Goal: Transaction & Acquisition: Purchase product/service

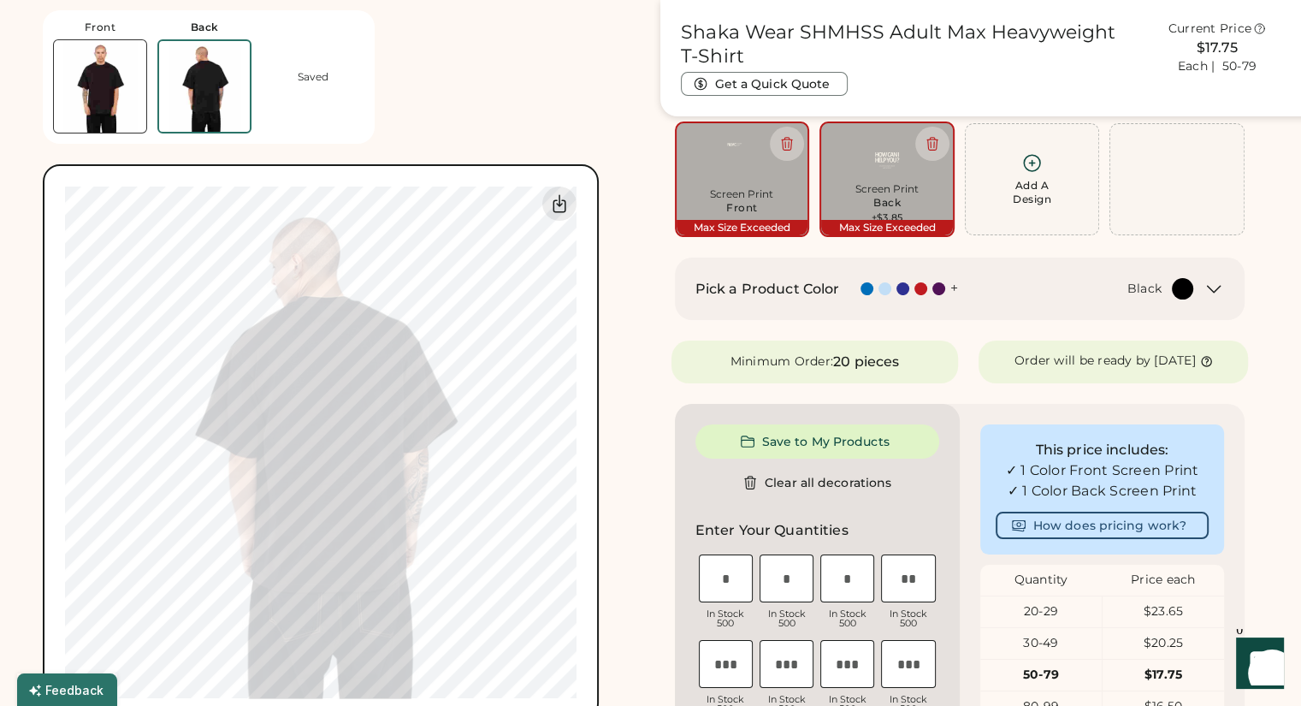
click at [118, 92] on img at bounding box center [100, 86] width 92 height 92
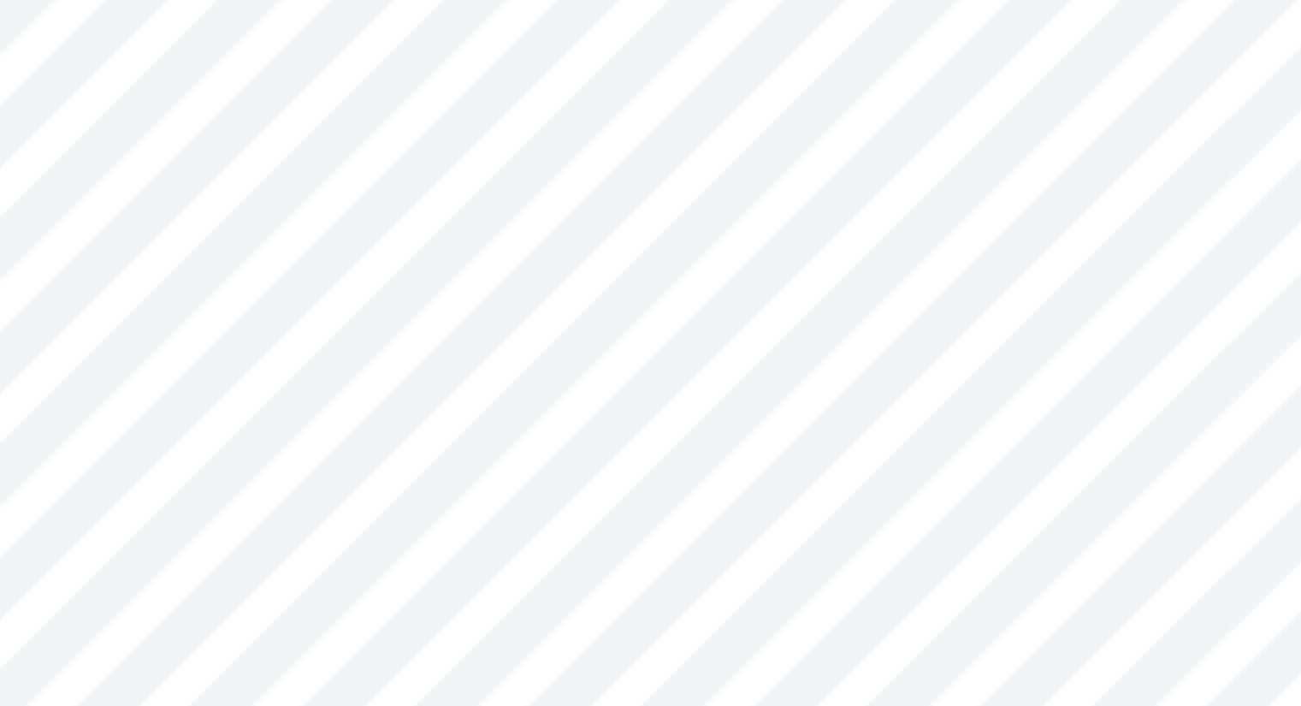
scroll to position [188, 0]
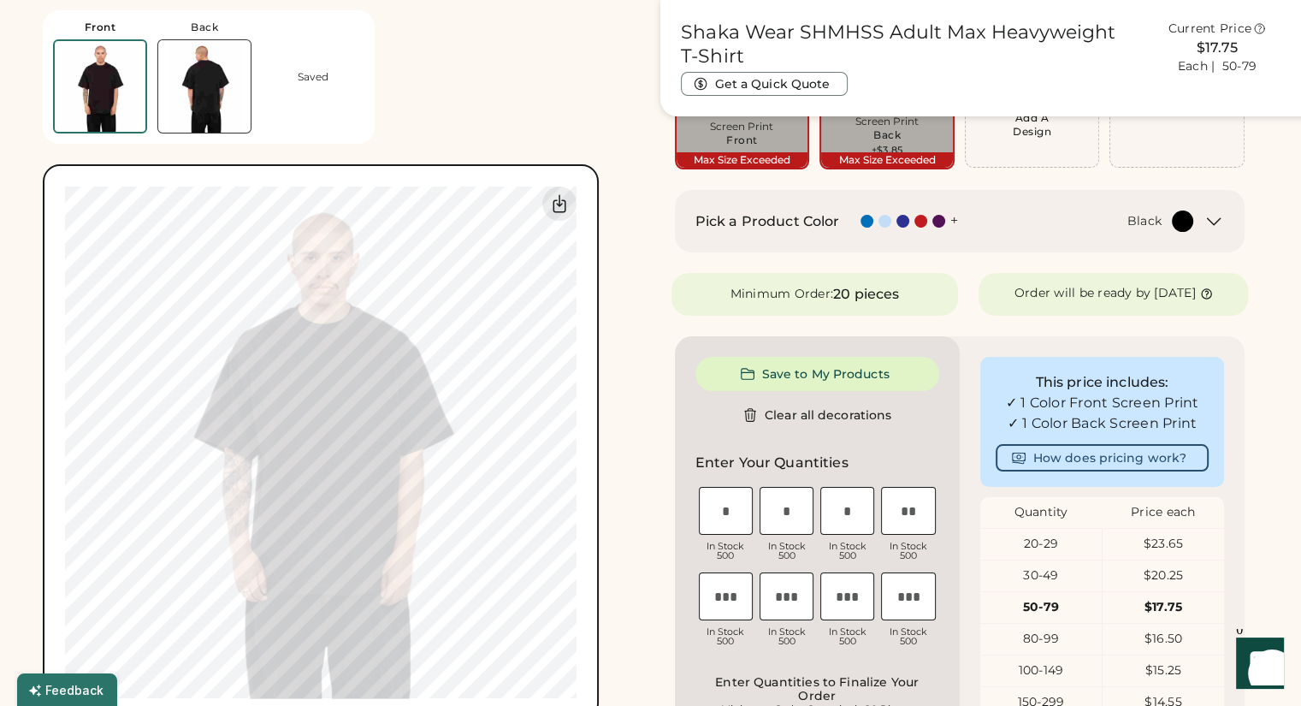
click at [200, 94] on img at bounding box center [204, 86] width 92 height 92
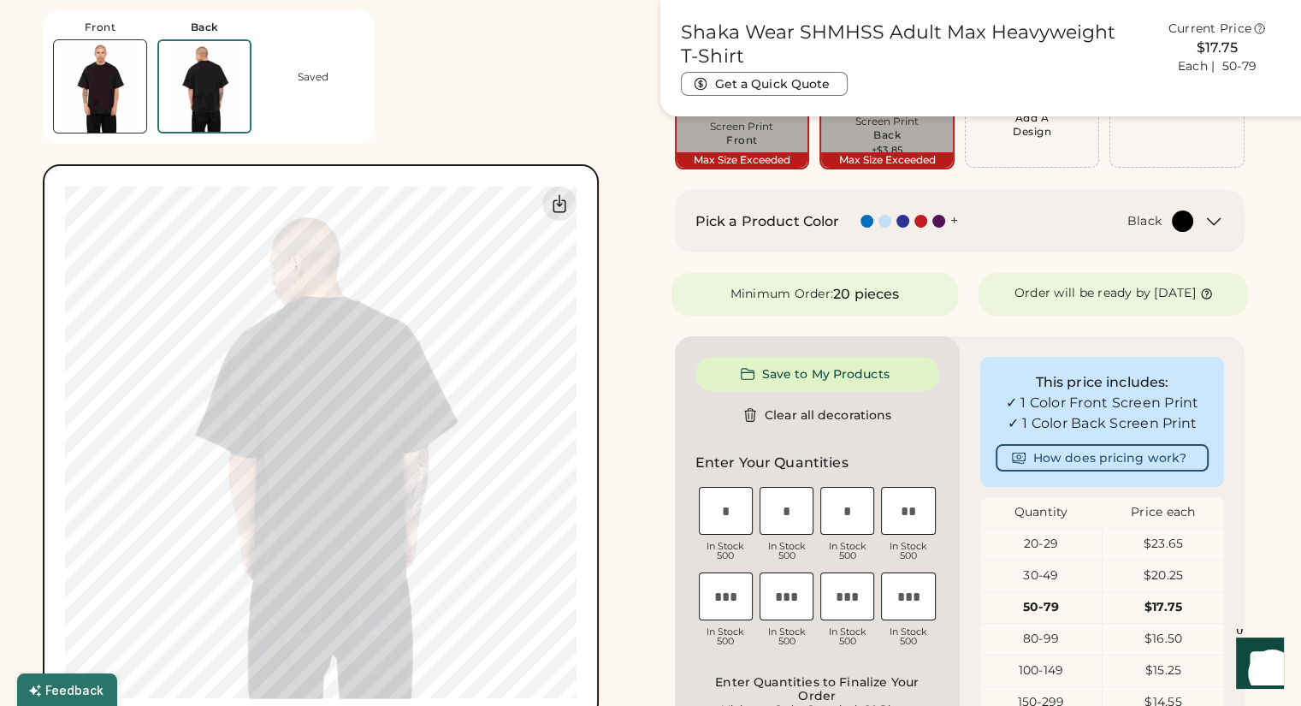
scroll to position [0, 0]
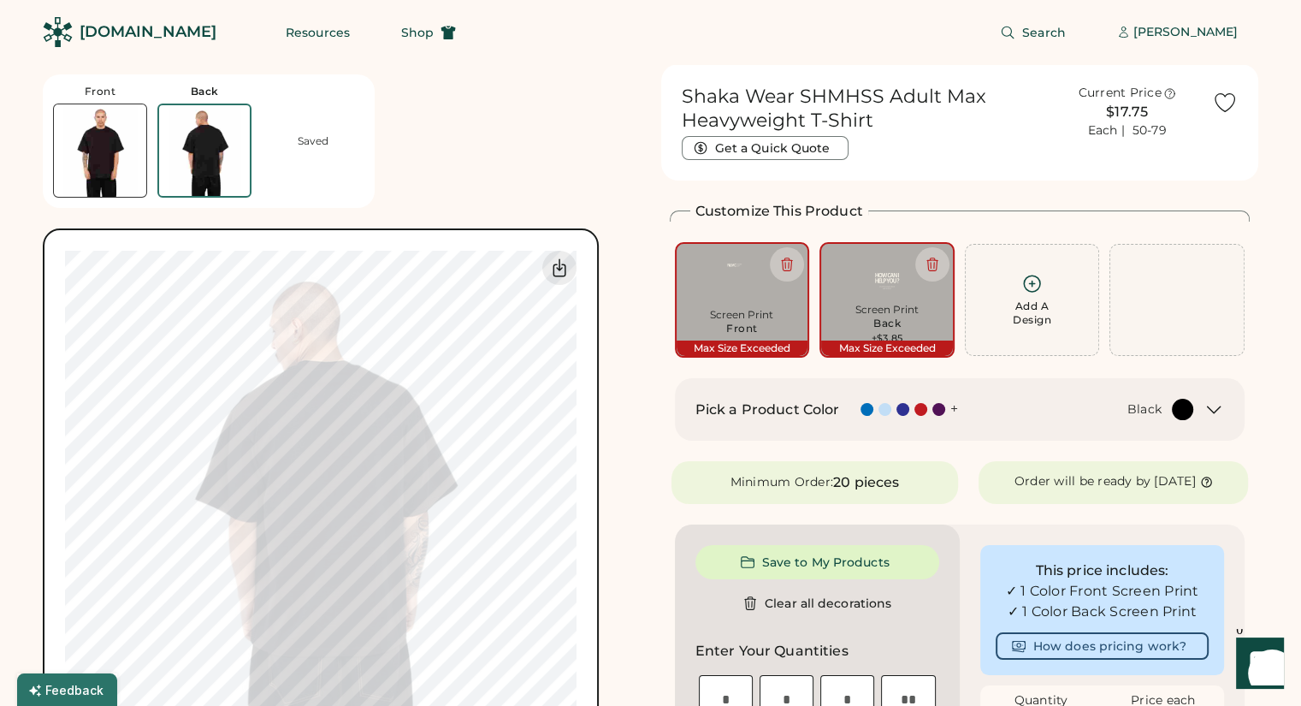
click at [115, 167] on img at bounding box center [100, 150] width 92 height 92
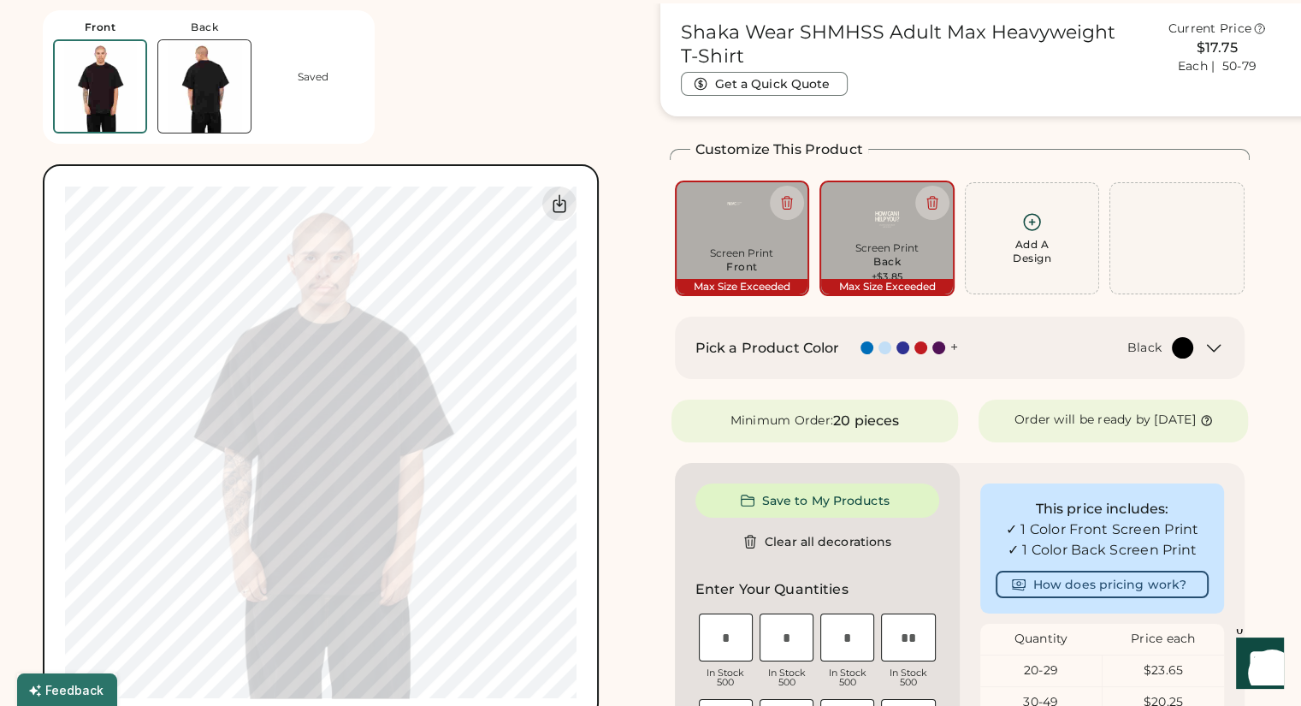
scroll to position [64, 0]
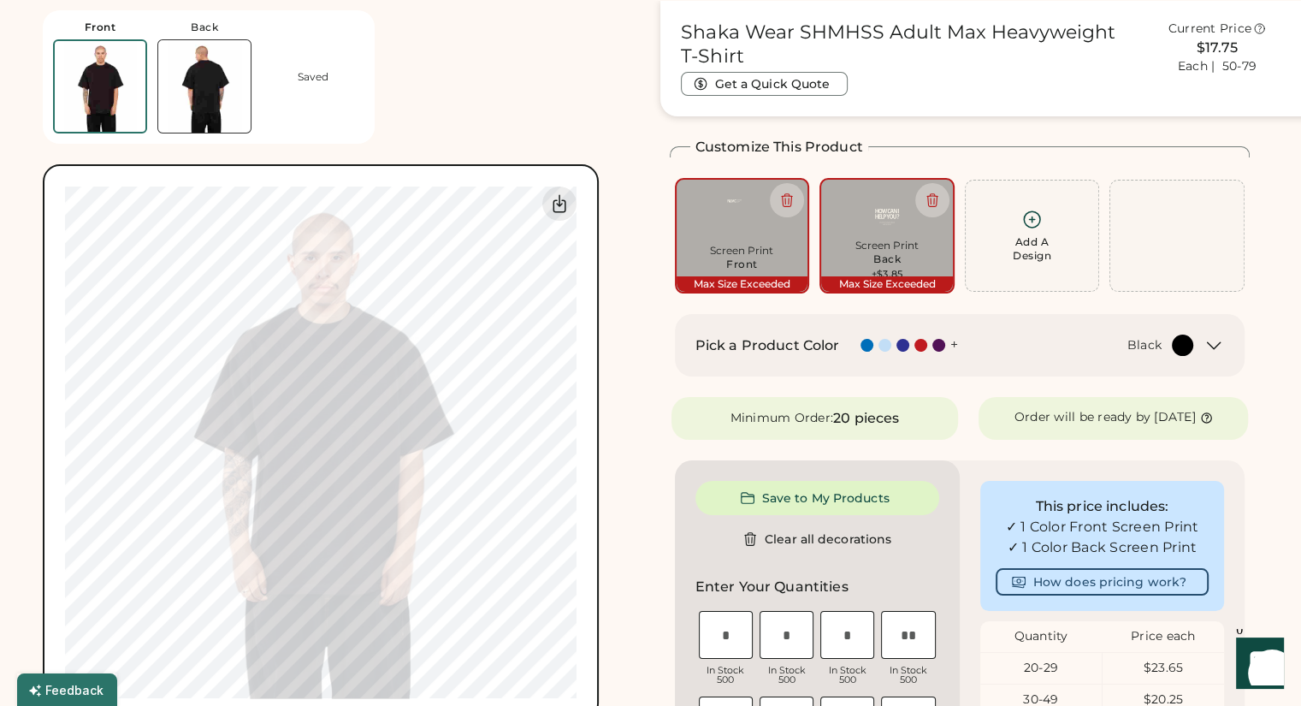
click at [188, 95] on img at bounding box center [204, 86] width 92 height 92
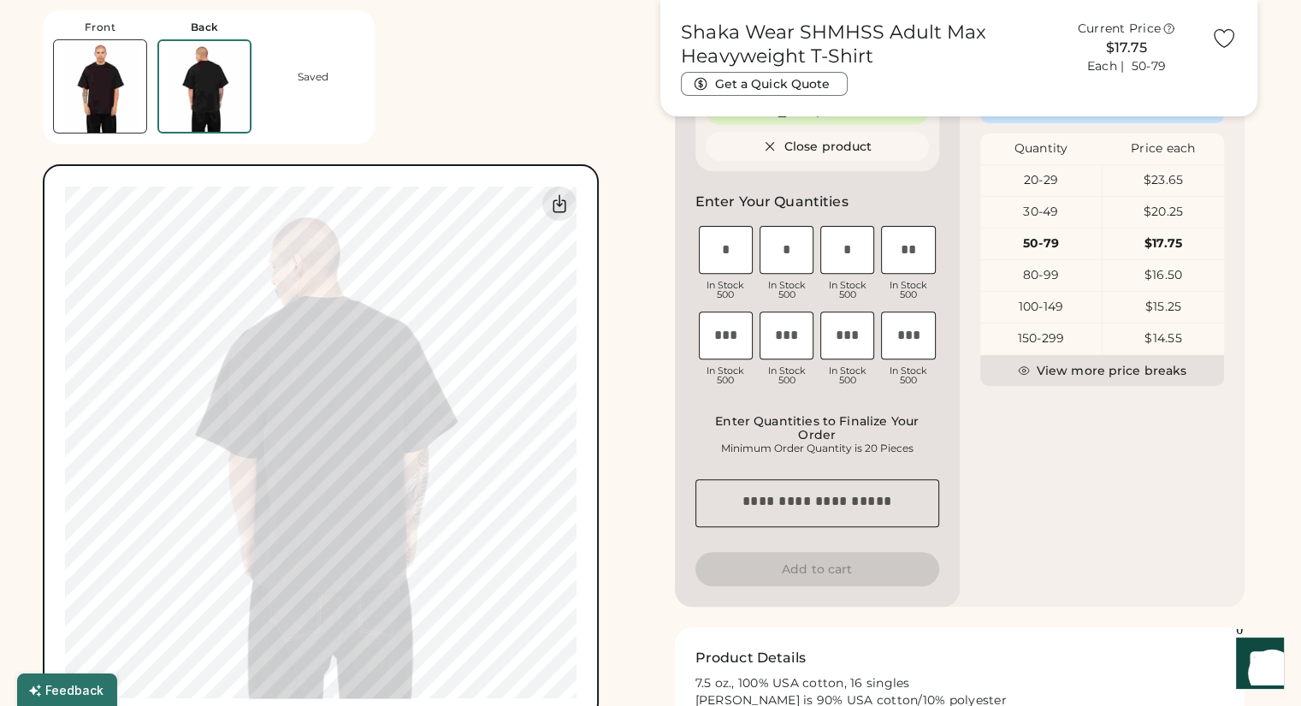
scroll to position [553, 0]
click at [87, 82] on img at bounding box center [100, 86] width 92 height 92
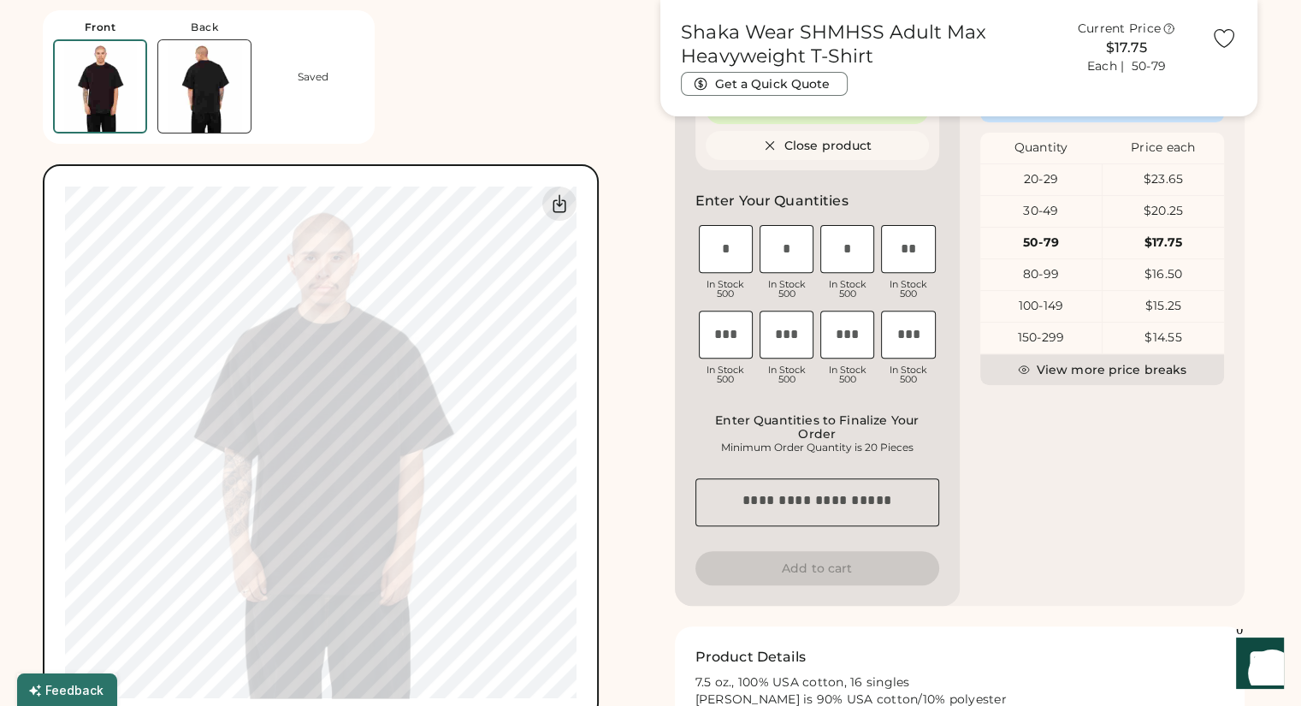
click at [186, 90] on img at bounding box center [204, 86] width 92 height 92
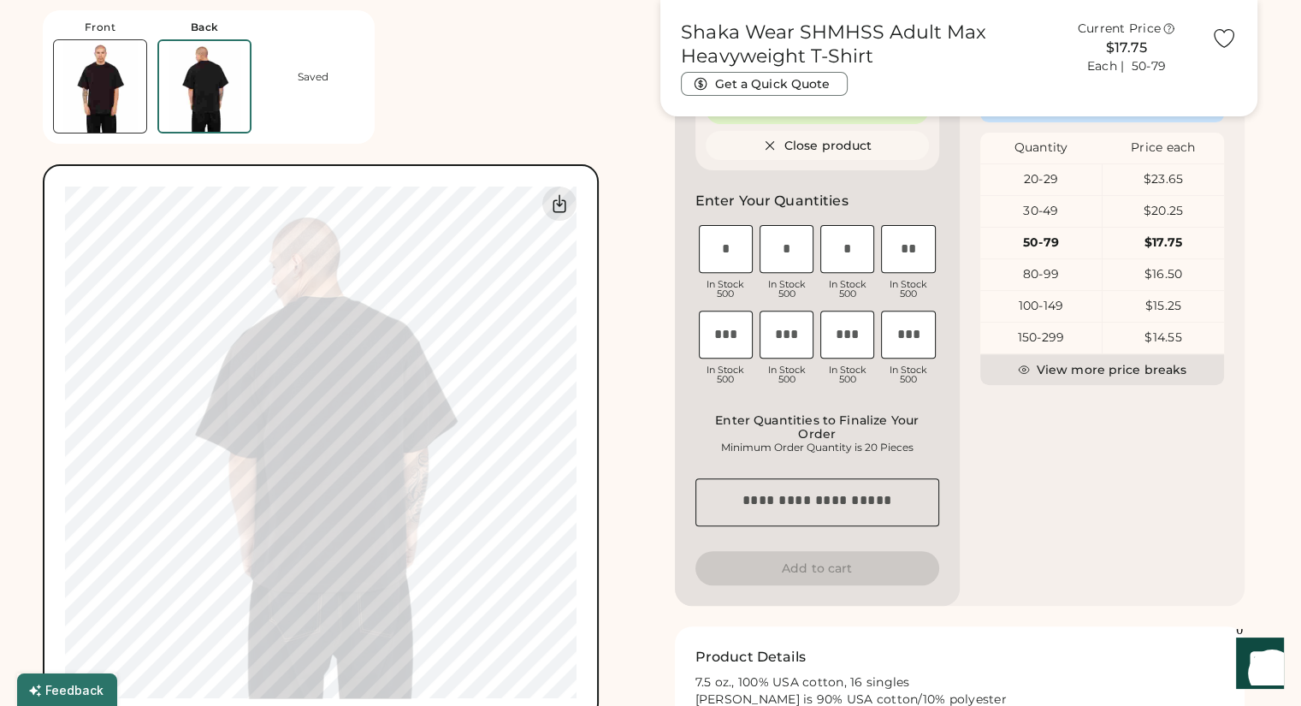
scroll to position [0, 0]
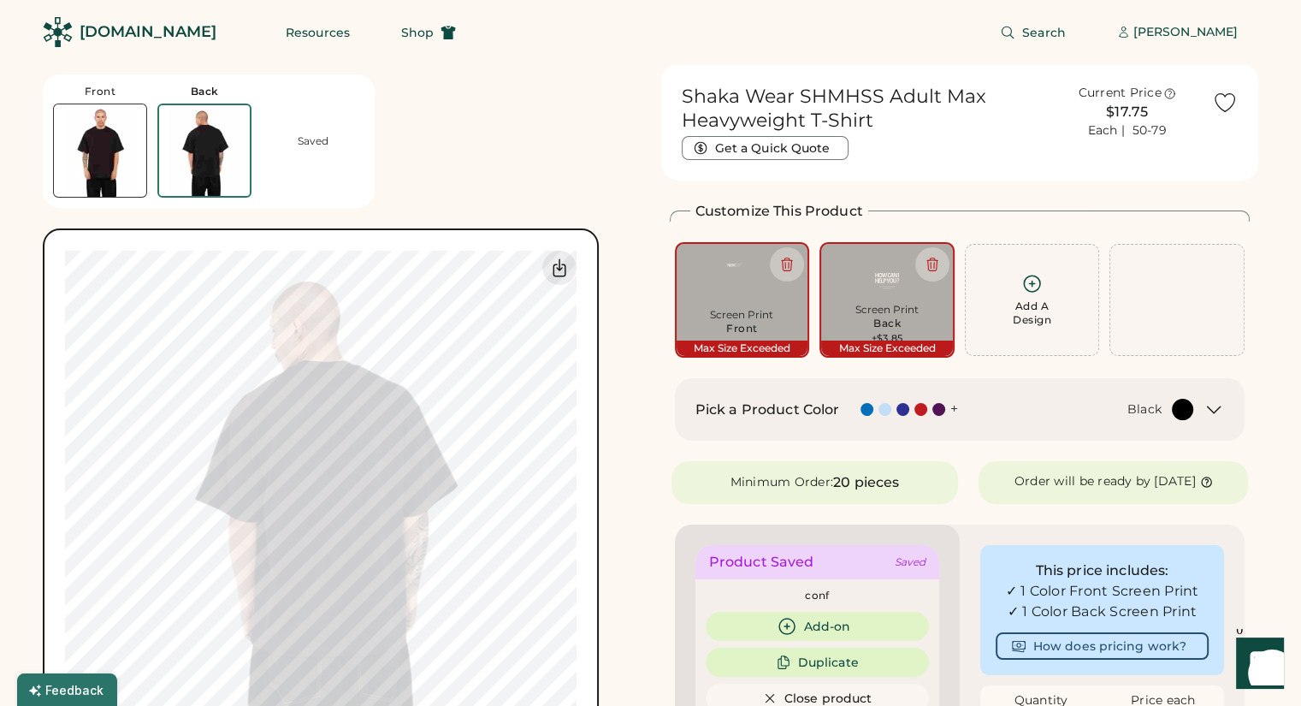
click at [115, 159] on img at bounding box center [100, 150] width 92 height 92
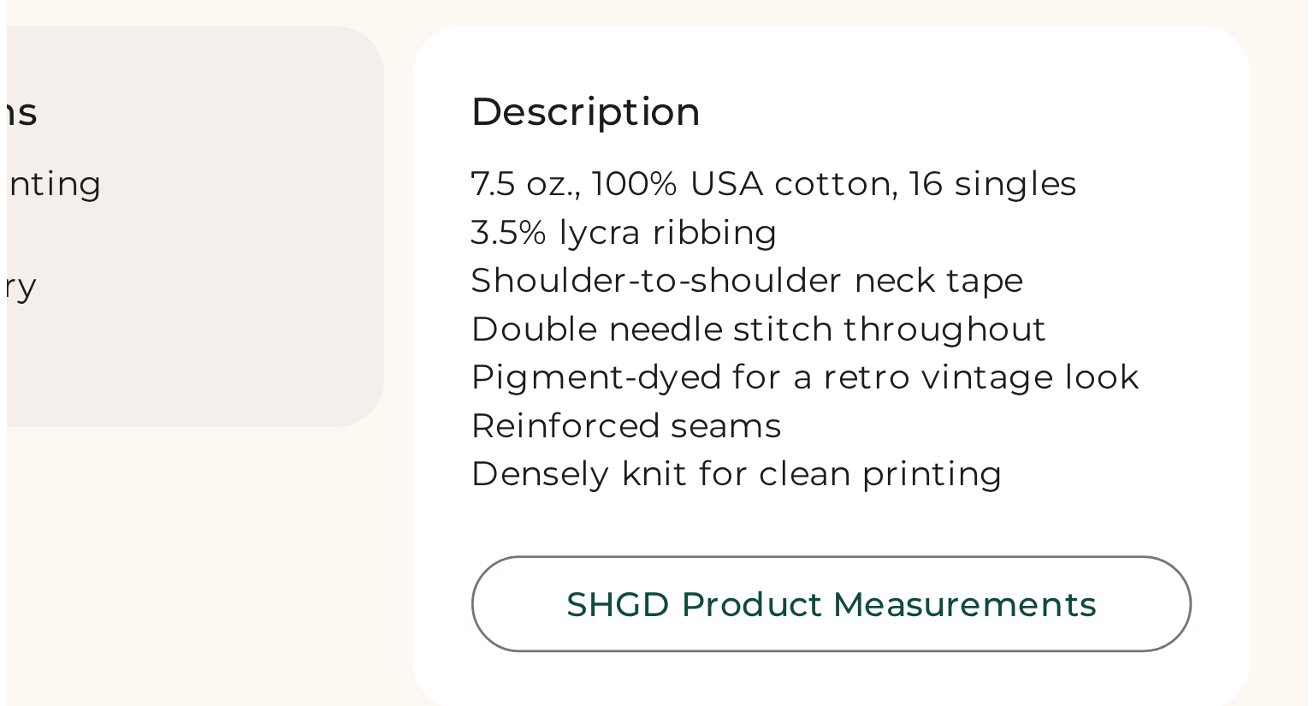
scroll to position [608, 0]
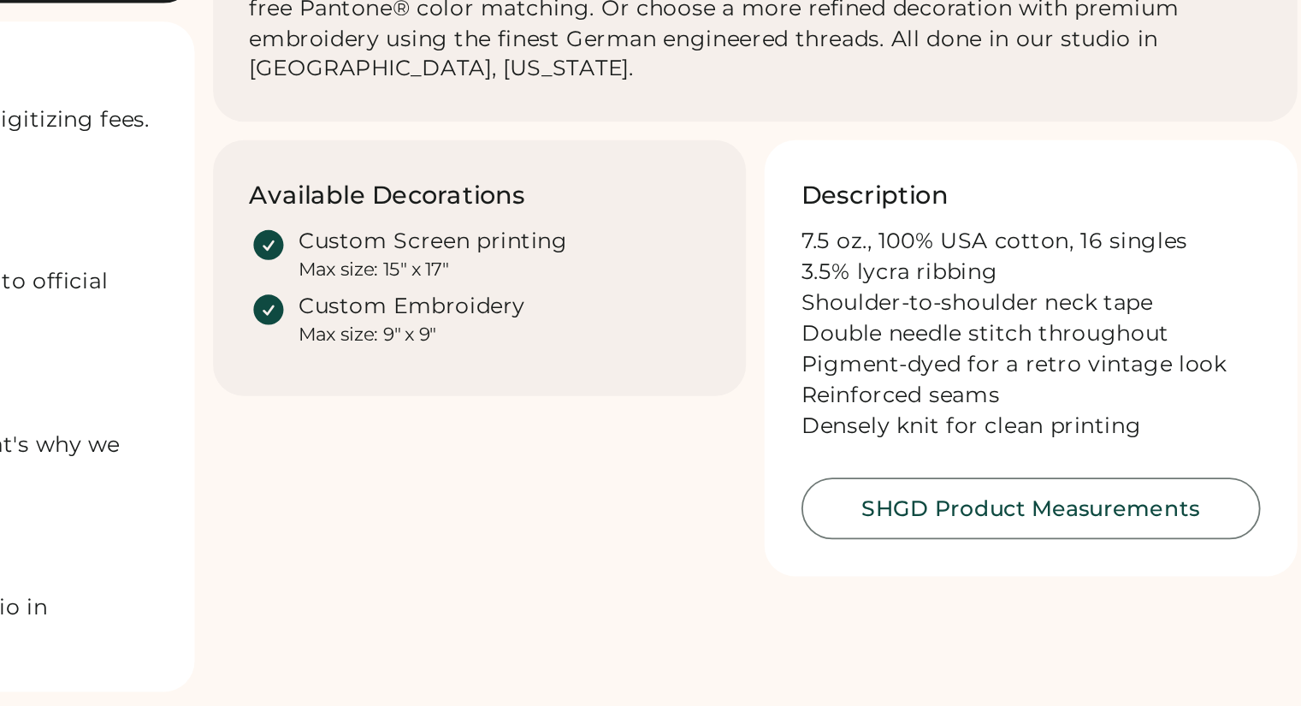
click at [1174, 401] on div "Description 7.5 oz., 100% USA cotton, 16 singles 3.5% lycra ribbing Shoulder-to…" at bounding box center [1110, 342] width 296 height 242
click at [1129, 423] on button "SHGD Product Measurements" at bounding box center [1110, 425] width 255 height 34
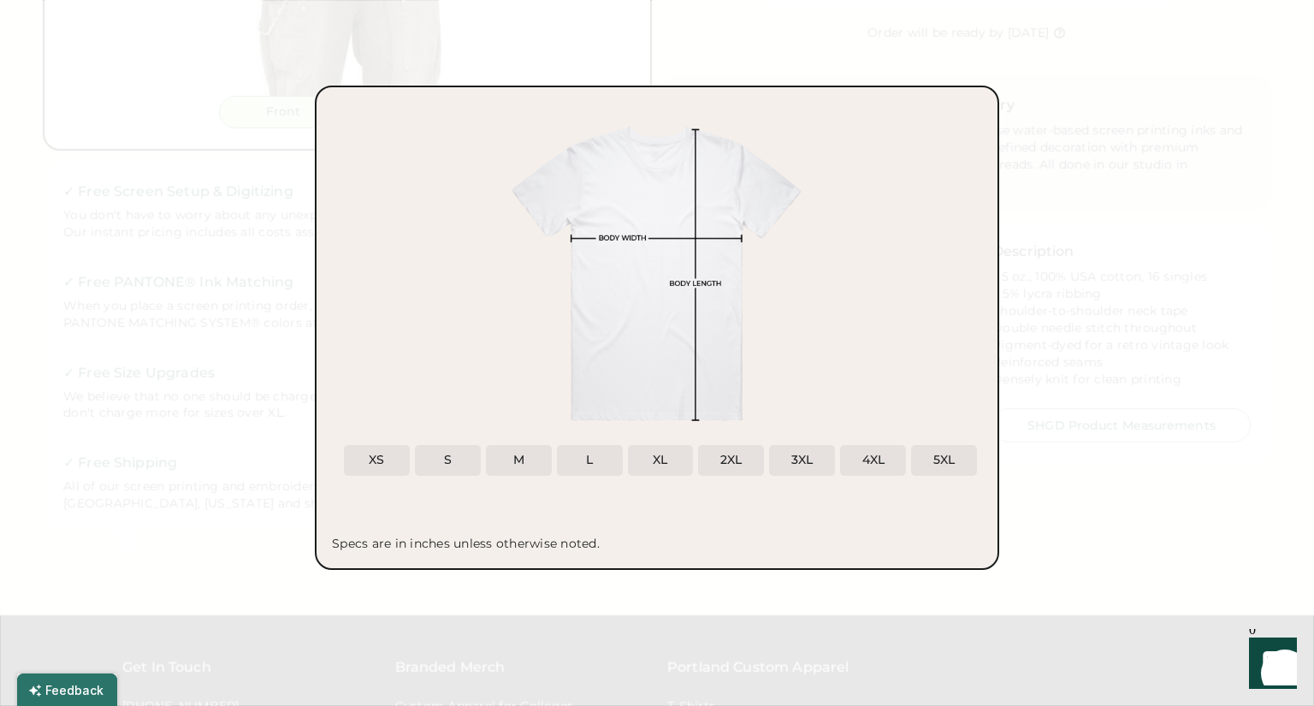
click at [527, 461] on div "M" at bounding box center [519, 460] width 66 height 31
click at [523, 463] on div "M" at bounding box center [518, 460] width 11 height 17
click at [446, 462] on div "S" at bounding box center [448, 460] width 8 height 17
click at [1037, 512] on div at bounding box center [657, 353] width 1314 height 706
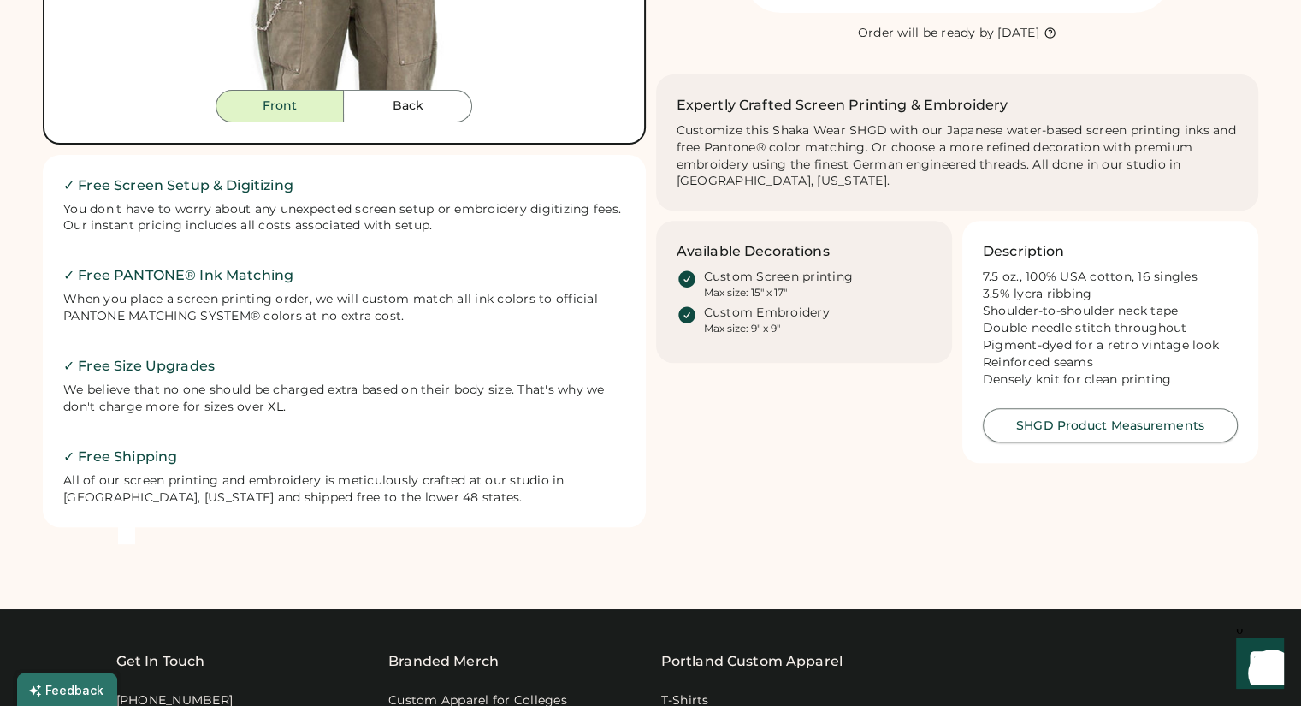
click at [1078, 431] on button "SHGD Product Measurements" at bounding box center [1110, 425] width 255 height 34
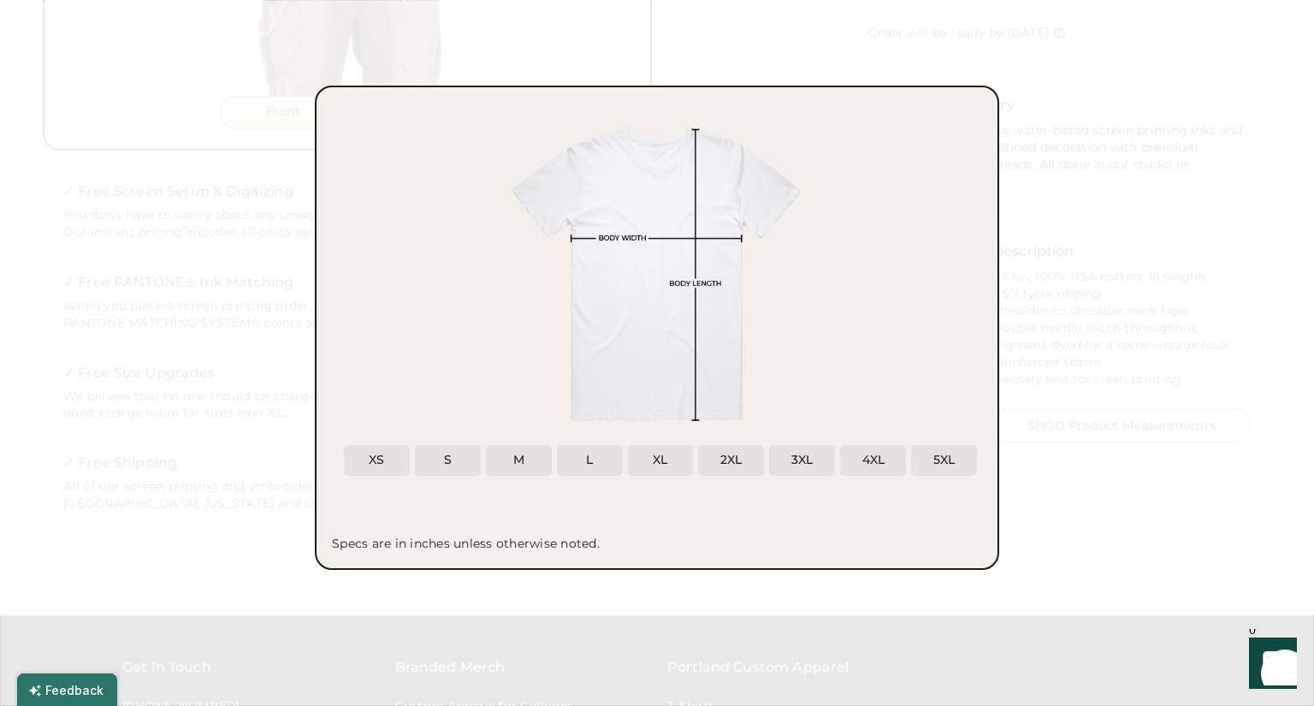
click at [464, 547] on div "Specs are in inches unless otherwise noted." at bounding box center [466, 543] width 268 height 17
click at [519, 456] on div "M" at bounding box center [518, 460] width 11 height 17
click at [1066, 255] on div at bounding box center [657, 353] width 1314 height 706
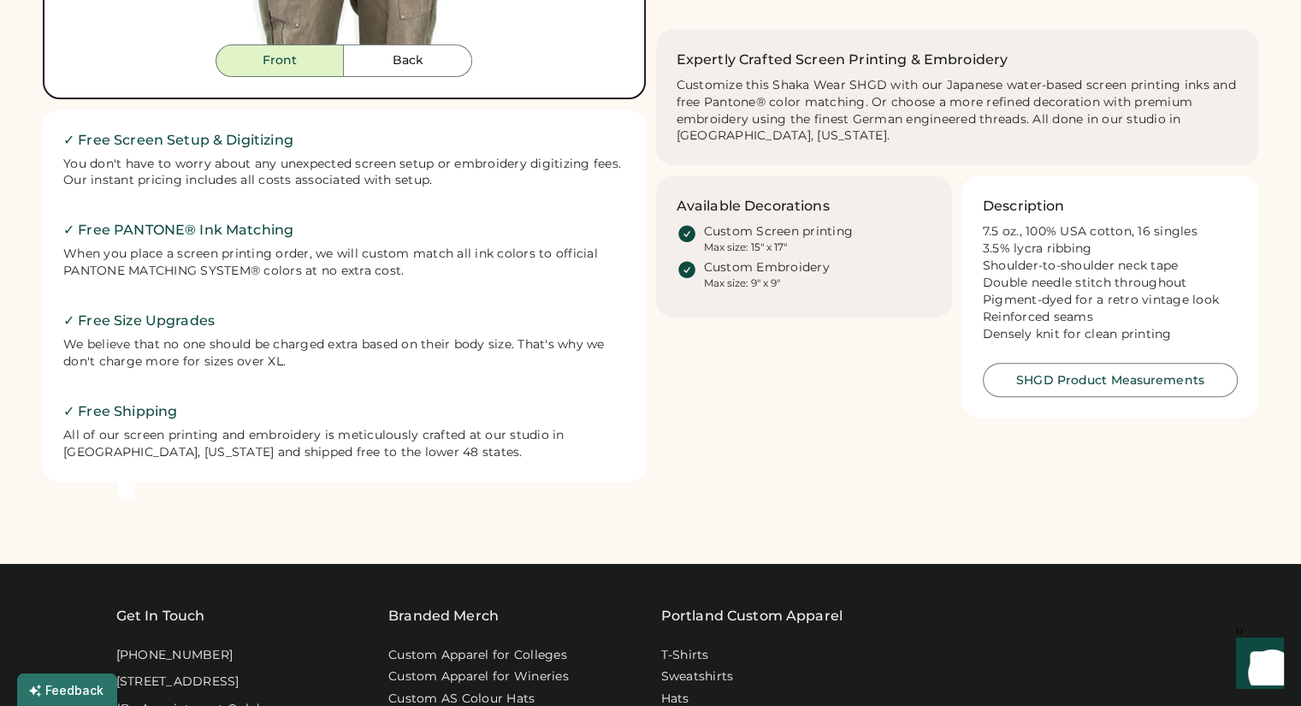
scroll to position [660, 0]
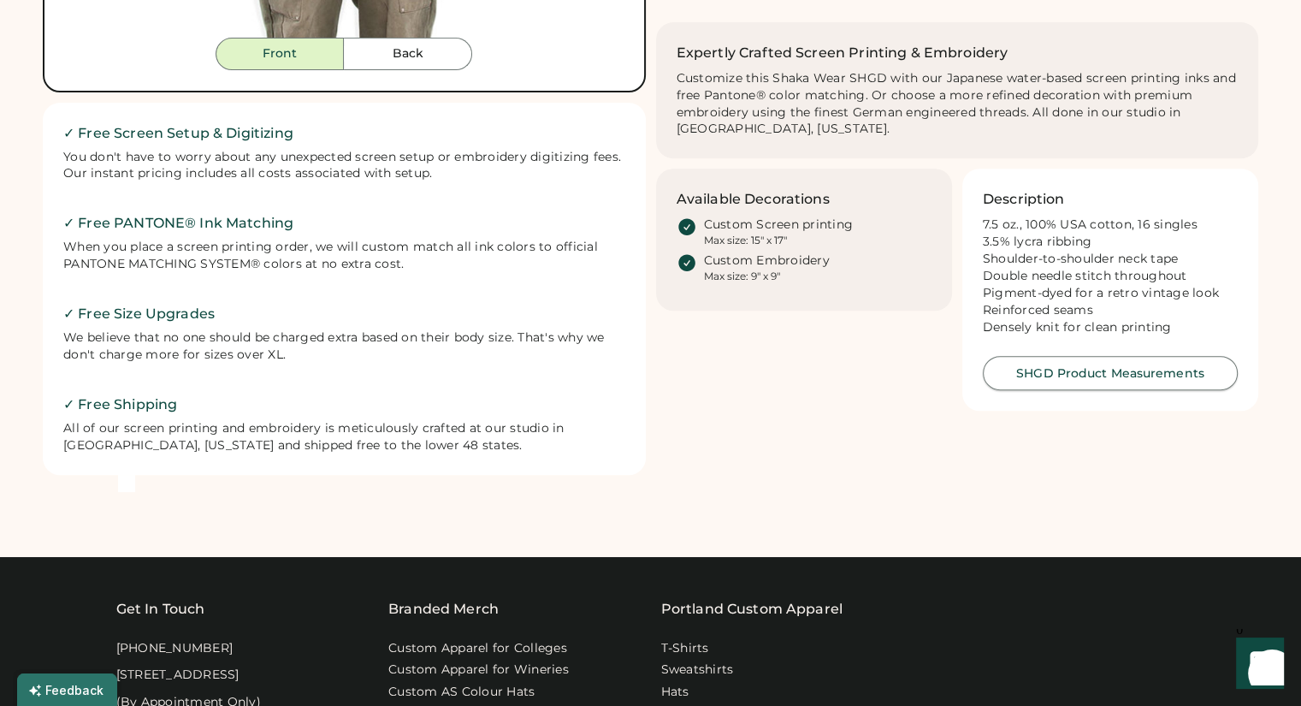
click at [1084, 375] on button "SHGD Product Measurements" at bounding box center [1110, 373] width 255 height 34
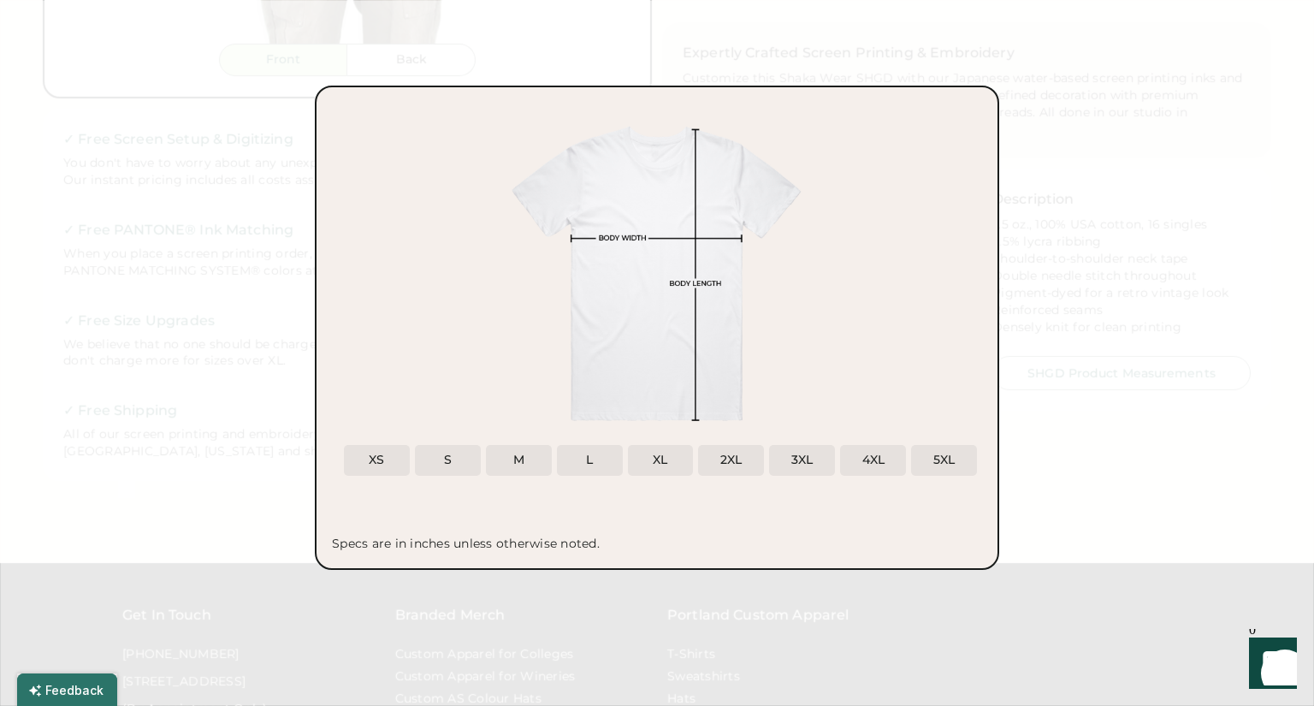
click at [1107, 215] on div at bounding box center [657, 353] width 1314 height 706
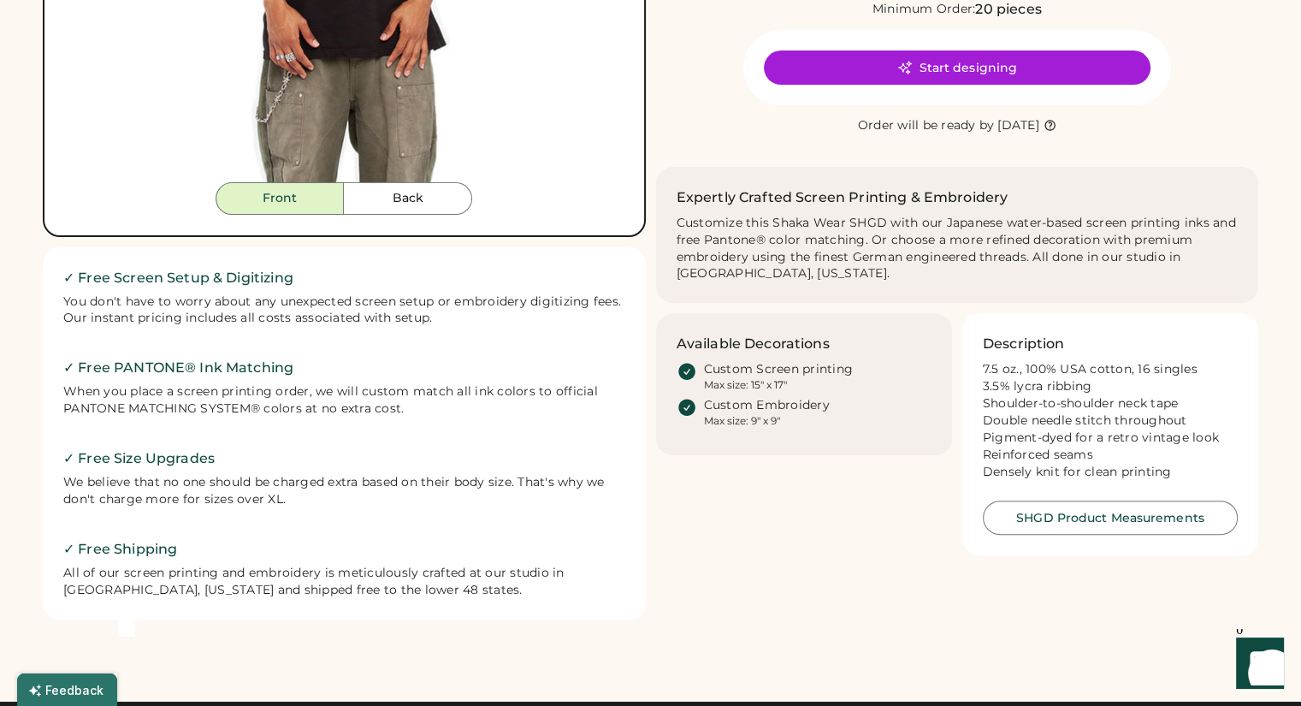
scroll to position [760, 0]
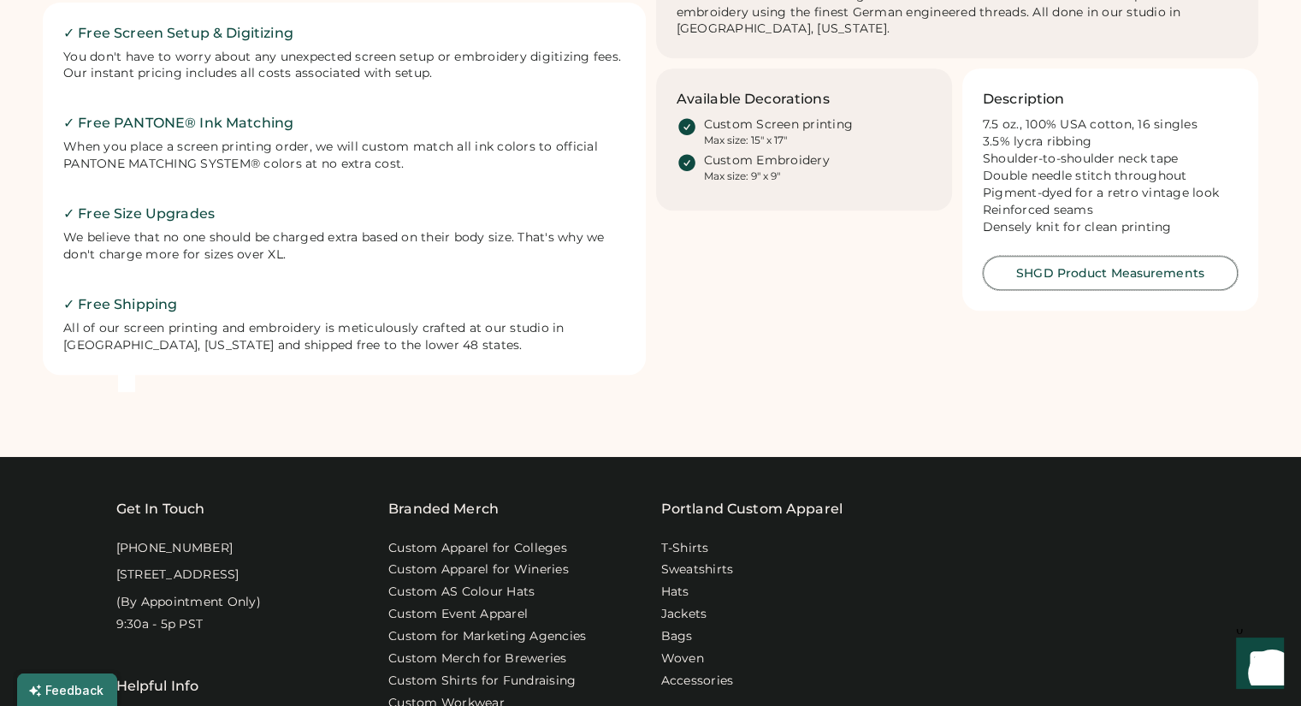
click at [1053, 283] on button "SHGD Product Measurements" at bounding box center [1110, 273] width 255 height 34
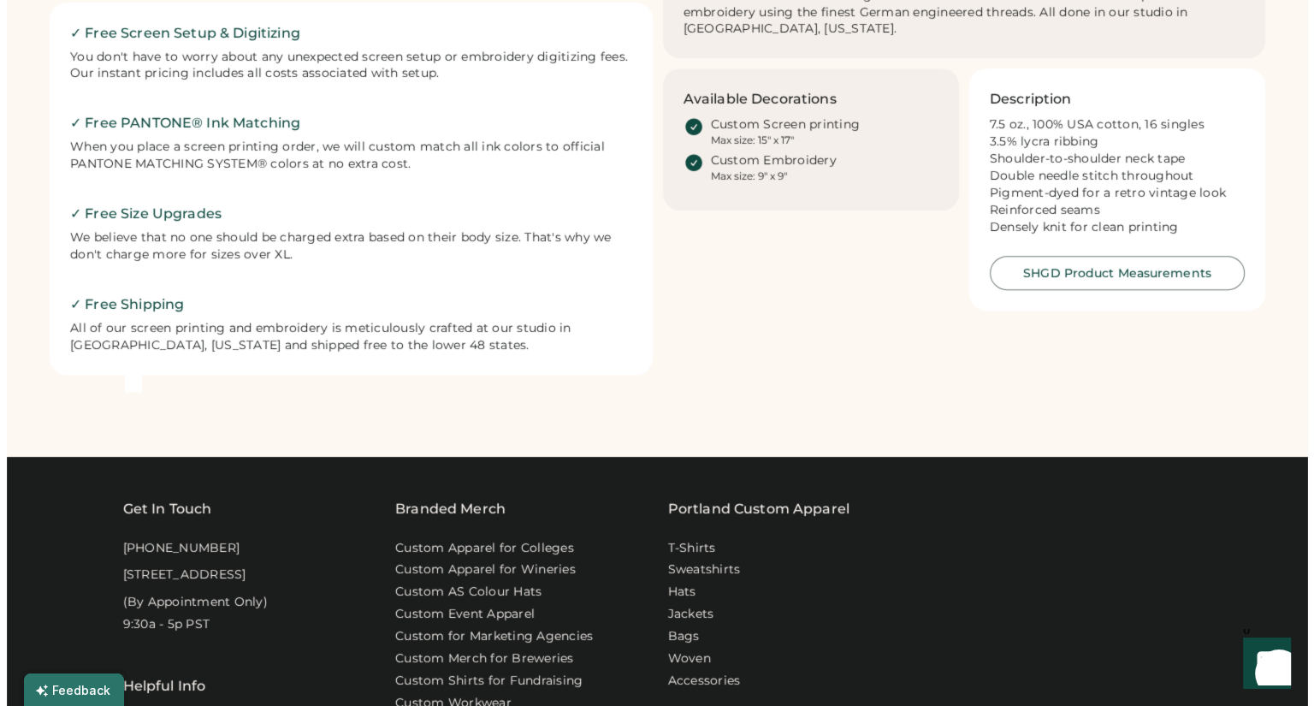
scroll to position [766, 0]
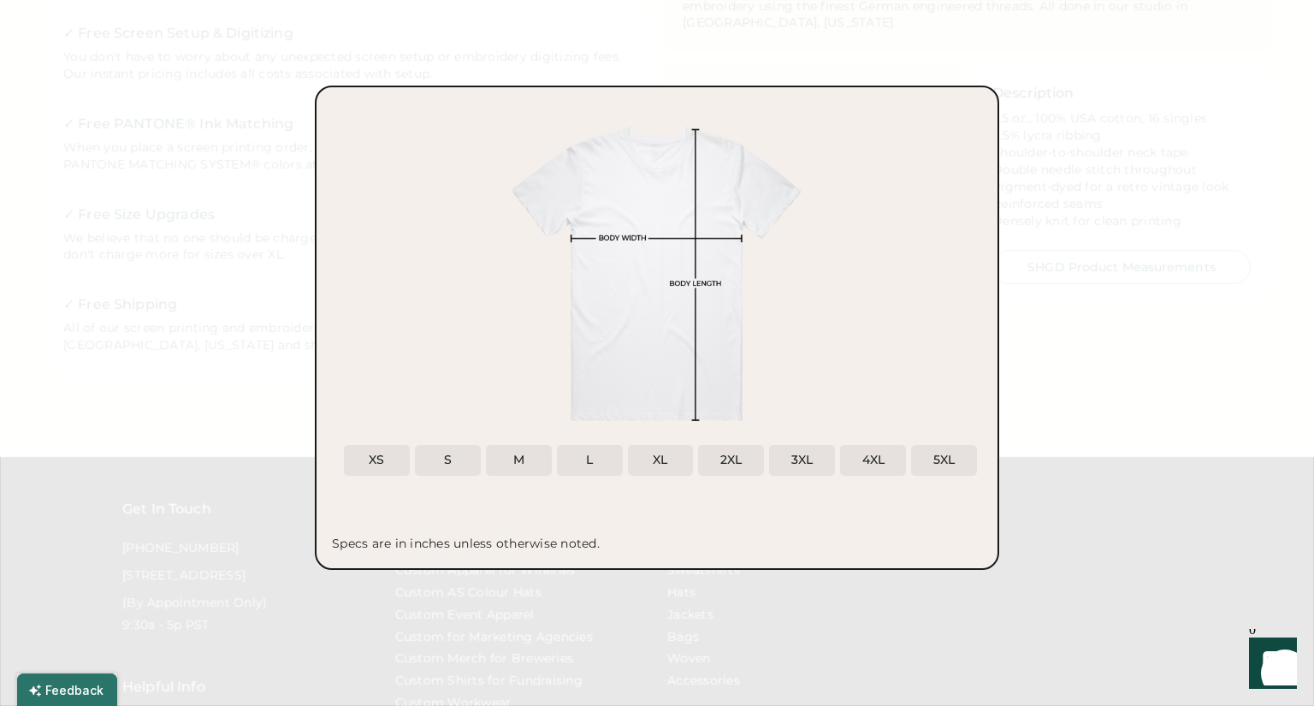
click at [1061, 246] on div at bounding box center [657, 353] width 1314 height 706
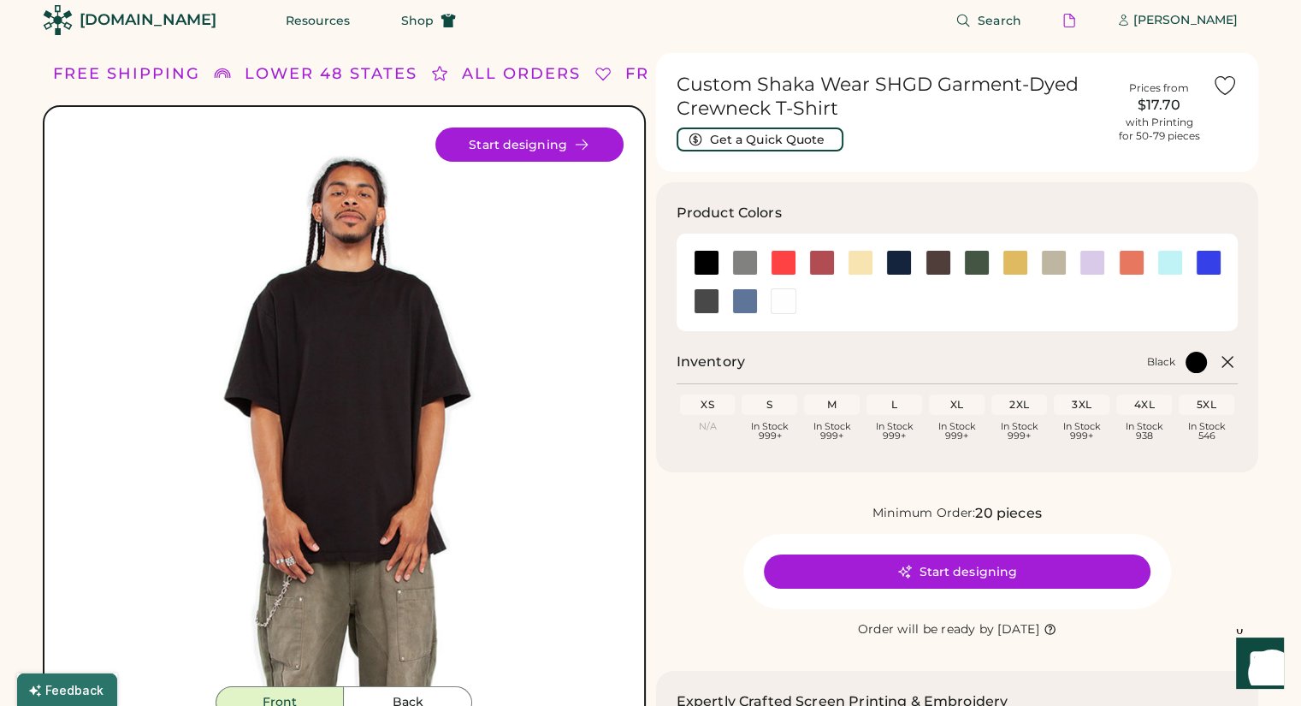
scroll to position [0, 0]
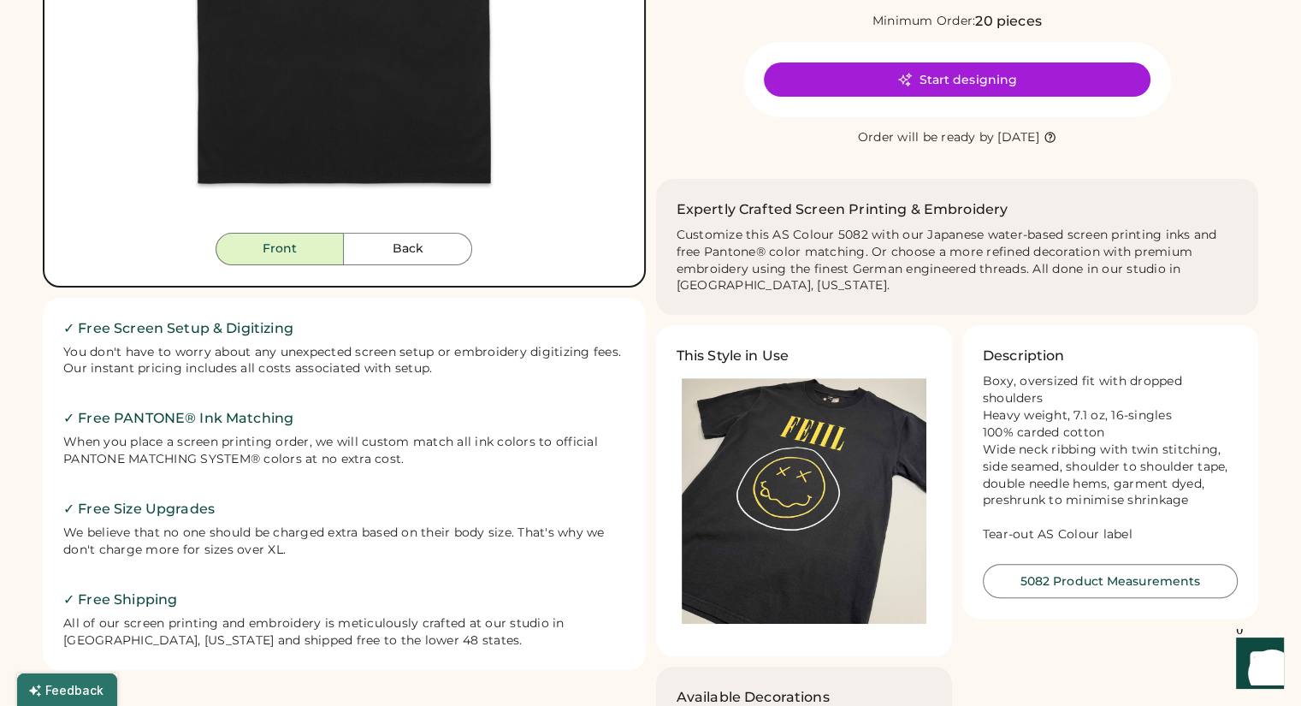
scroll to position [524, 0]
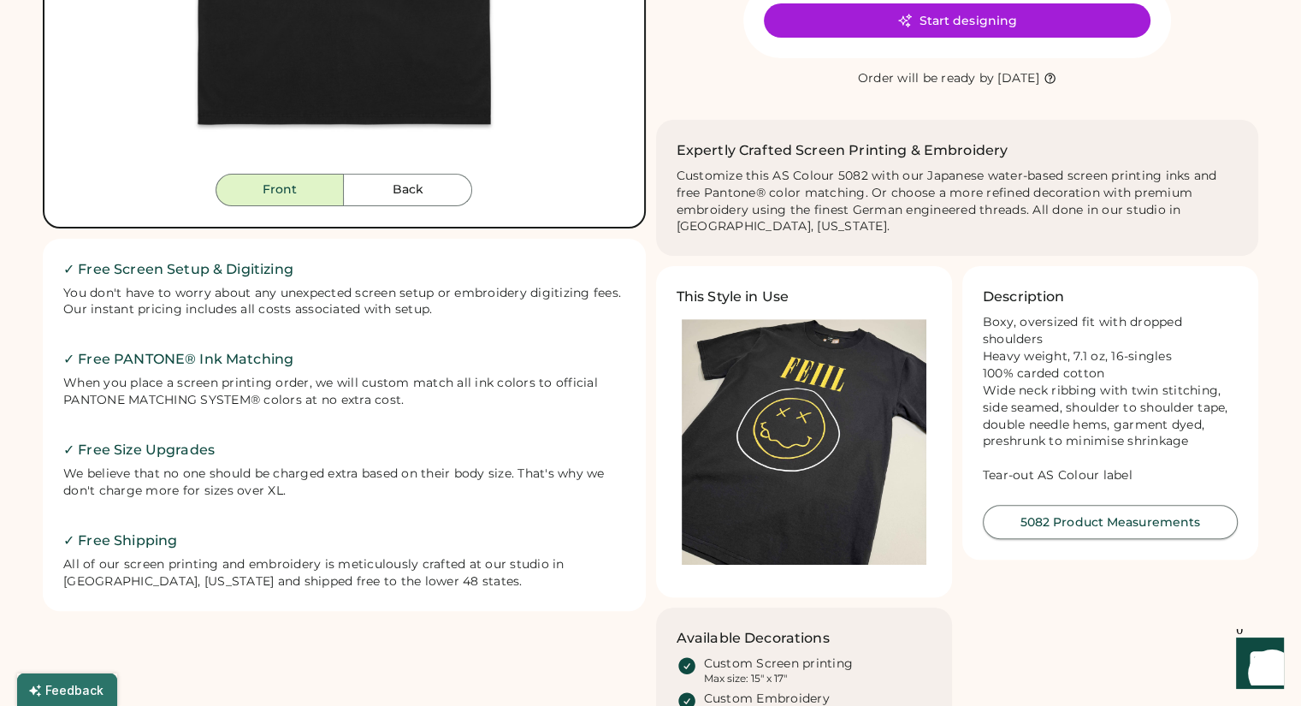
click at [1114, 513] on button "5082 Product Measurements" at bounding box center [1110, 522] width 255 height 34
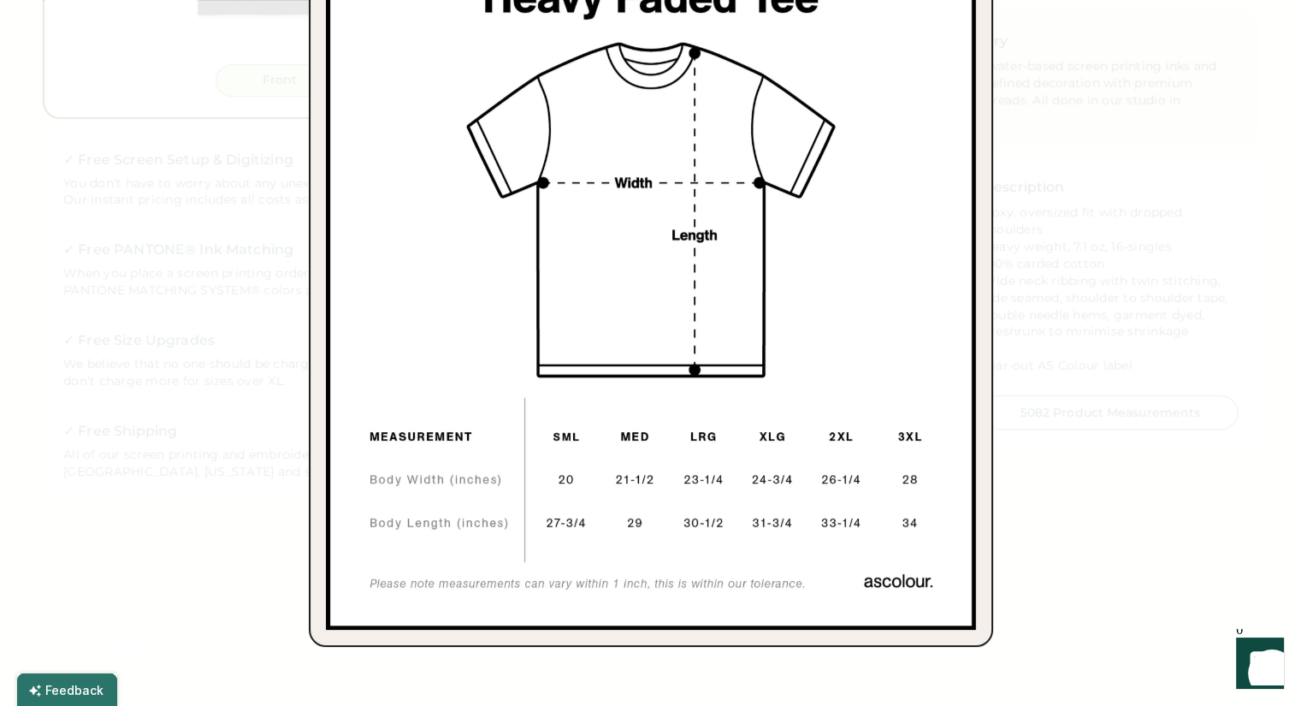
scroll to position [0, 0]
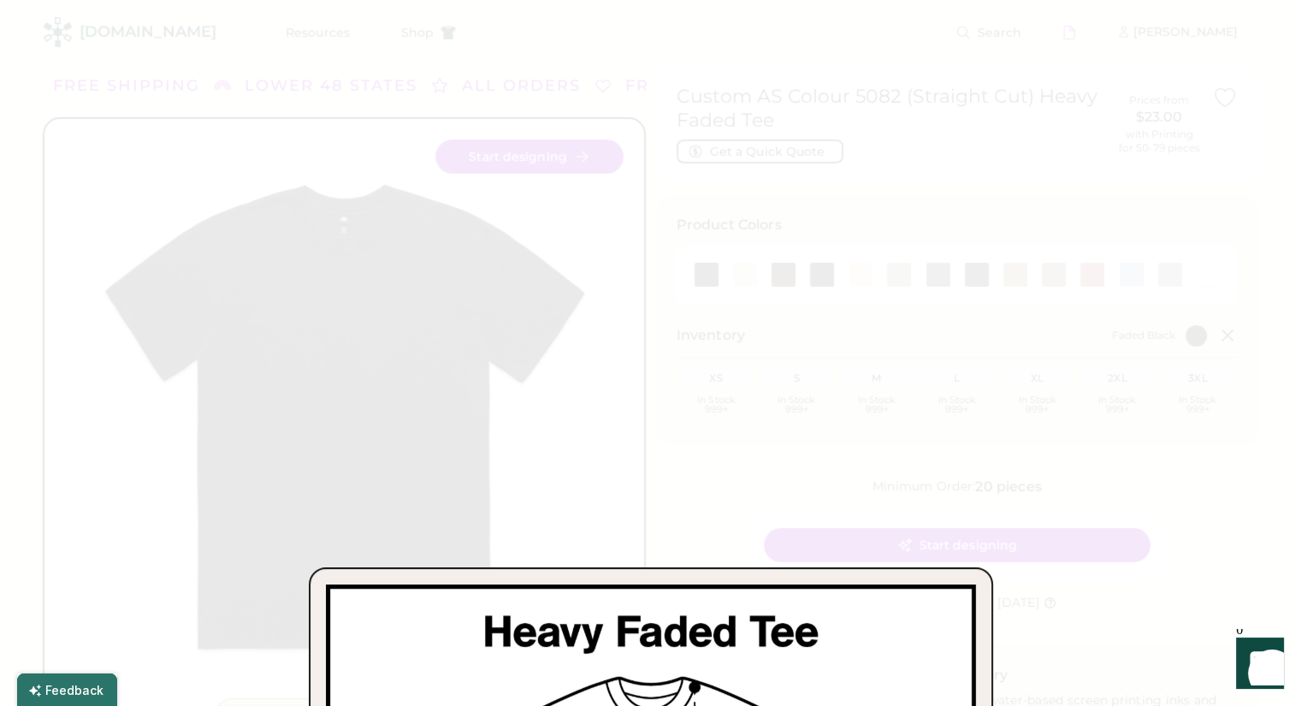
click at [1072, 159] on div at bounding box center [650, 353] width 1301 height 706
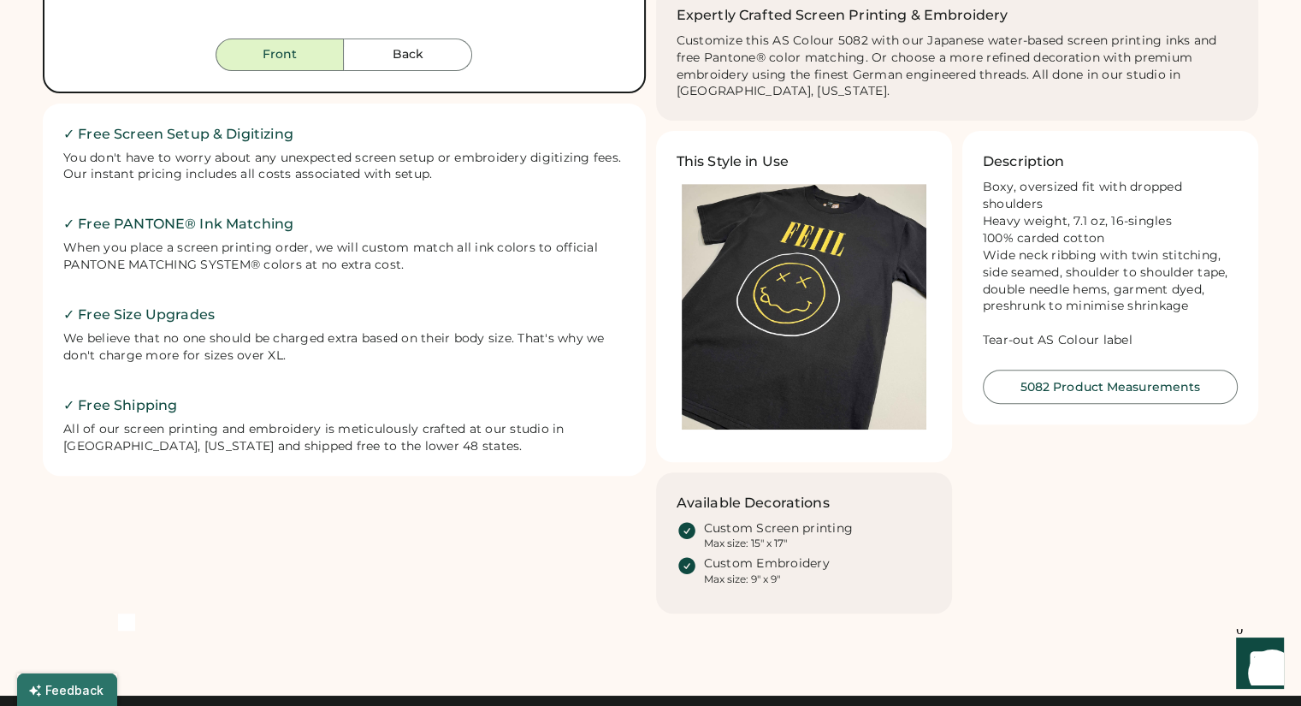
scroll to position [659, 0]
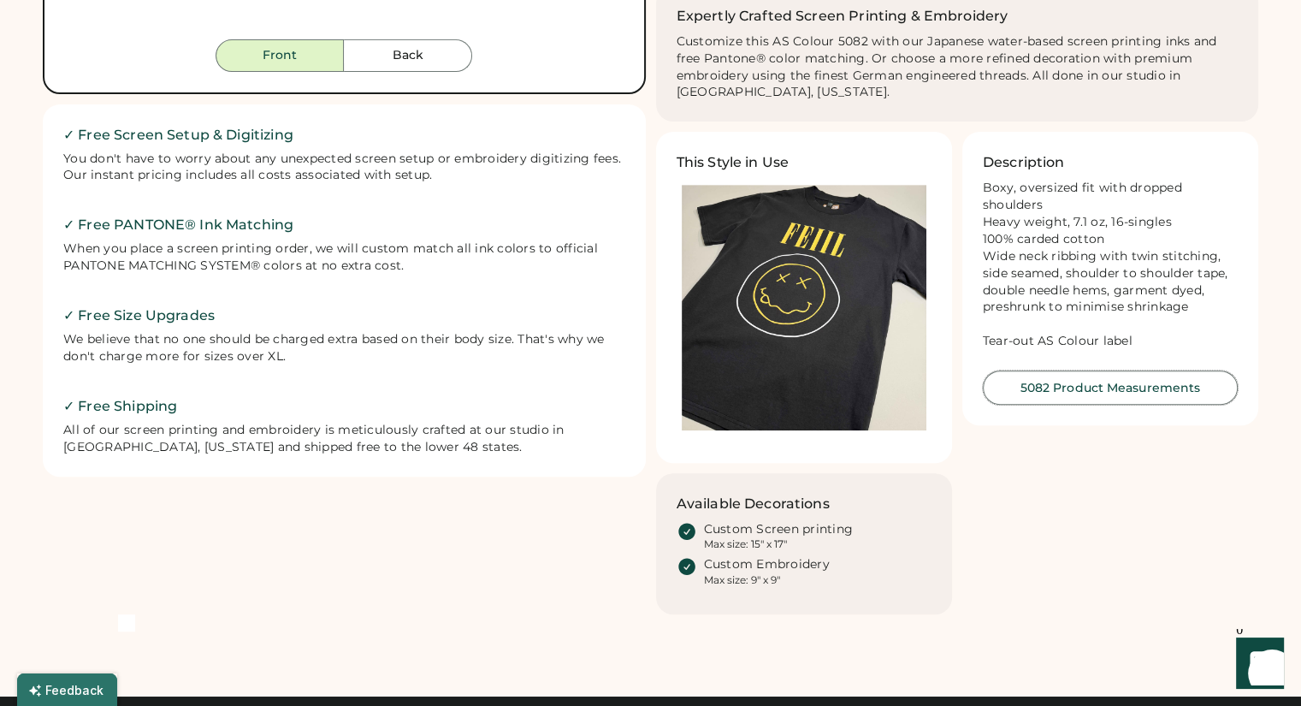
click at [1045, 398] on button "5082 Product Measurements" at bounding box center [1110, 387] width 255 height 34
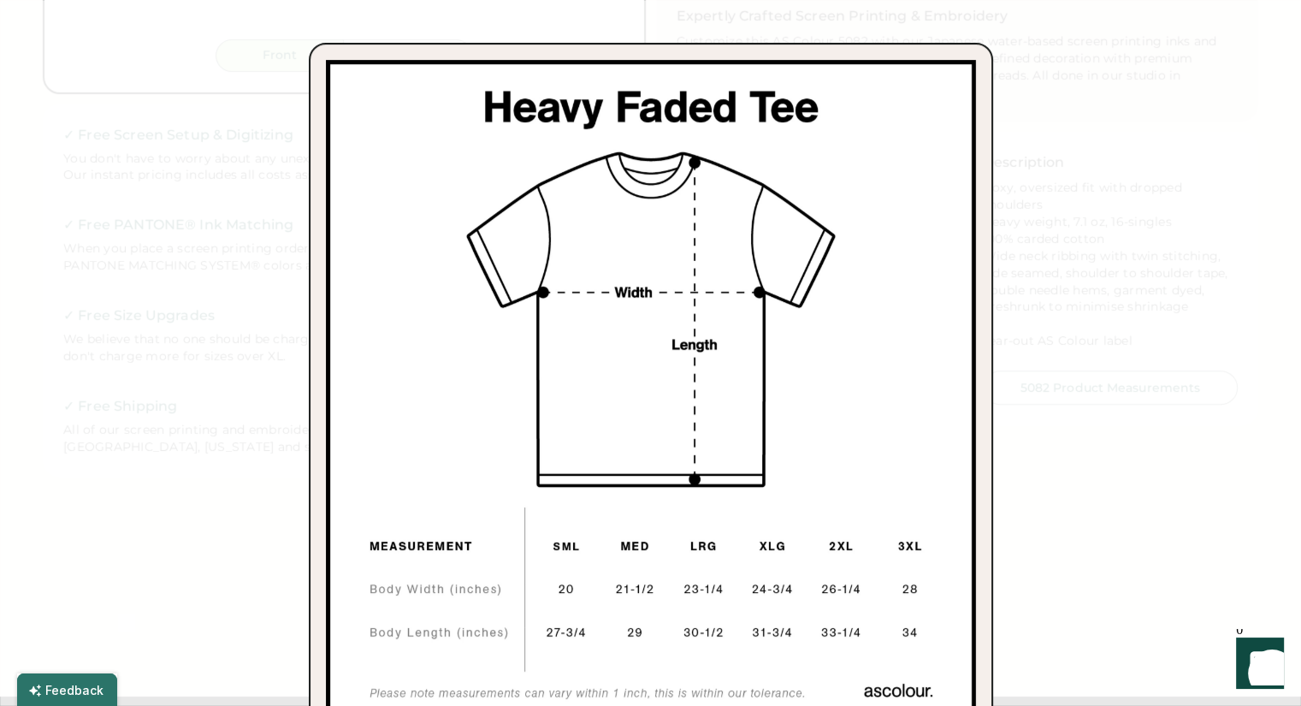
click at [1075, 421] on div at bounding box center [650, 353] width 1301 height 706
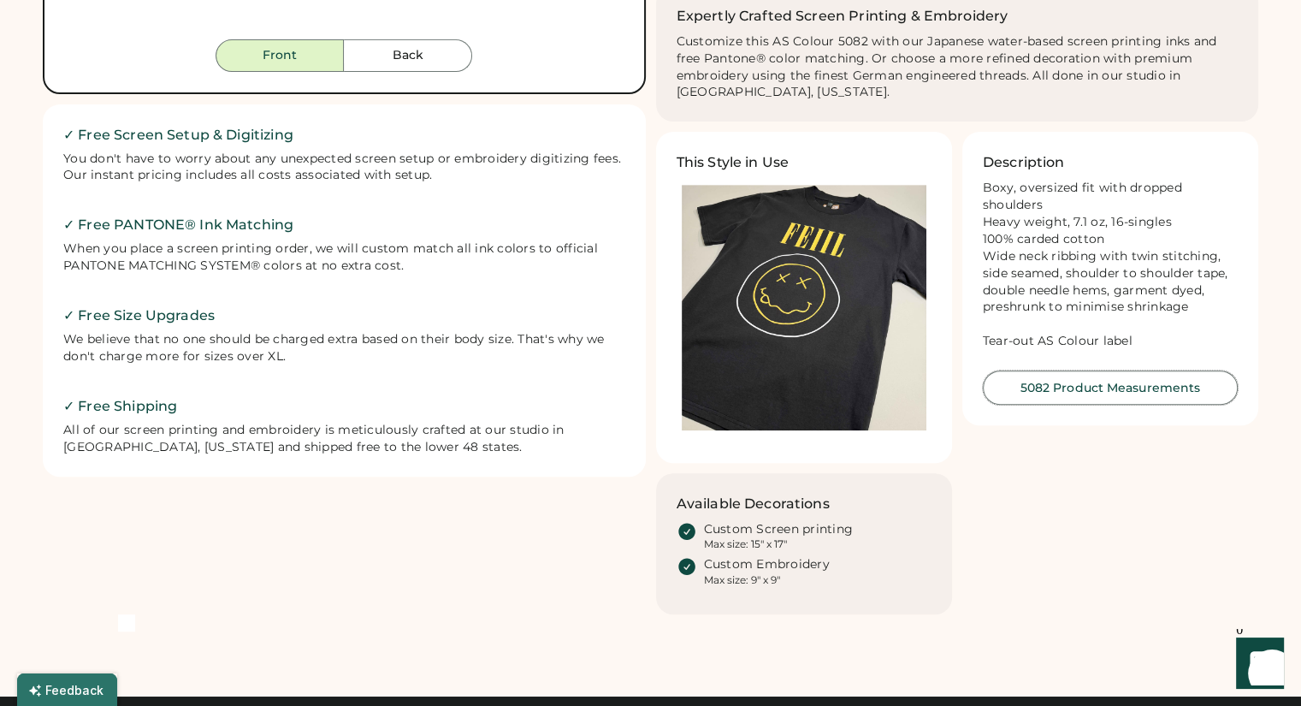
click at [1045, 380] on button "5082 Product Measurements" at bounding box center [1110, 387] width 255 height 34
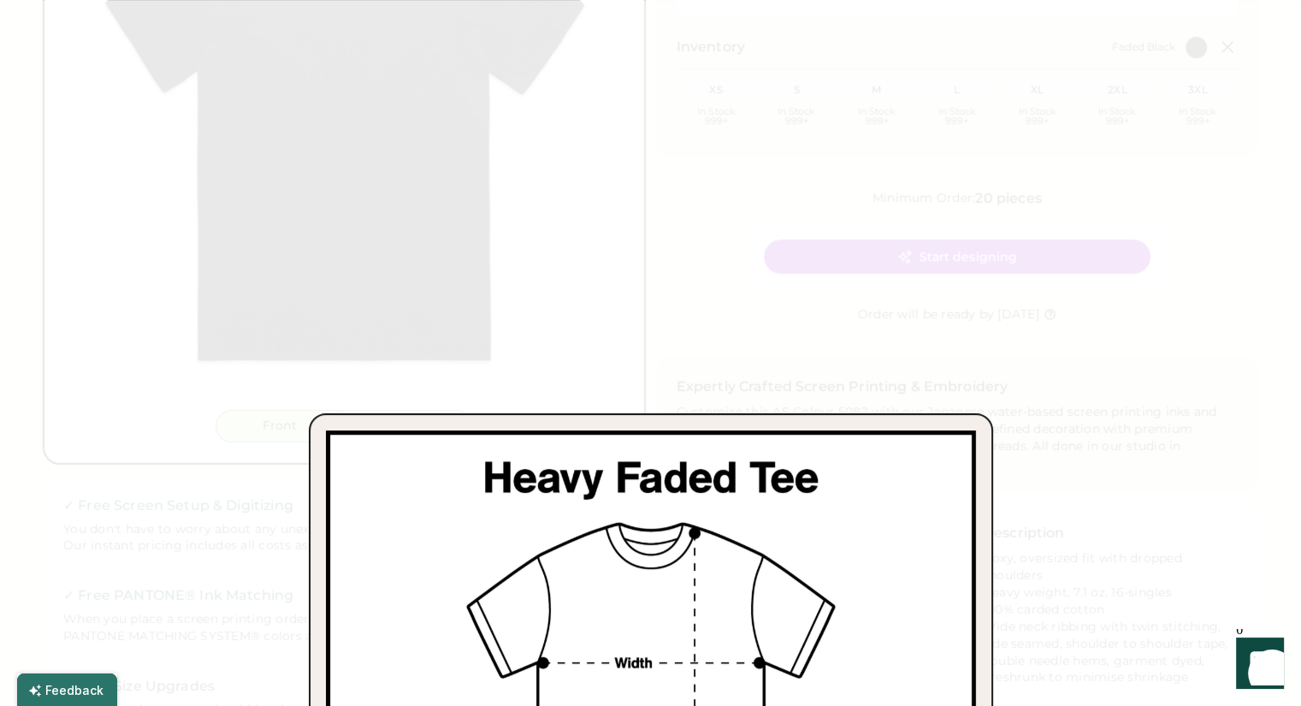
scroll to position [0, 0]
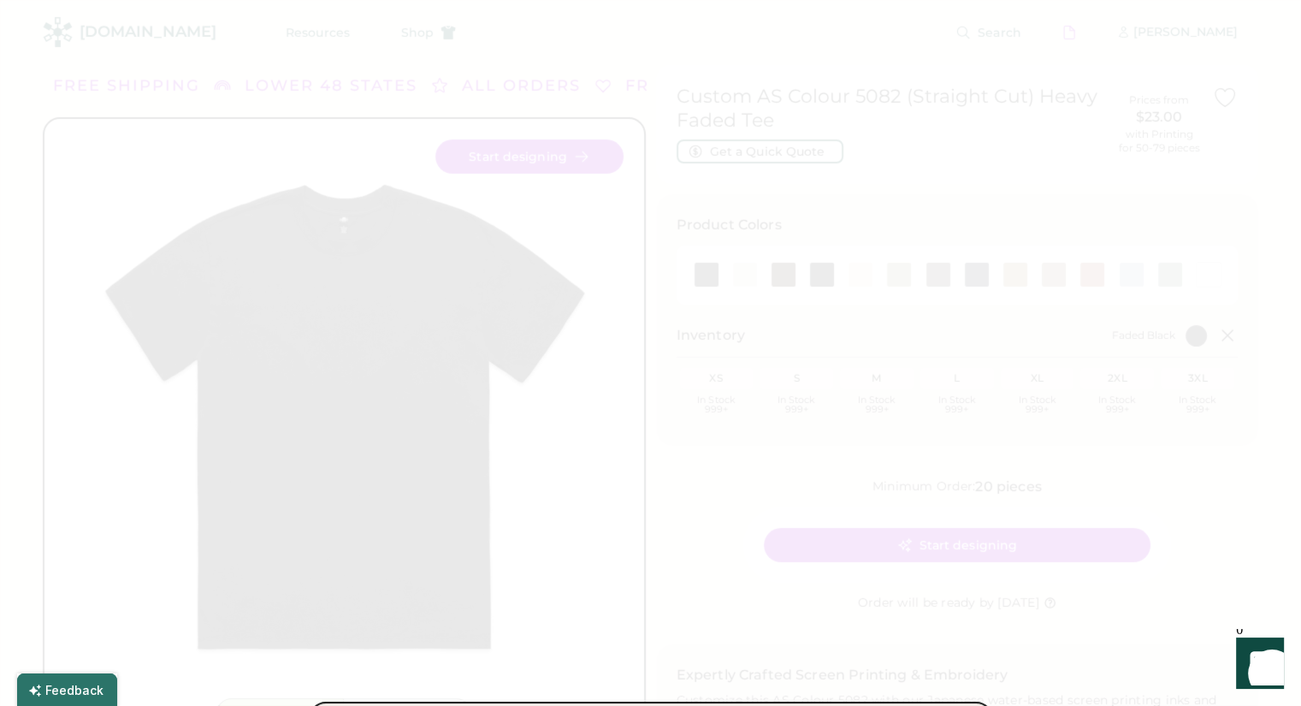
click at [1036, 341] on div at bounding box center [650, 353] width 1301 height 706
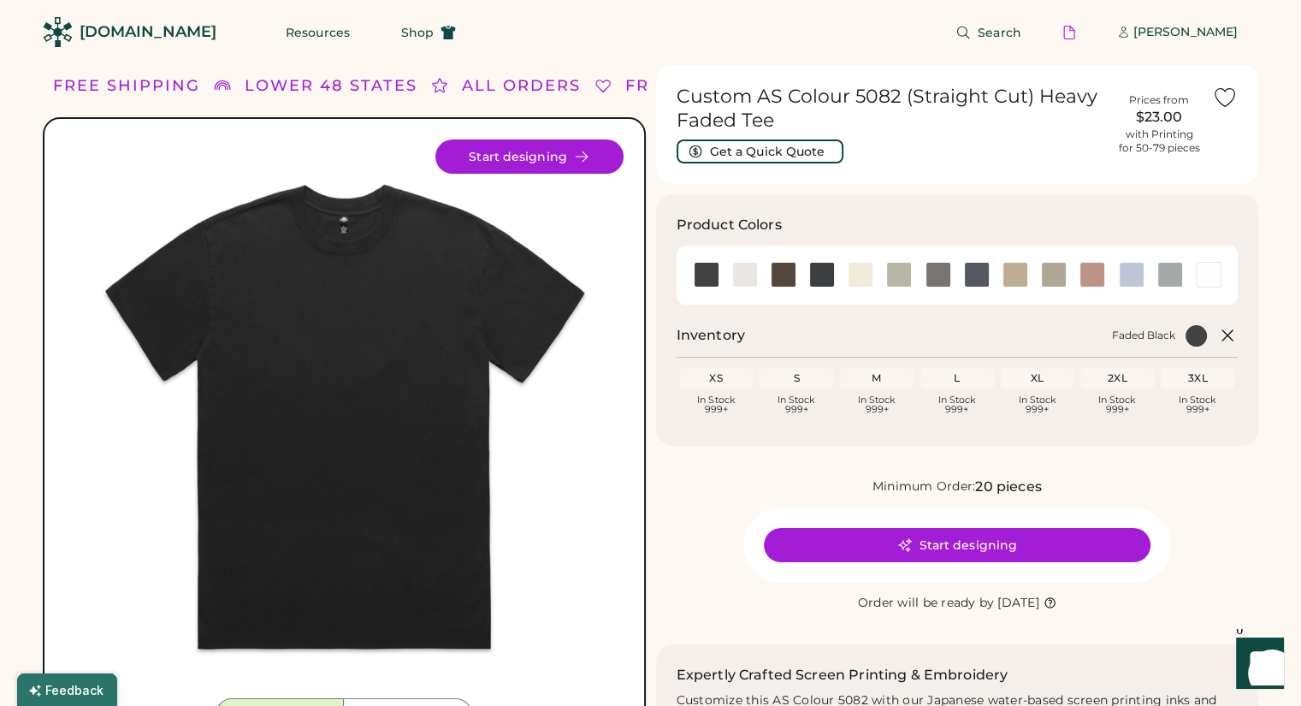
scroll to position [510, 0]
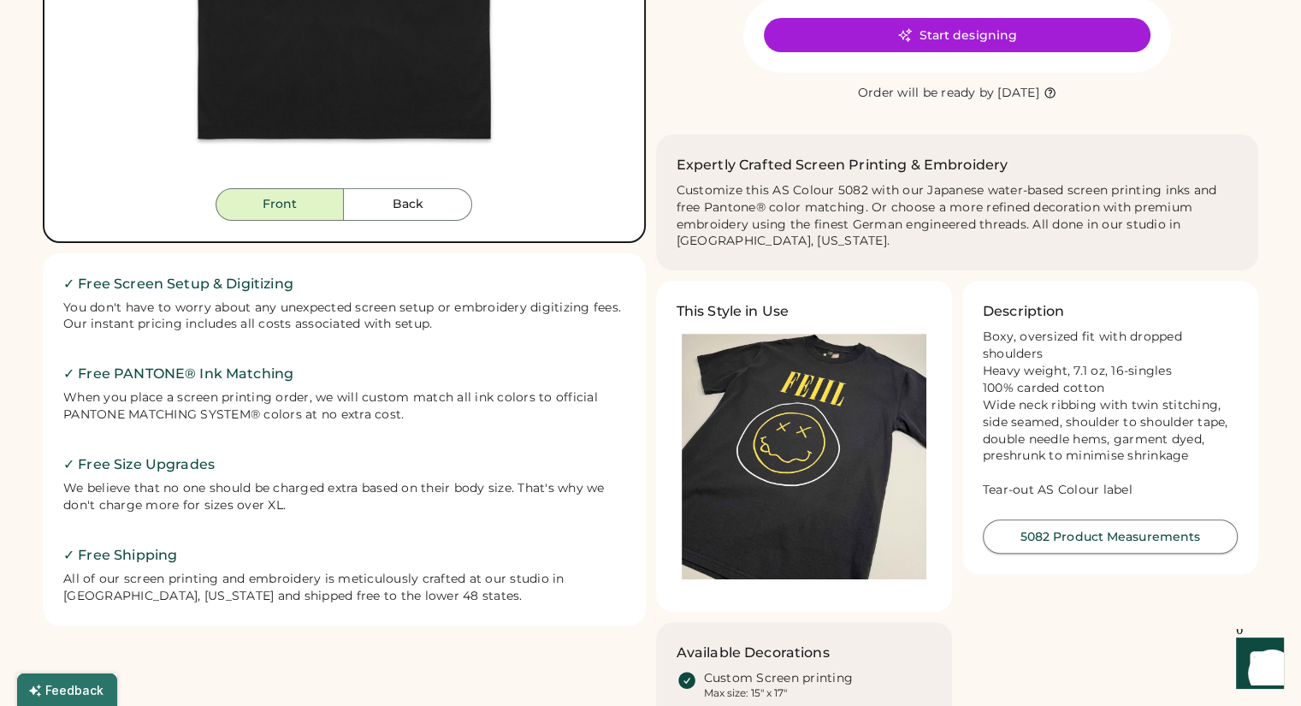
click at [1117, 539] on button "5082 Product Measurements" at bounding box center [1110, 536] width 255 height 34
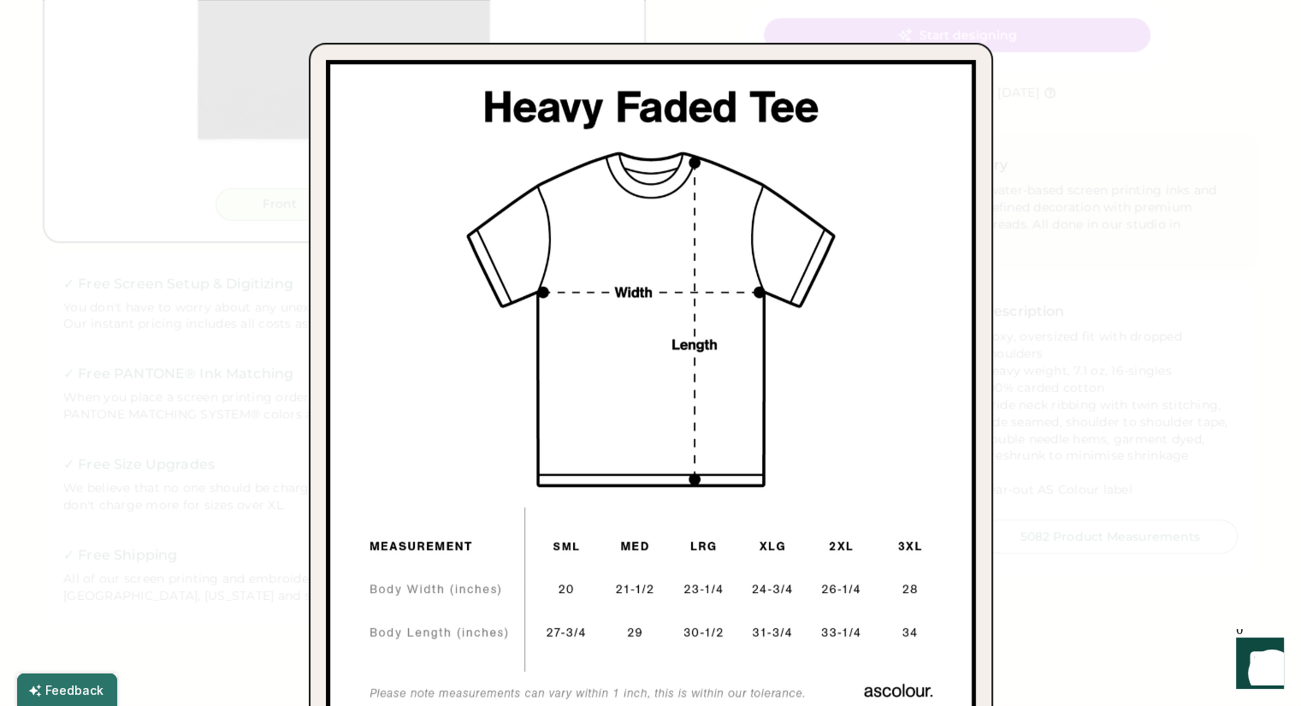
click at [1182, 497] on div at bounding box center [650, 353] width 1301 height 706
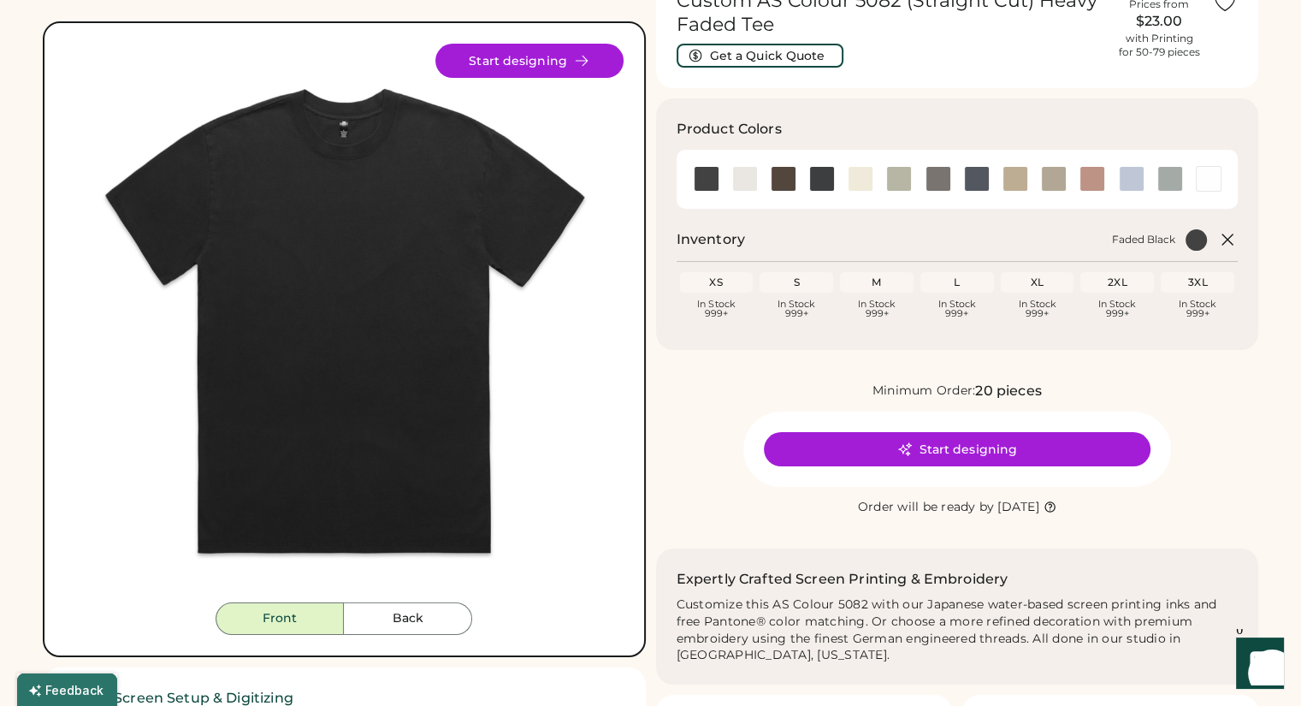
scroll to position [0, 0]
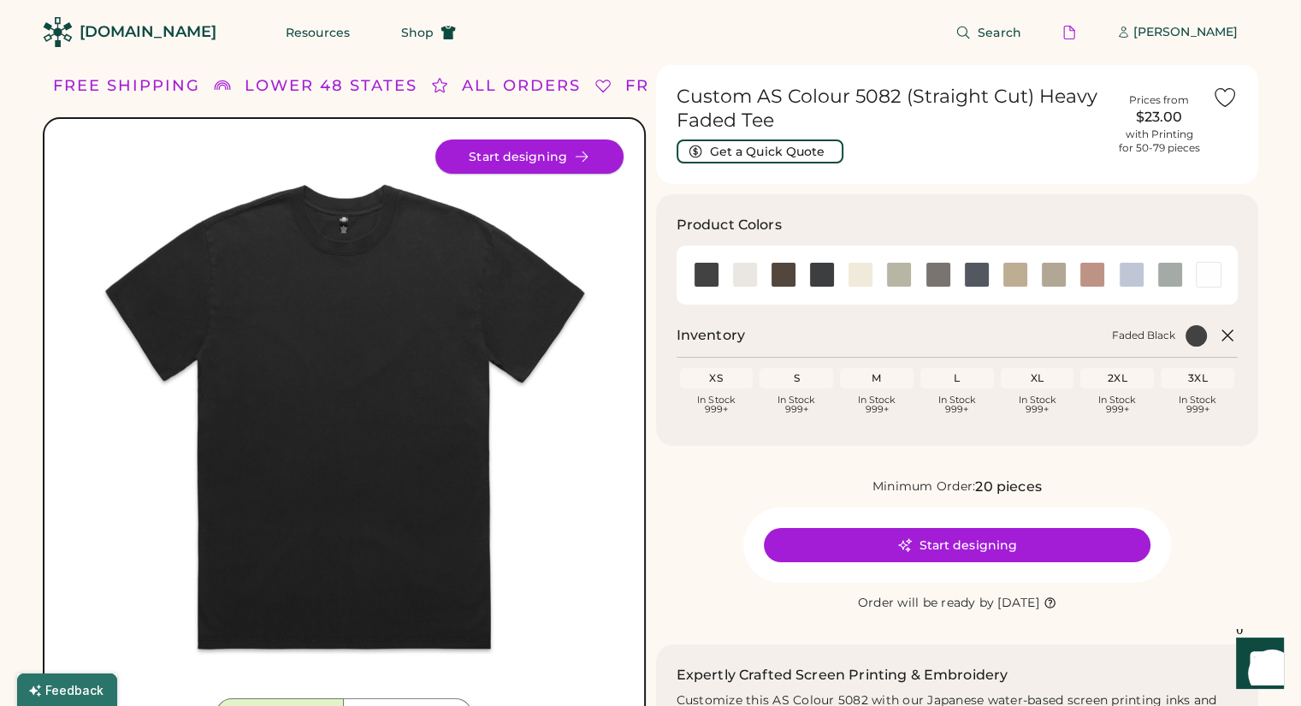
click at [556, 163] on button "Start designing" at bounding box center [529, 156] width 188 height 34
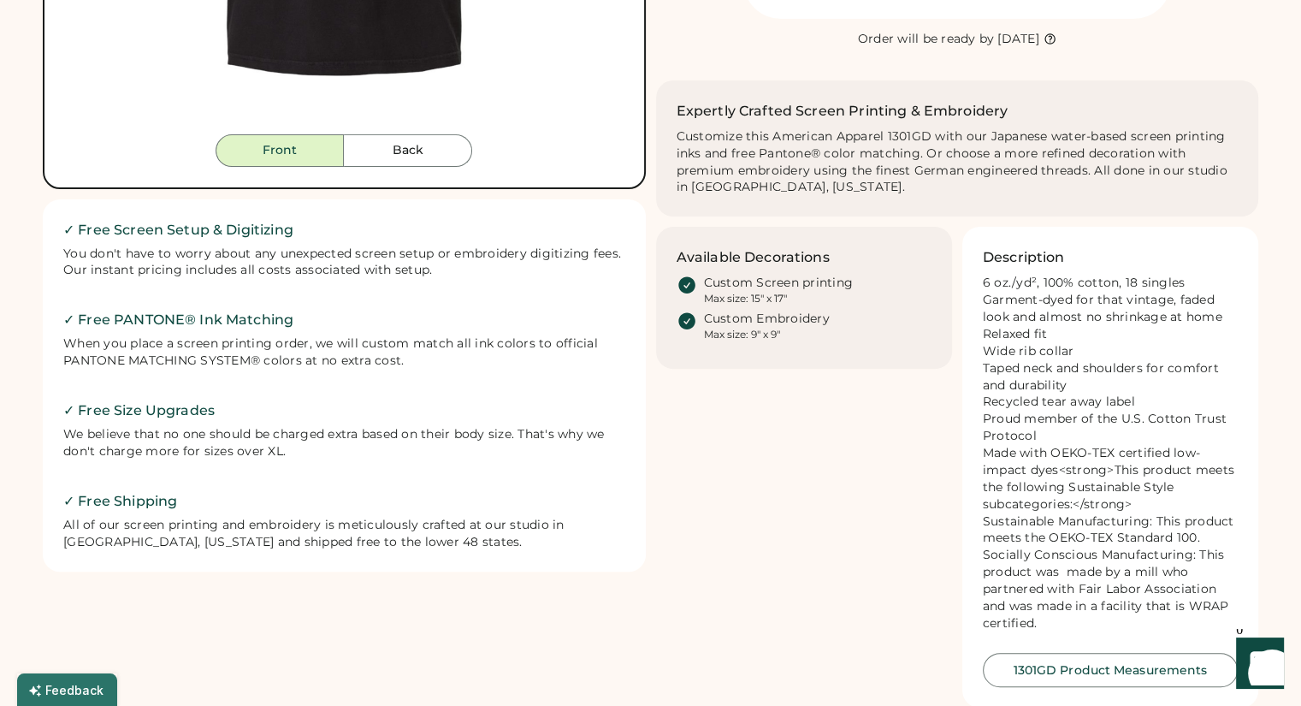
scroll to position [563, 0]
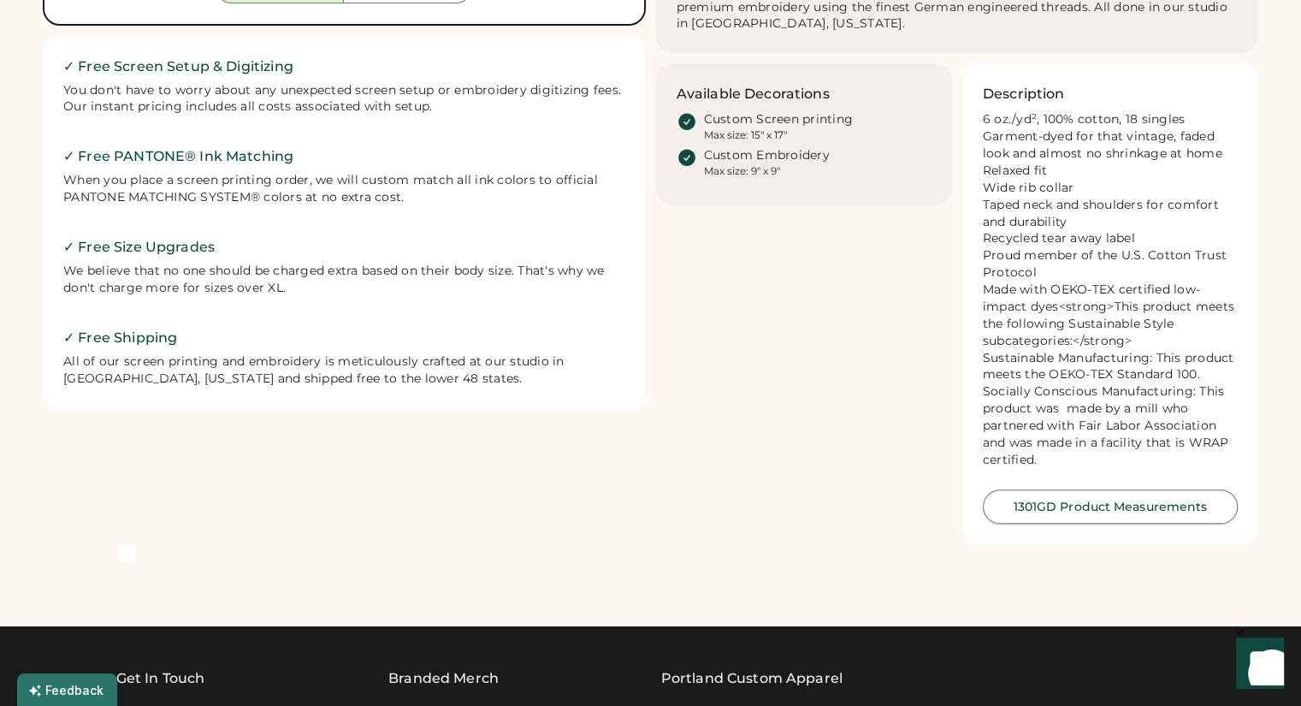
click at [1078, 523] on button "1301GD Product Measurements" at bounding box center [1110, 506] width 255 height 34
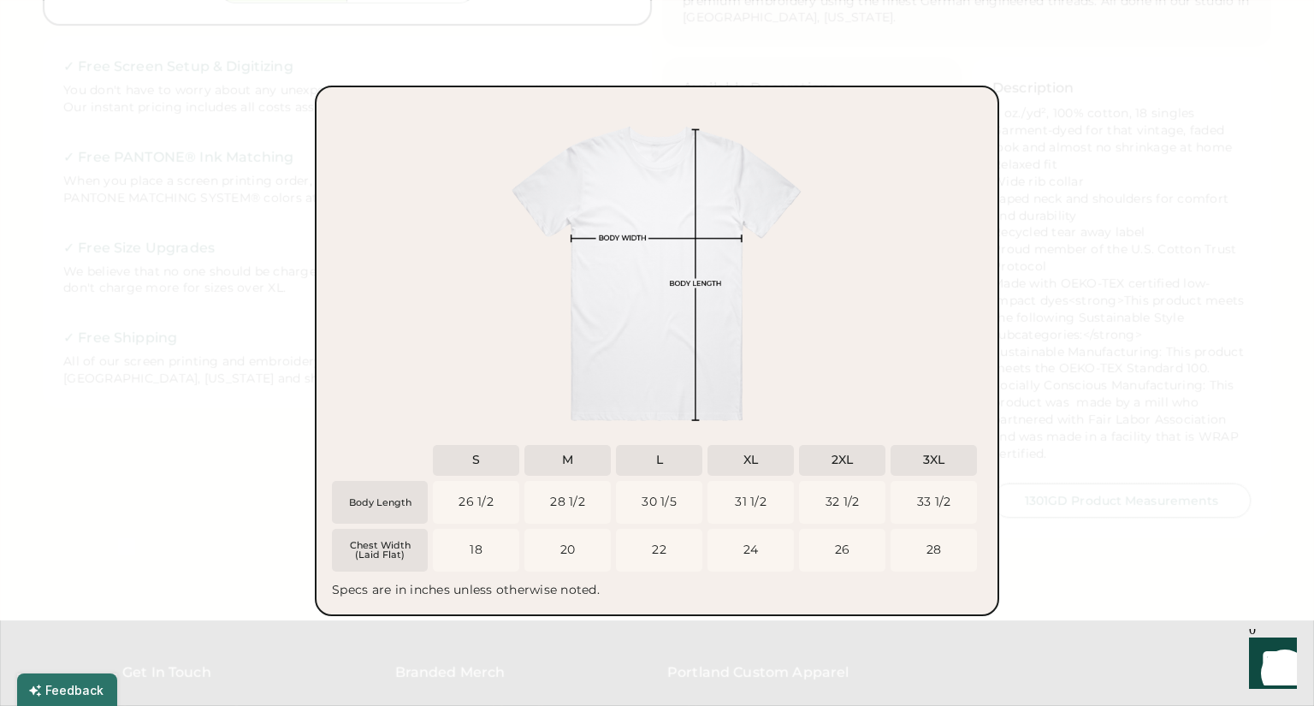
click at [1004, 228] on div at bounding box center [657, 353] width 1314 height 706
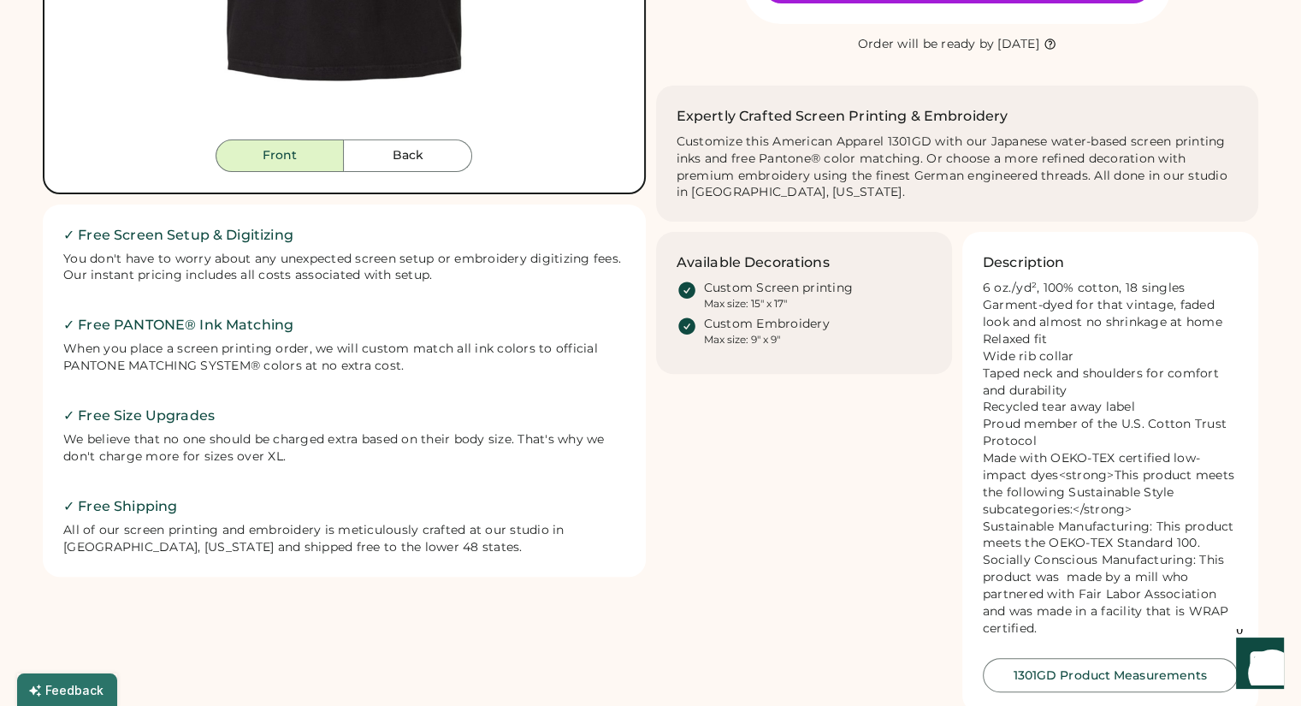
scroll to position [0, 0]
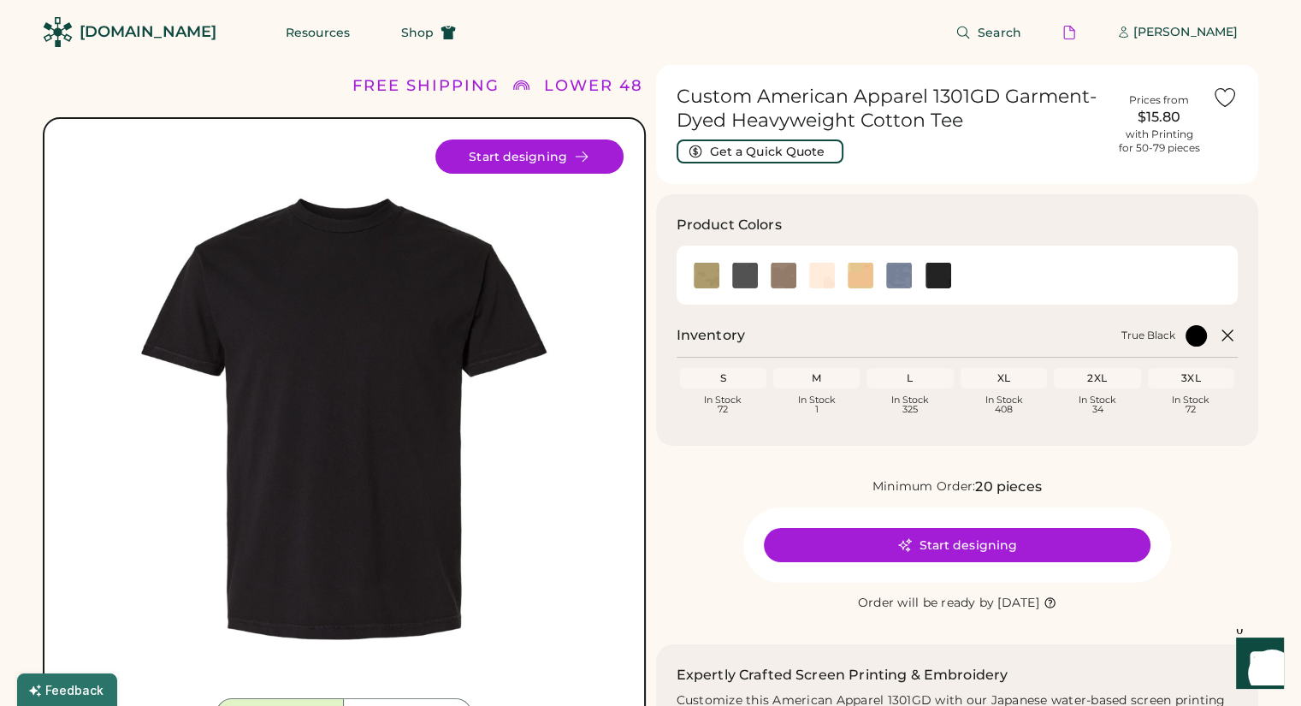
click at [411, 275] on img at bounding box center [344, 418] width 558 height 558
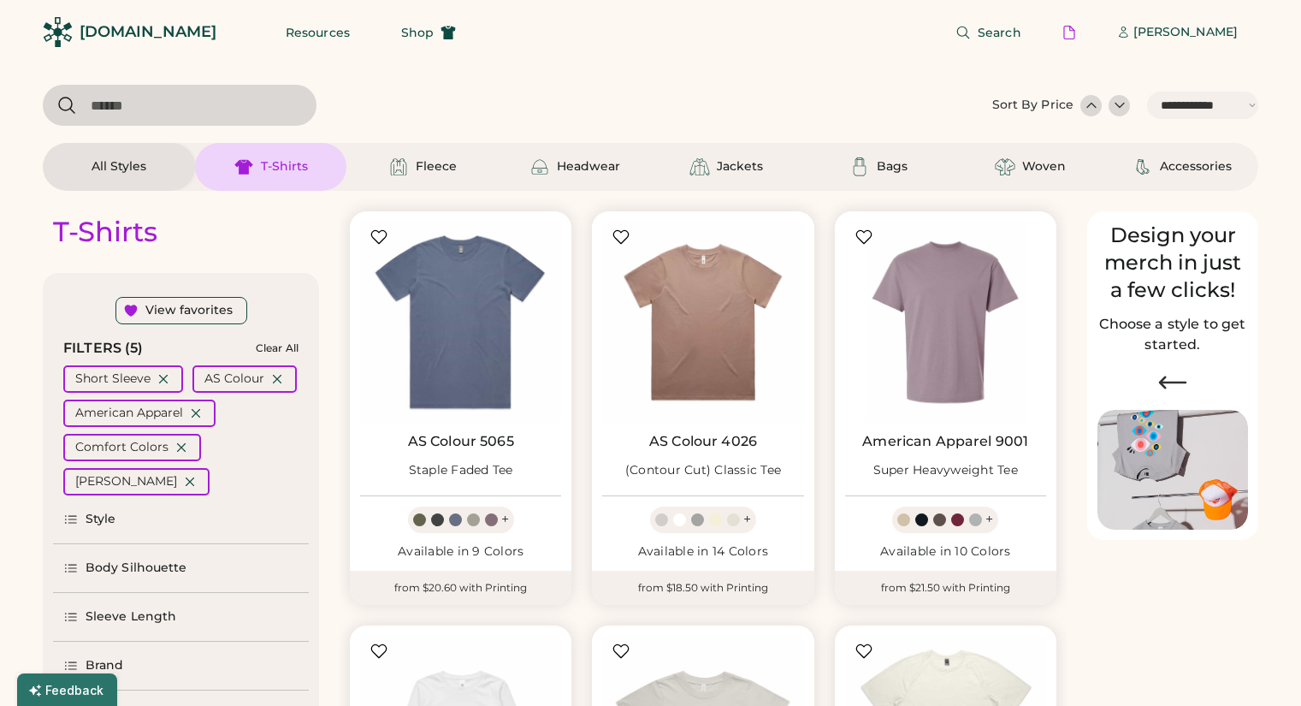
select select "*****"
select select "*"
click at [195, 415] on icon at bounding box center [195, 412] width 15 height 15
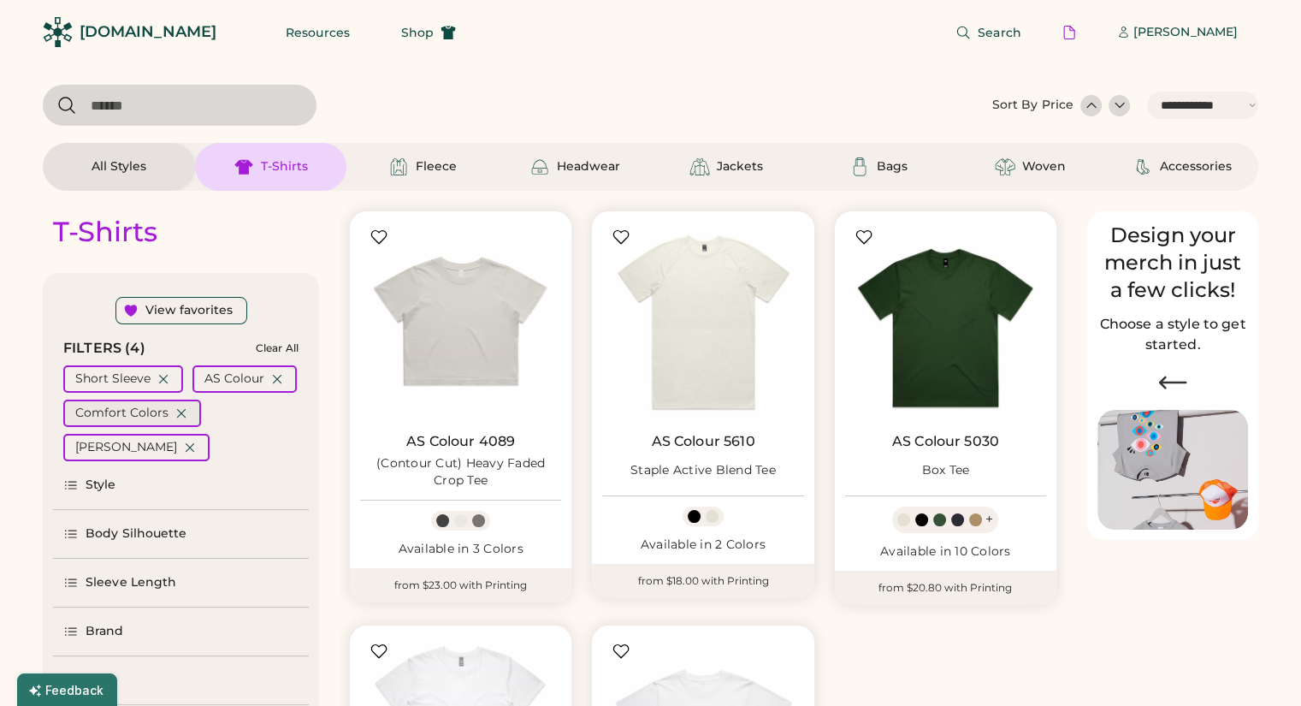
click at [180, 420] on icon at bounding box center [181, 412] width 15 height 15
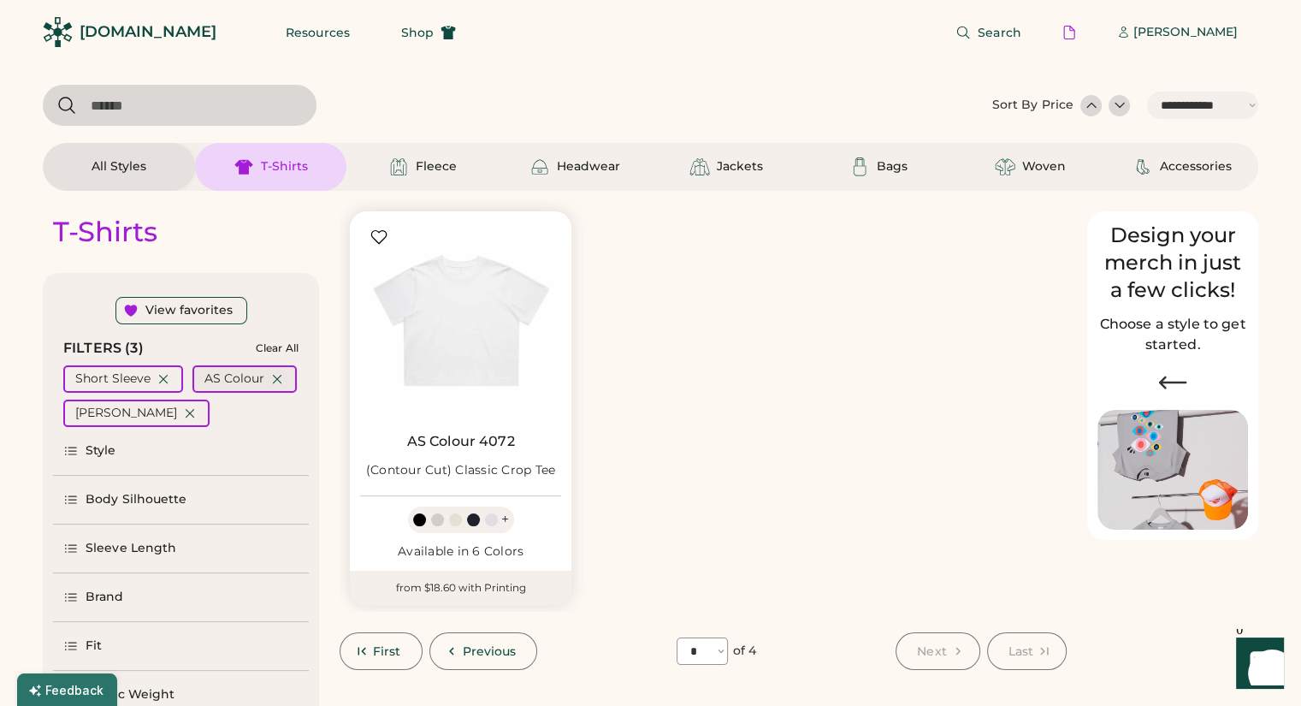
click at [275, 378] on icon at bounding box center [277, 379] width 8 height 8
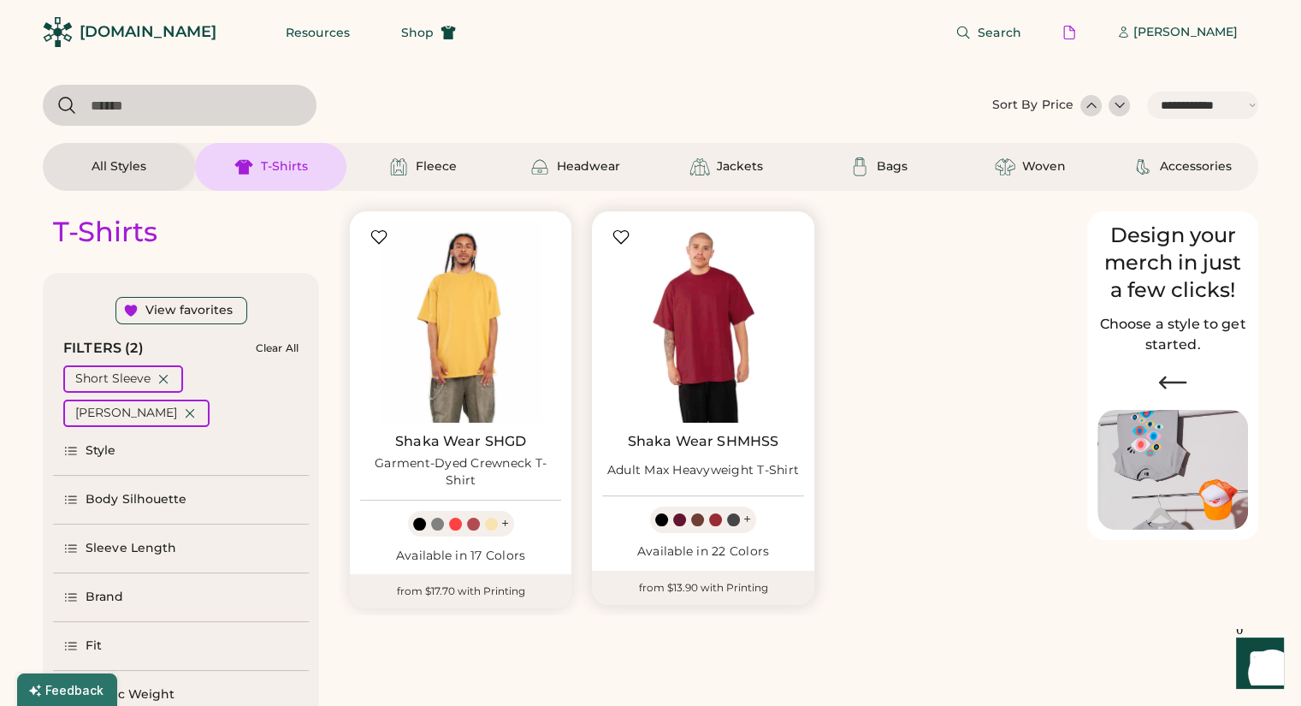
click at [707, 378] on img at bounding box center [702, 322] width 201 height 201
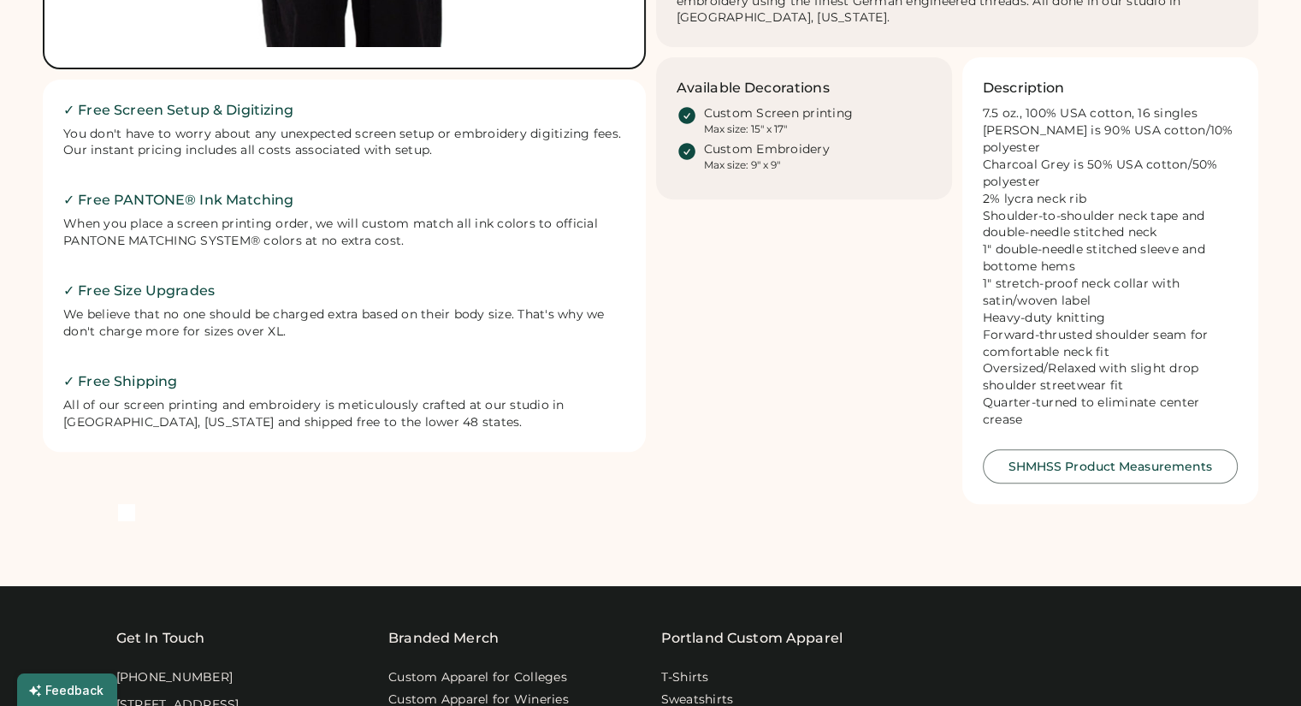
scroll to position [650, 0]
click at [1120, 456] on button "SHMHSS Product Measurements" at bounding box center [1110, 467] width 255 height 34
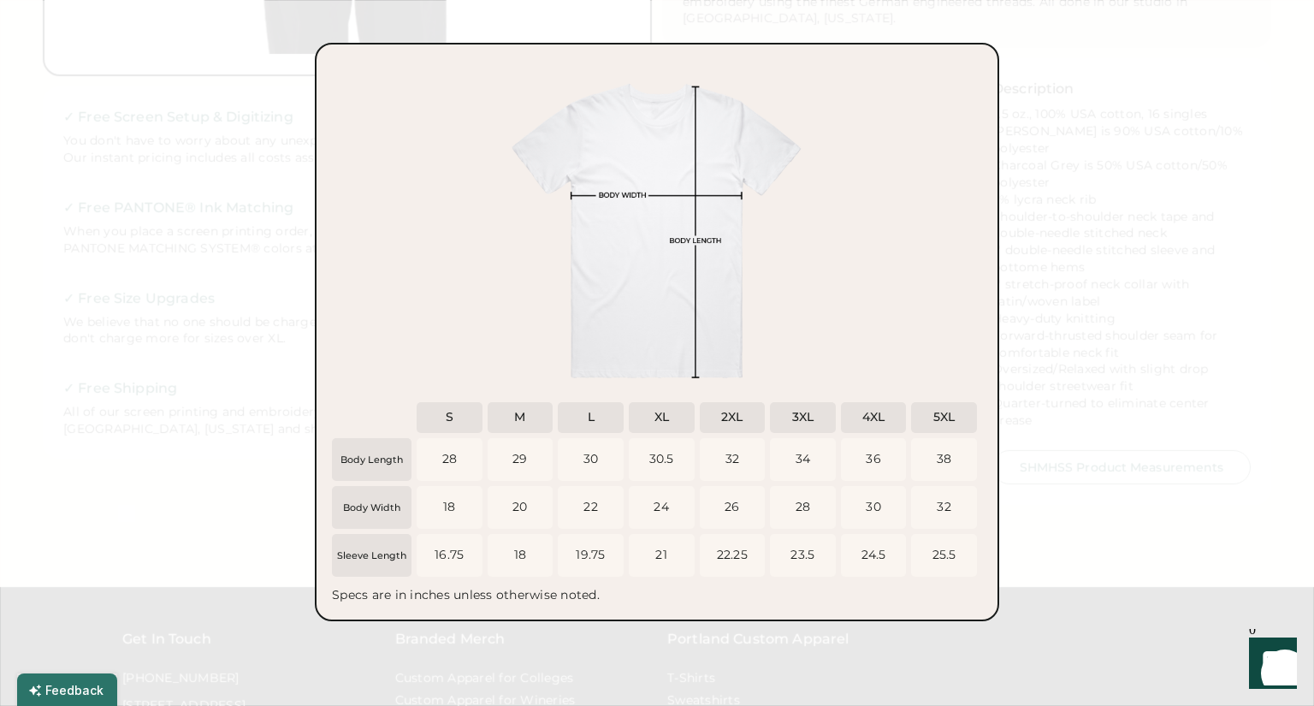
click at [1119, 219] on div at bounding box center [657, 353] width 1314 height 706
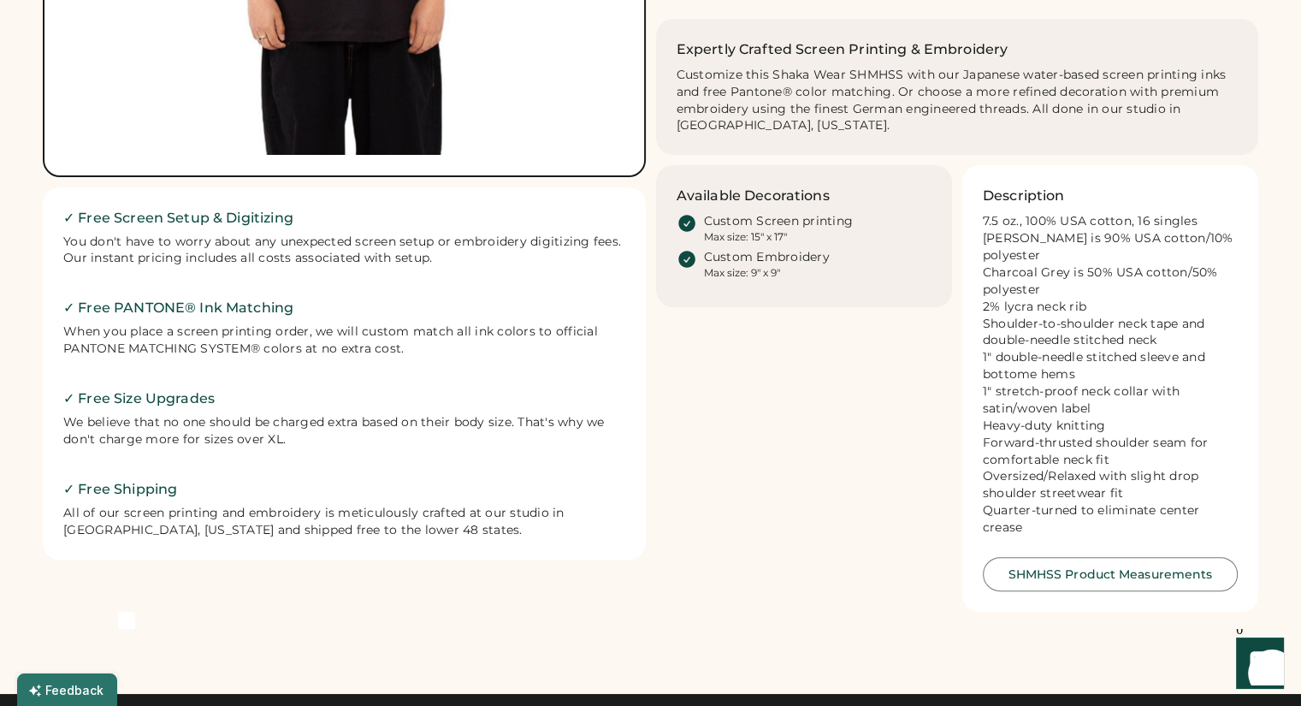
scroll to position [0, 0]
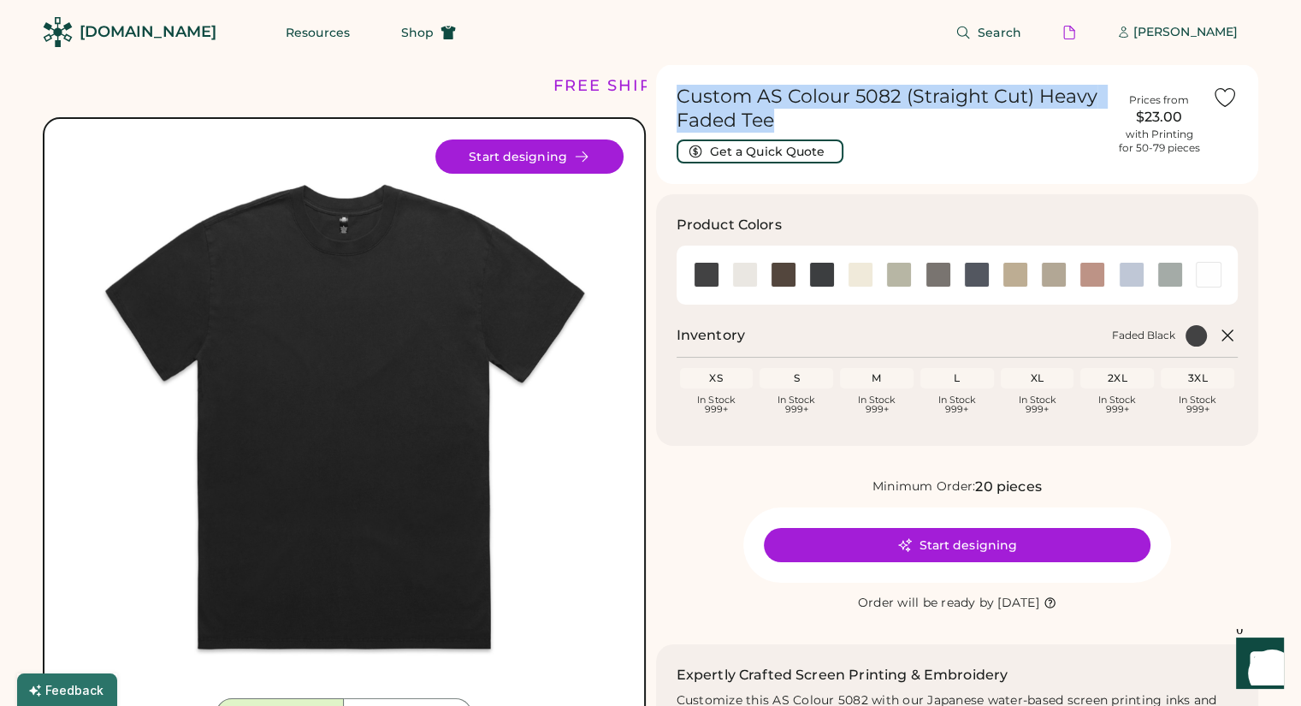
drag, startPoint x: 779, startPoint y: 122, endPoint x: 667, endPoint y: 90, distance: 116.7
click at [667, 90] on div "Custom AS Colour 5082 (Straight Cut) Heavy Faded Tee Get a Quick Quote Prices f…" at bounding box center [957, 124] width 603 height 120
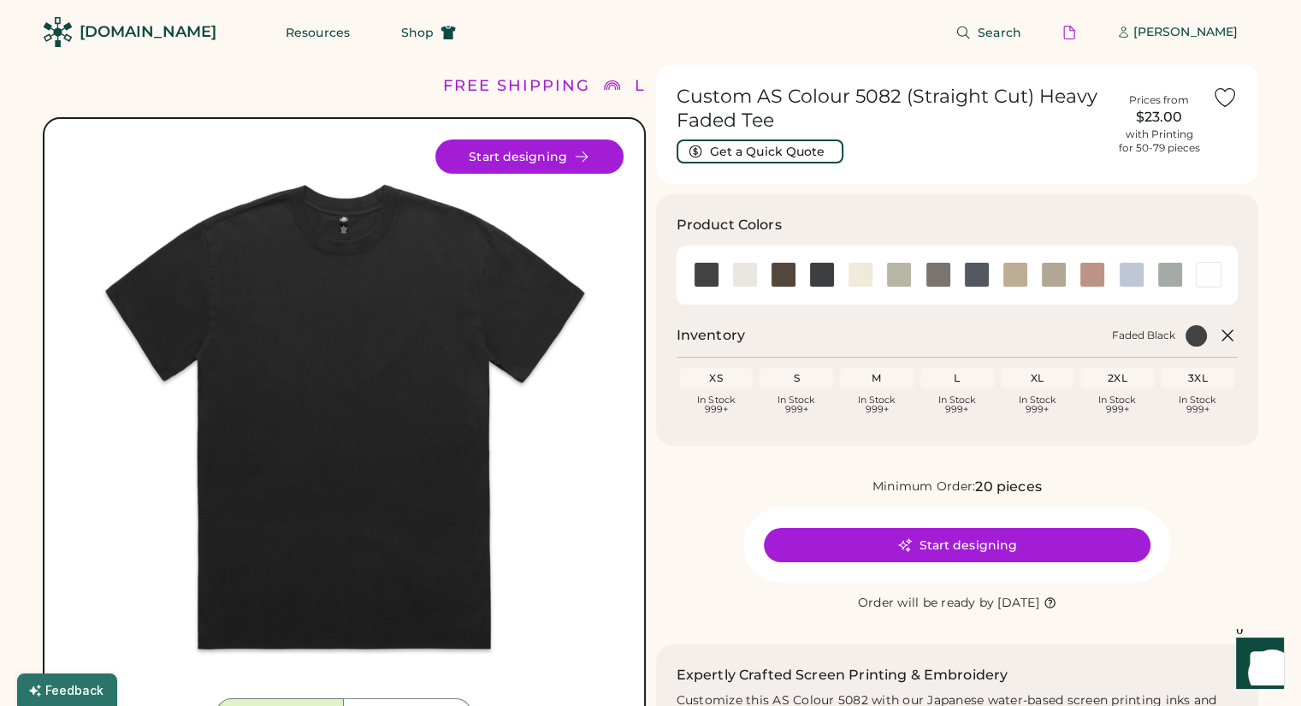
click at [708, 491] on div "Minimum Order: 20 pieces" at bounding box center [957, 486] width 603 height 21
click at [878, 550] on button "Start designing" at bounding box center [957, 545] width 387 height 34
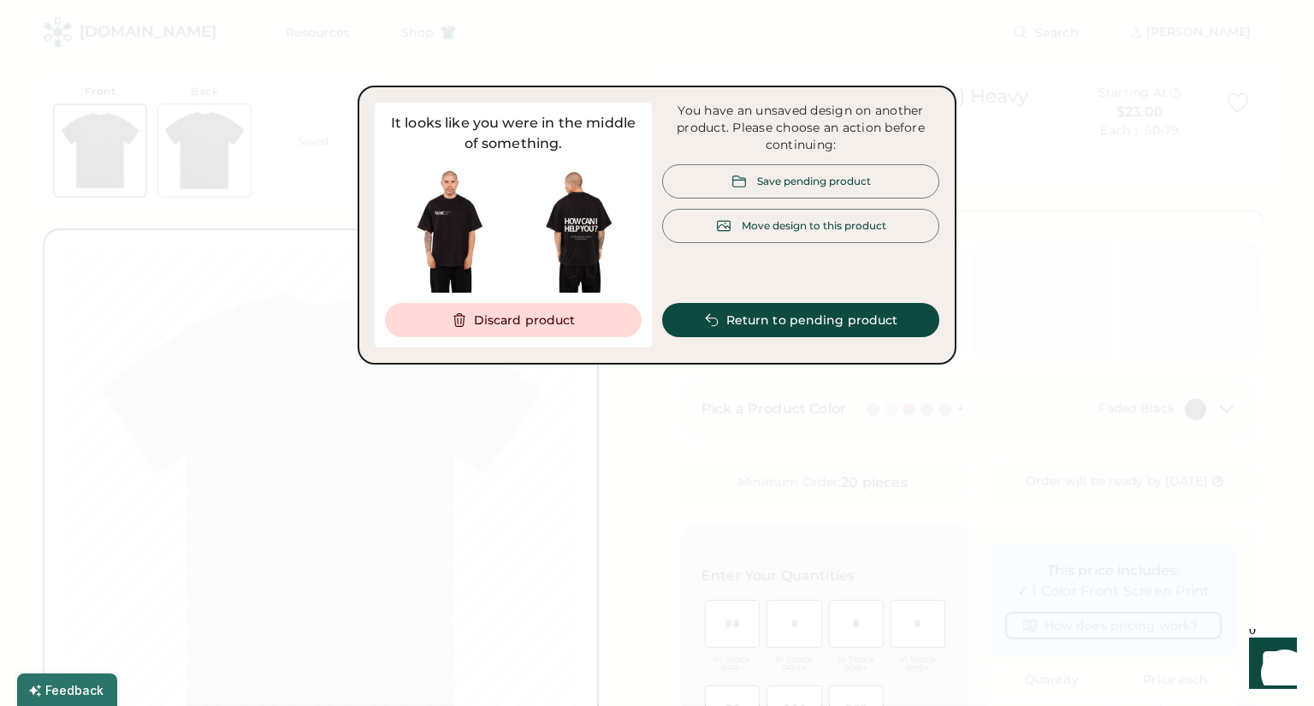
click at [870, 178] on div "Save pending product" at bounding box center [814, 181] width 114 height 15
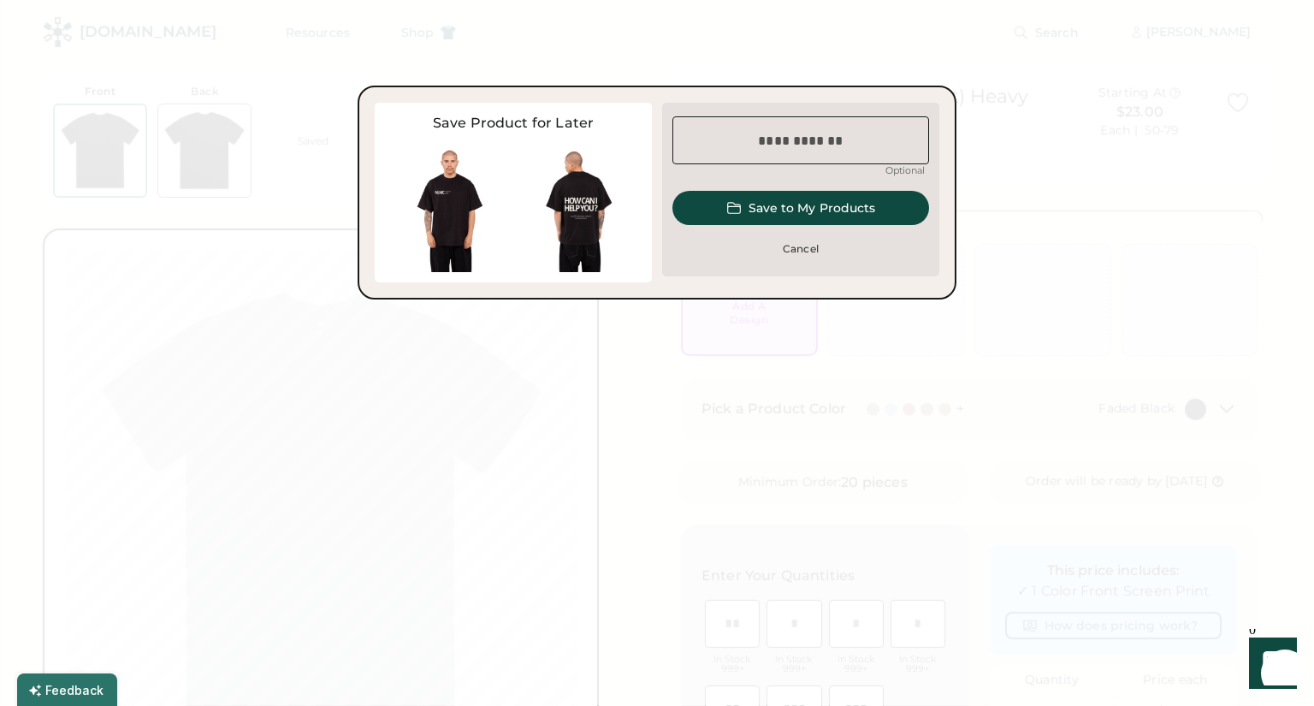
click at [798, 138] on input "input" at bounding box center [800, 140] width 257 height 48
type input "****"
click at [784, 211] on button "Save to My Products" at bounding box center [800, 208] width 257 height 34
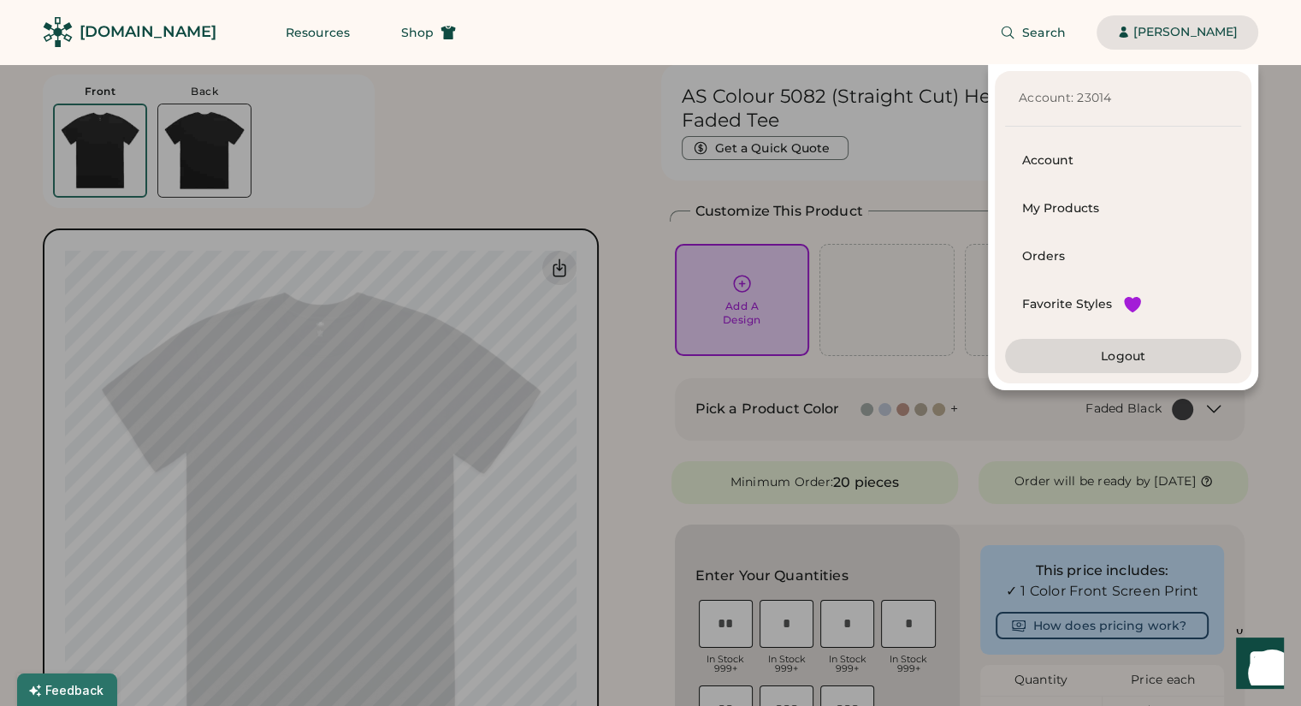
click at [857, 208] on div "Account: 23014 Account My Products Orders Favorite Styles Logout" at bounding box center [629, 227] width 1258 height 326
click at [897, 347] on div "Account: 23014 Account My Products Orders Favorite Styles Logout" at bounding box center [629, 227] width 1258 height 326
click at [1177, 30] on div "[PERSON_NAME]" at bounding box center [1185, 32] width 104 height 17
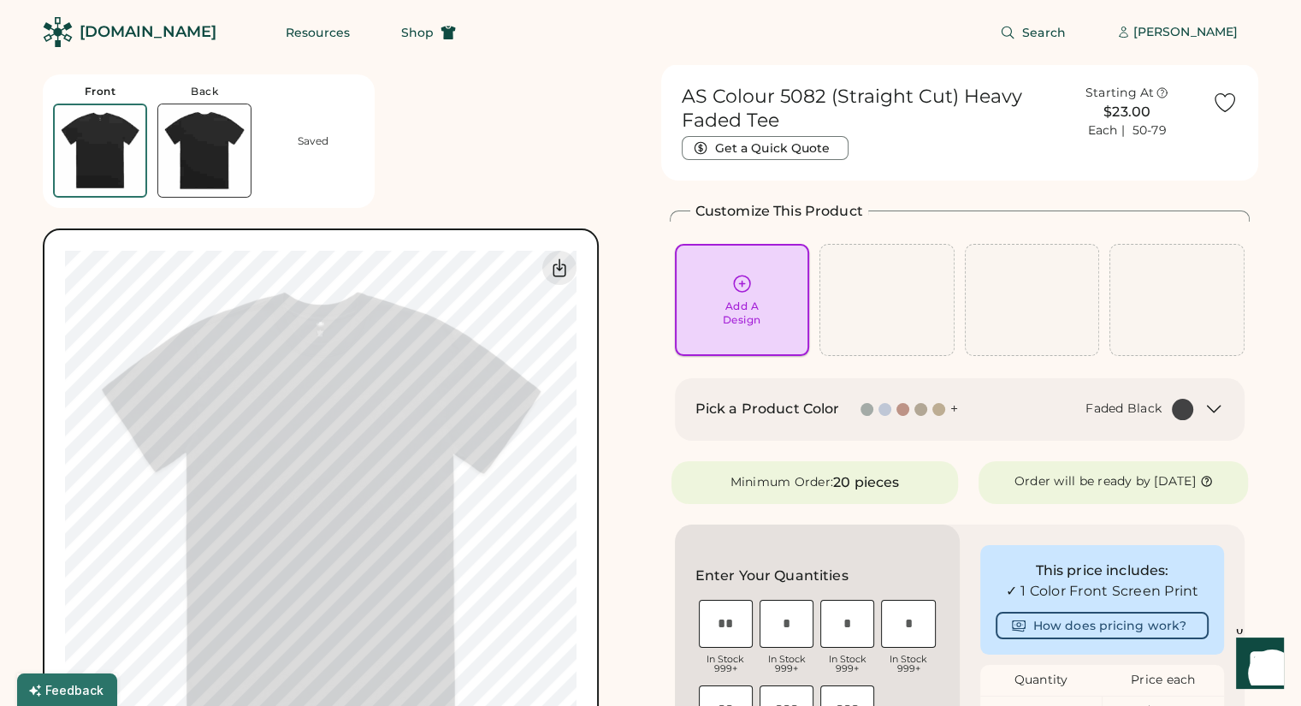
click at [738, 313] on div "Add A Design" at bounding box center [742, 312] width 38 height 27
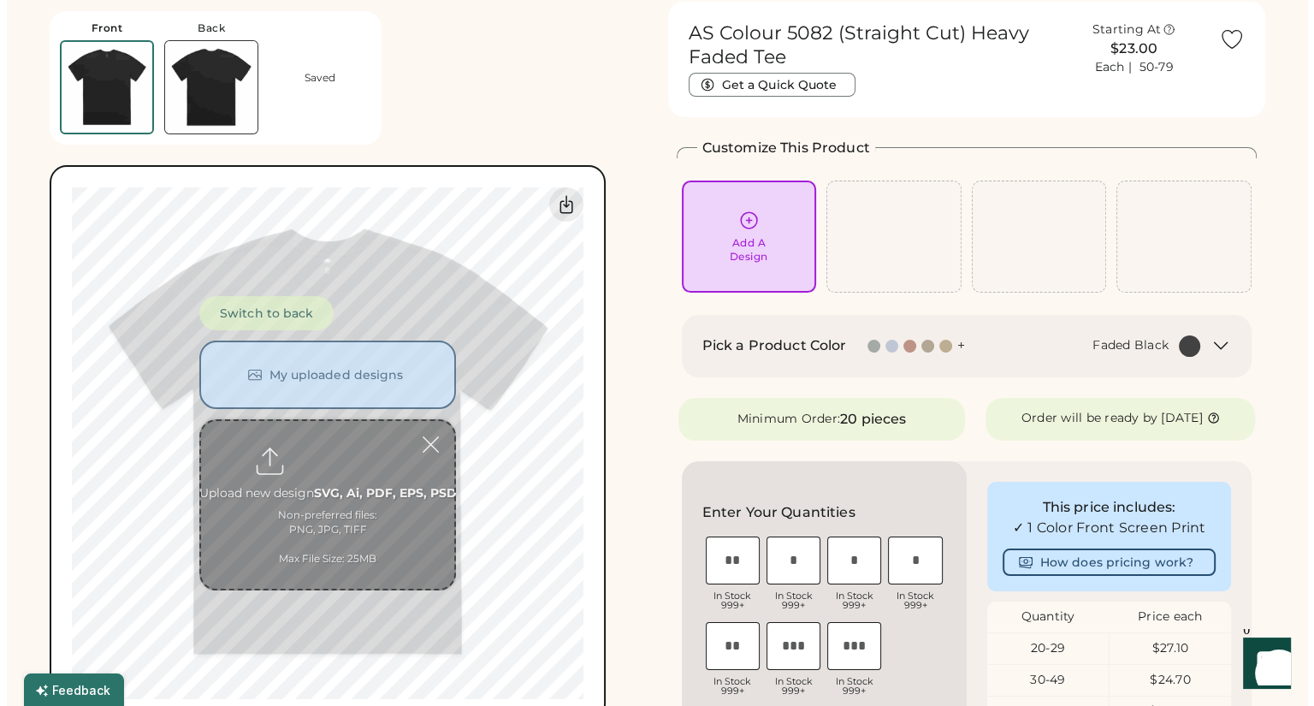
scroll to position [64, 0]
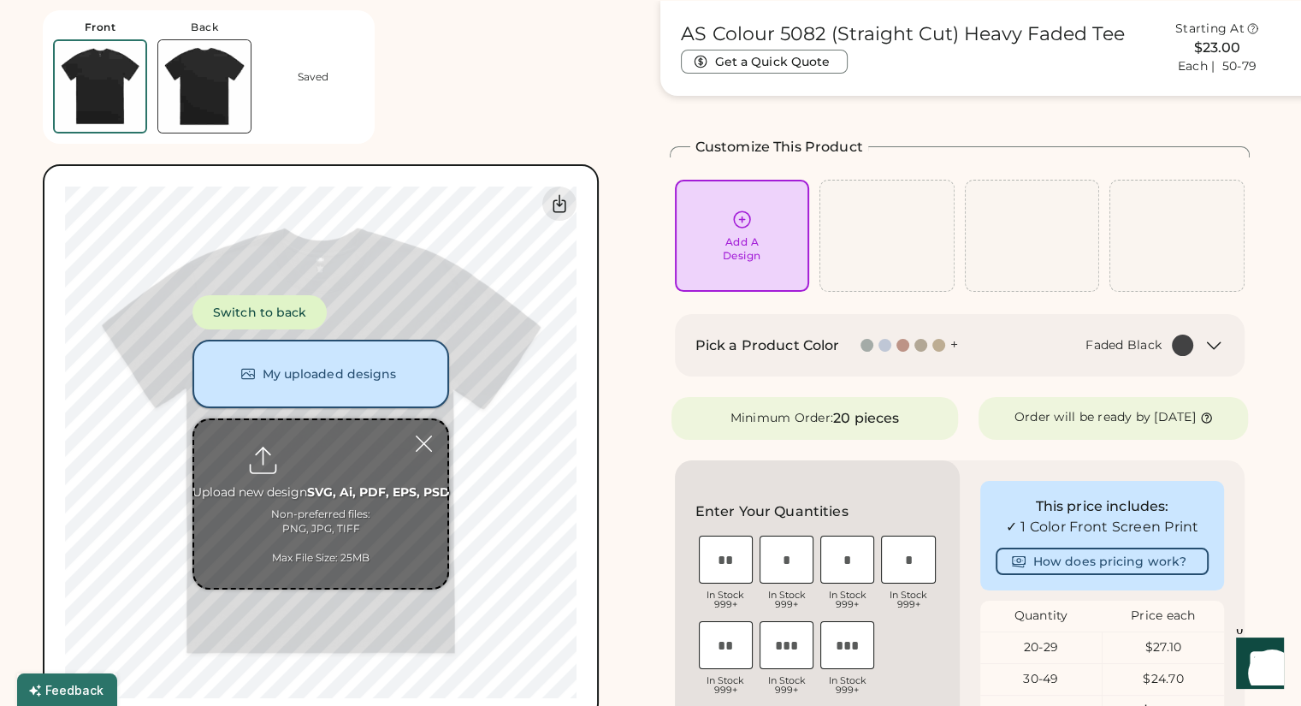
click at [340, 367] on button "My uploaded designs" at bounding box center [320, 374] width 257 height 68
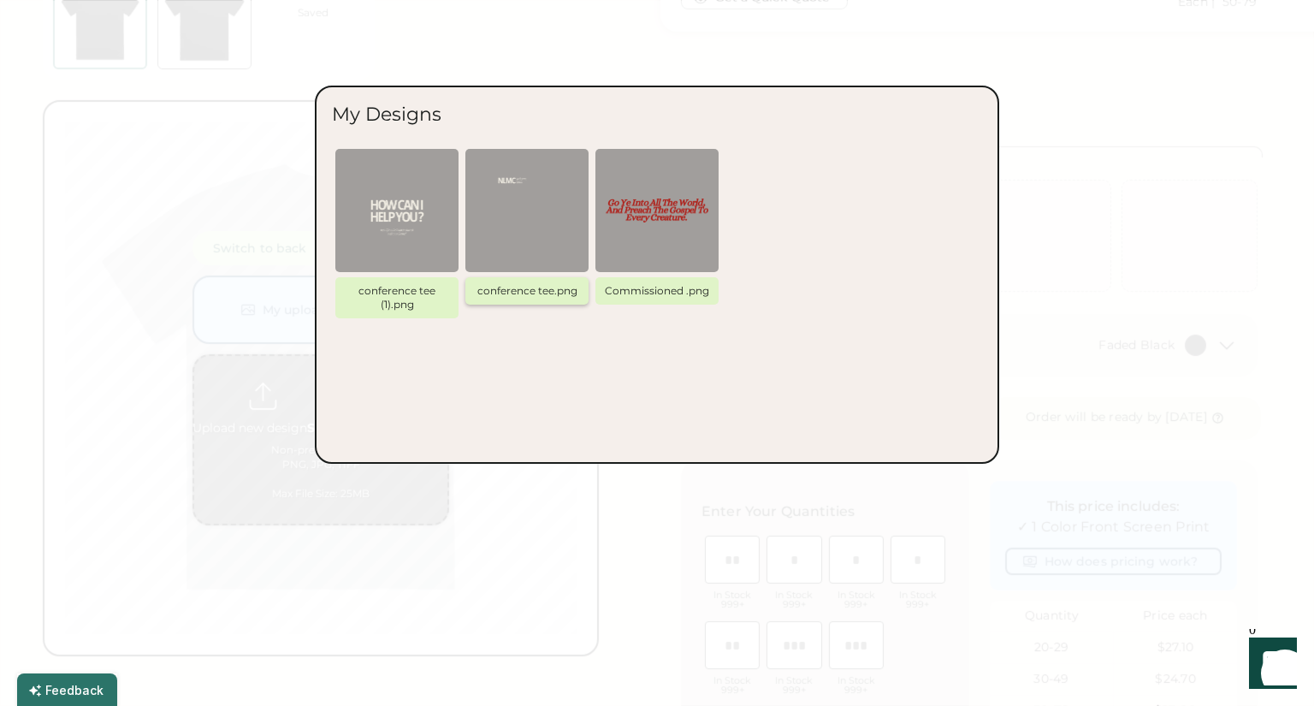
click at [517, 244] on img at bounding box center [527, 210] width 103 height 103
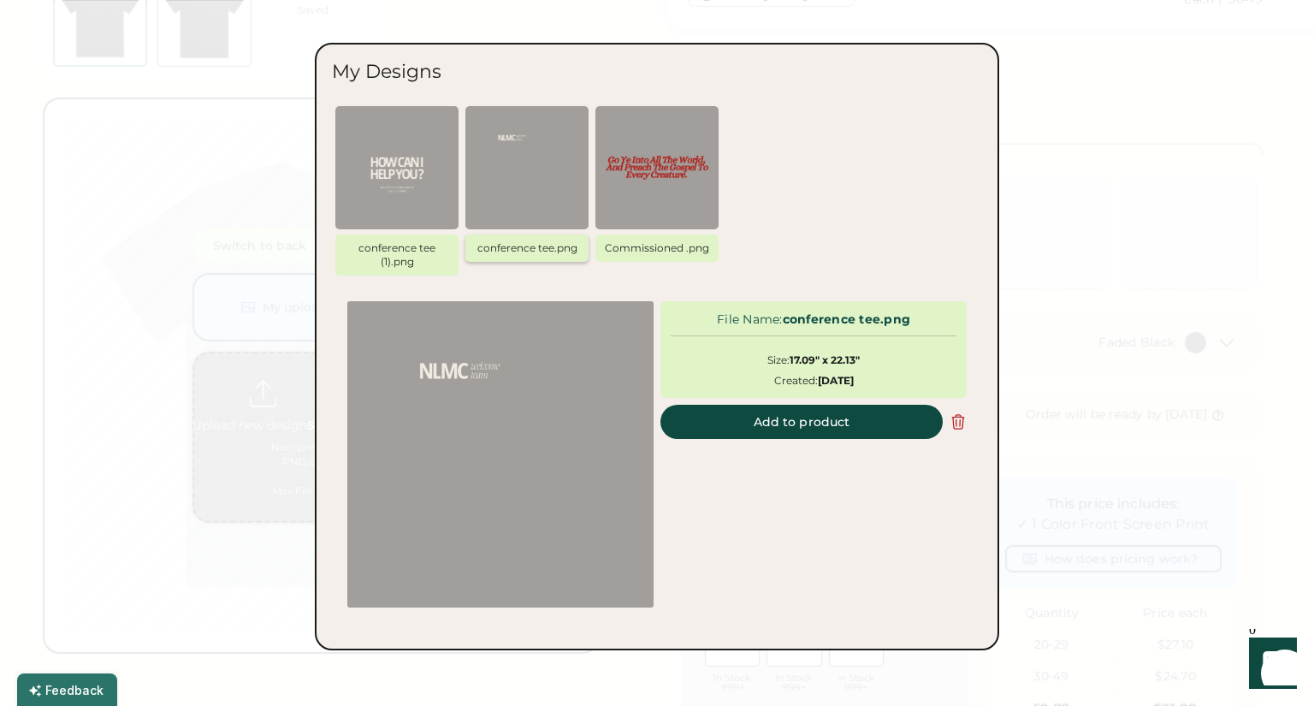
scroll to position [68, 0]
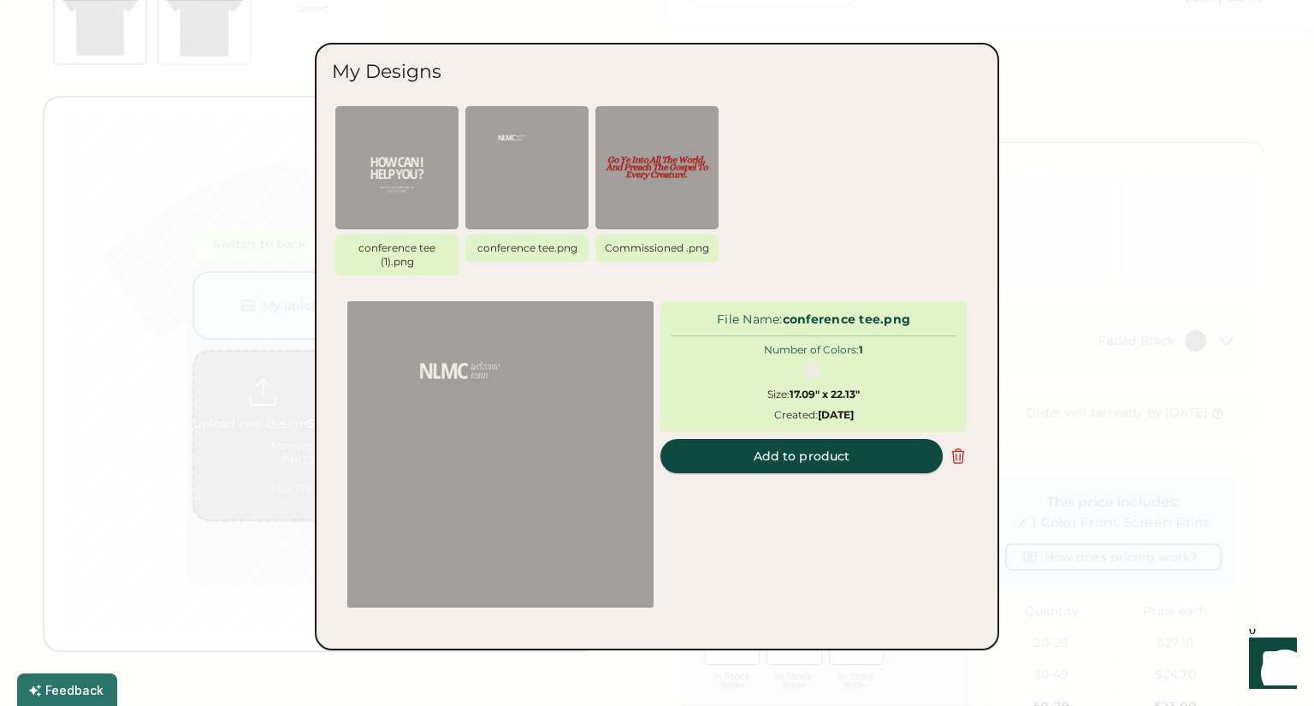
click at [772, 458] on button "Add to product" at bounding box center [801, 456] width 282 height 34
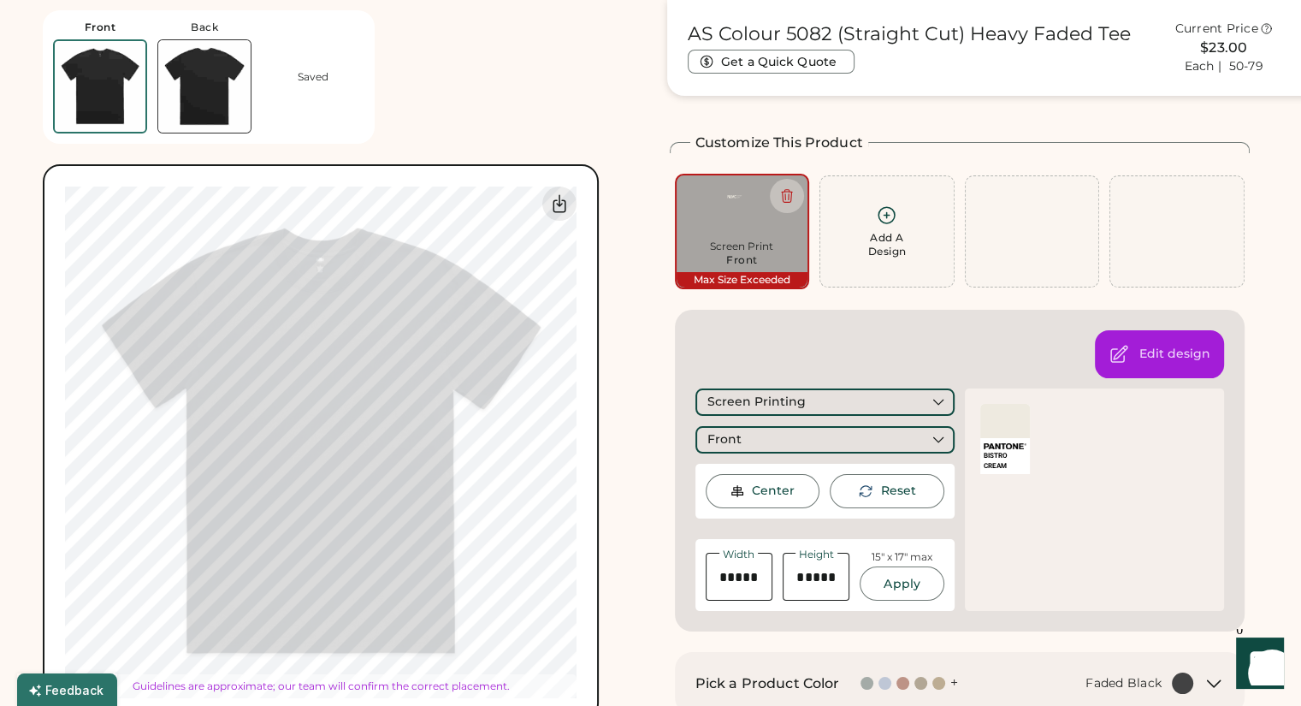
type input "*****"
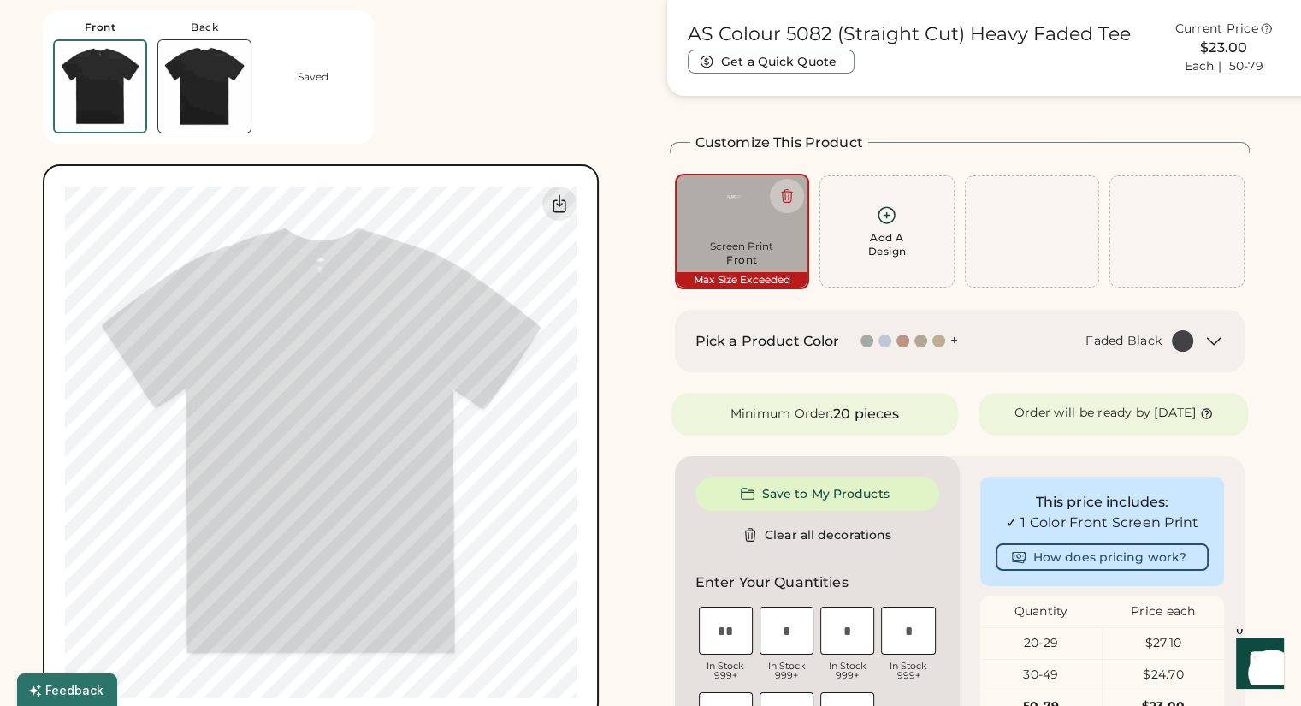
click at [187, 107] on img at bounding box center [204, 86] width 92 height 92
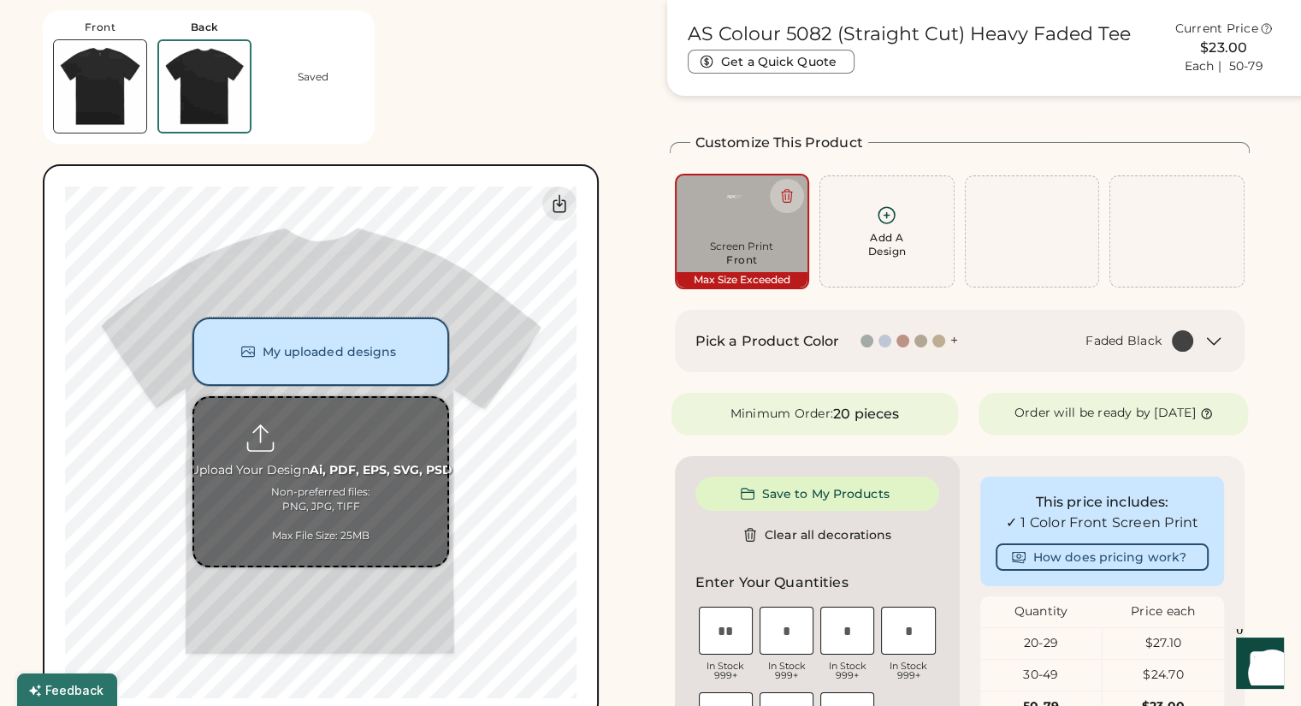
click at [358, 363] on button "My uploaded designs" at bounding box center [320, 351] width 257 height 68
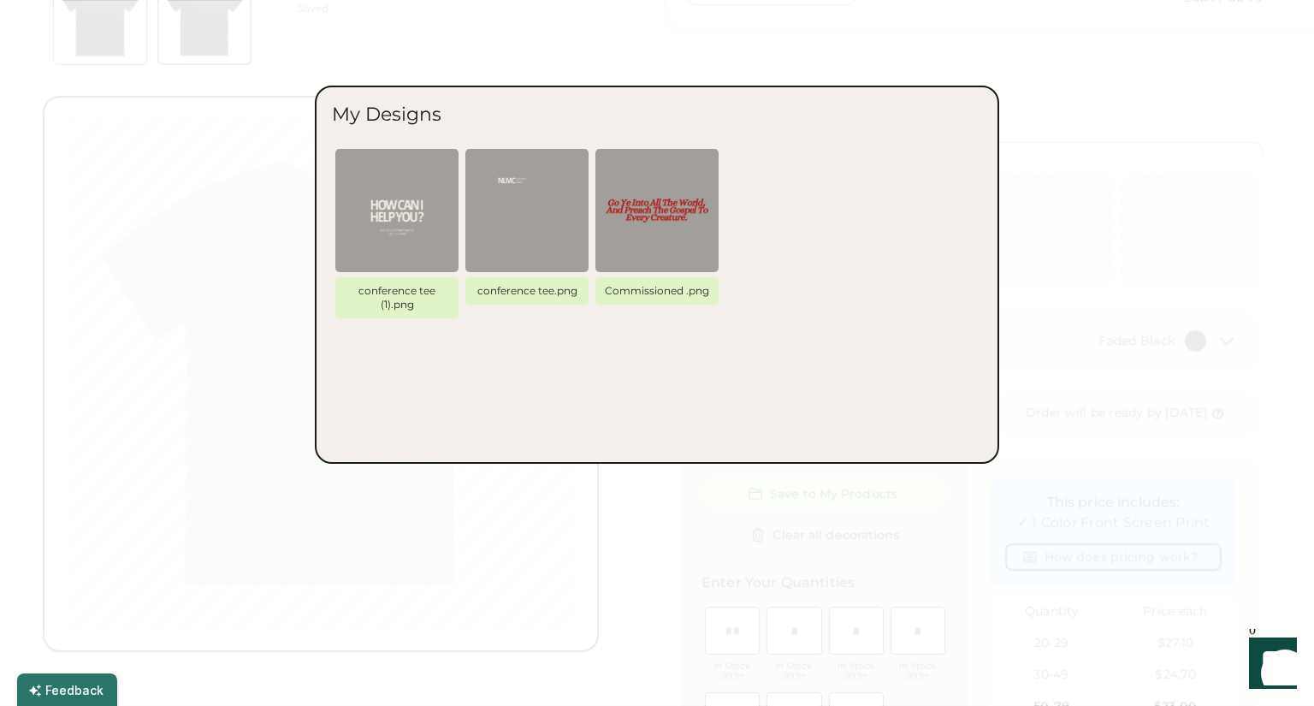
click at [401, 215] on img at bounding box center [397, 210] width 103 height 103
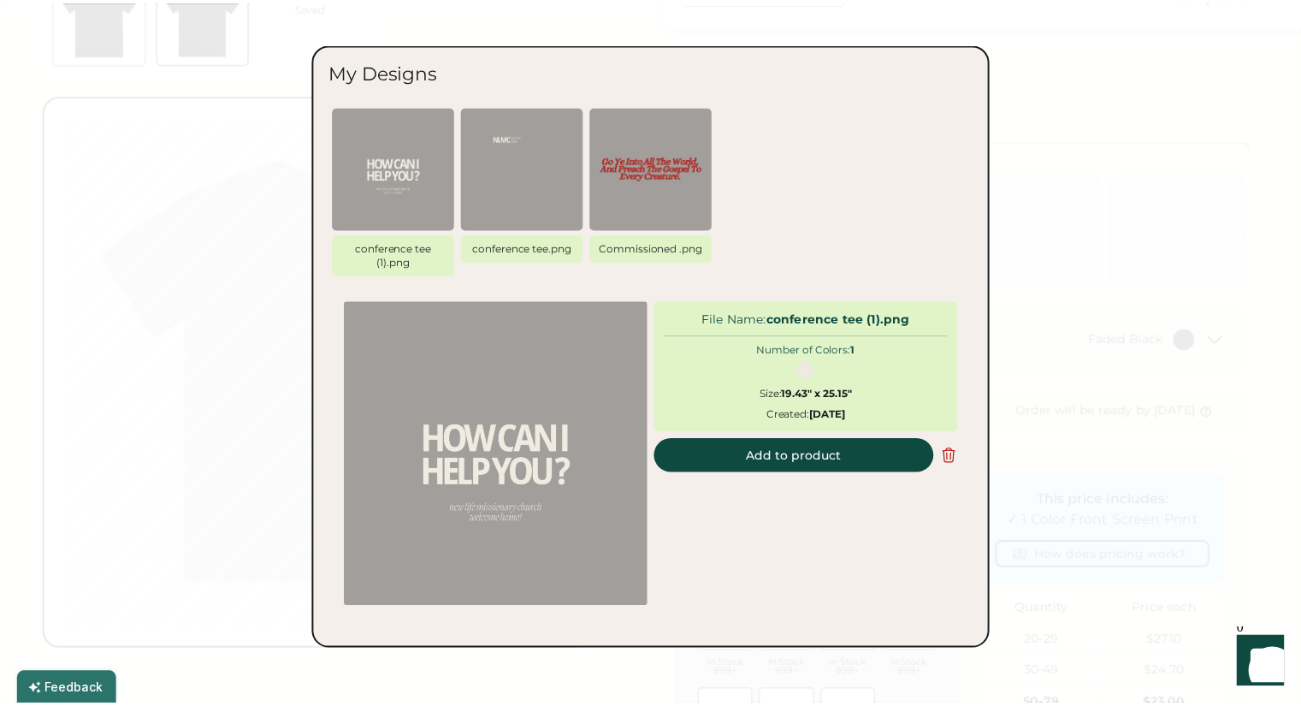
scroll to position [72, 0]
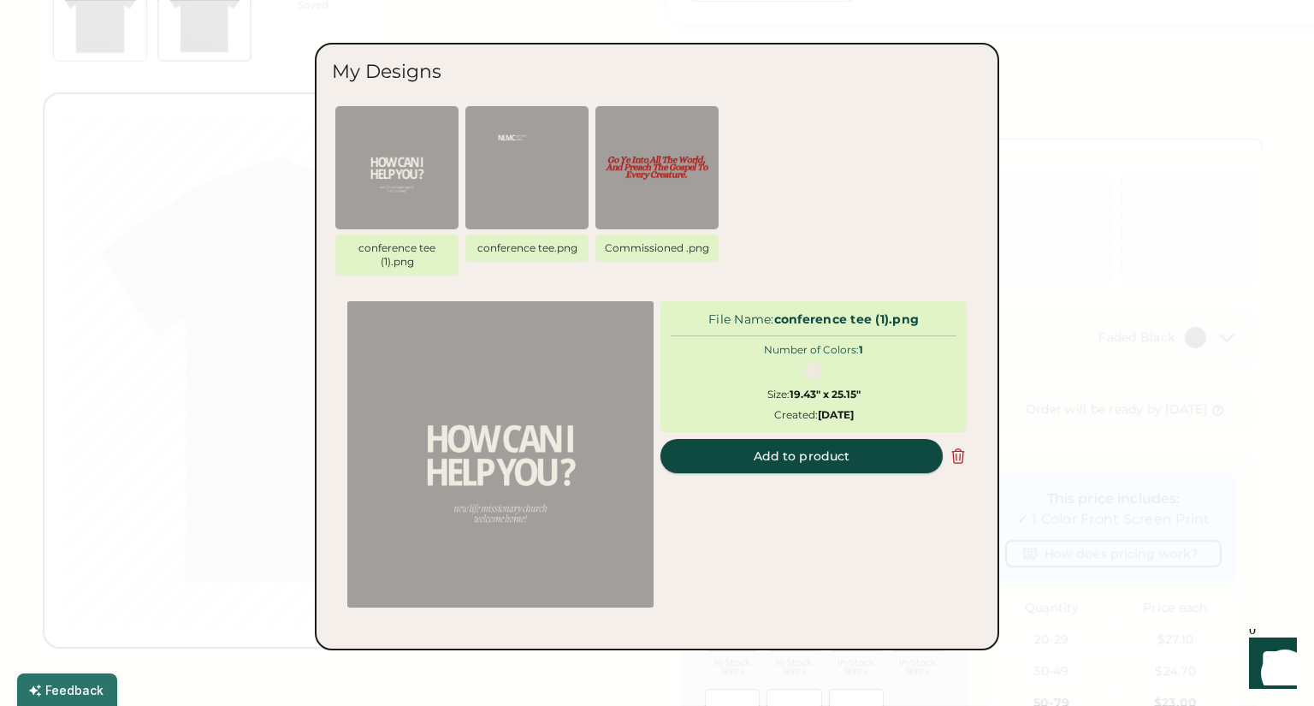
click at [795, 457] on button "Add to product" at bounding box center [801, 456] width 282 height 34
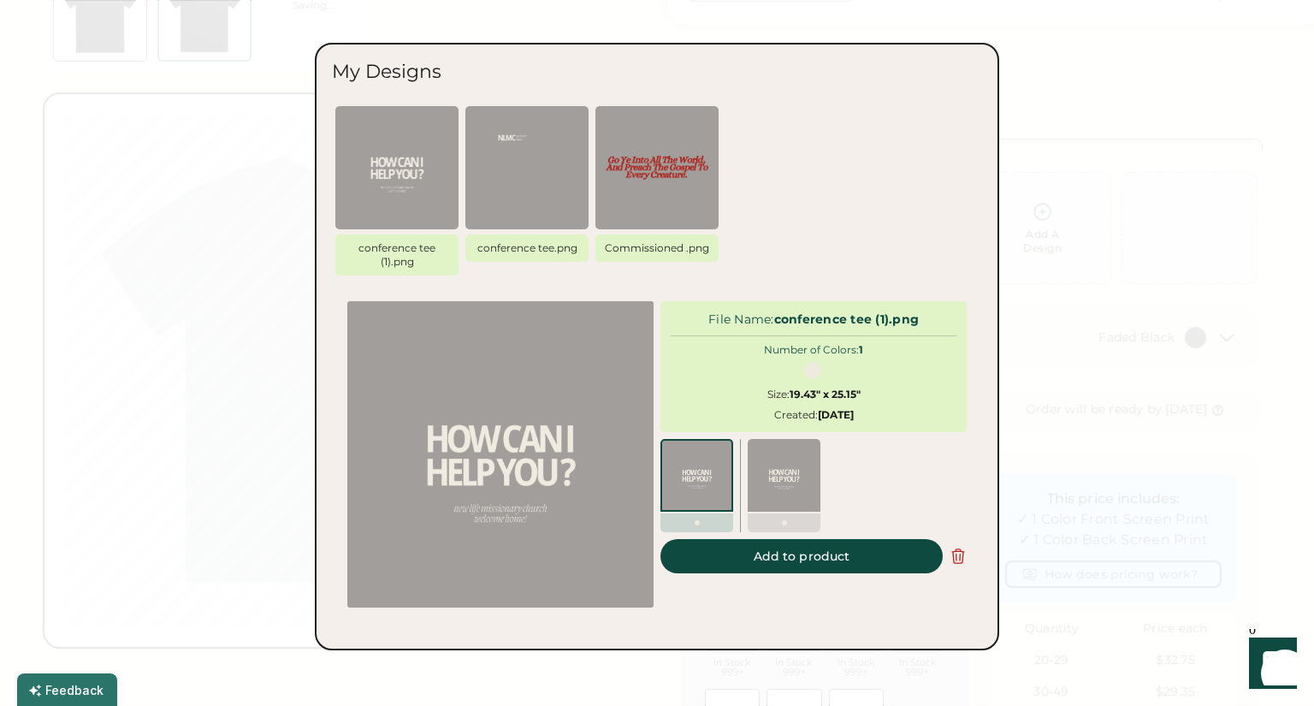
type input "*****"
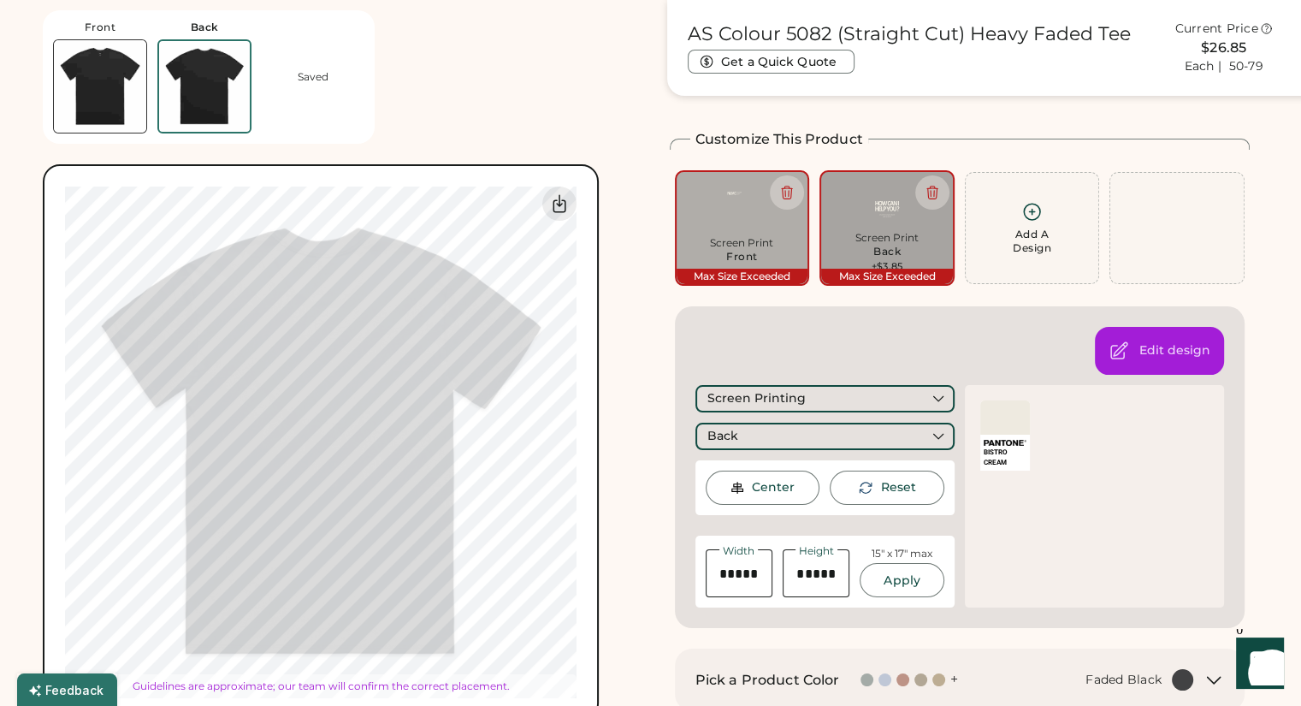
click at [547, 695] on div "My uploaded designs Upload Your Design Ai, PDF, EPS, SVG, PSD Non-preferred fil…" at bounding box center [320, 441] width 511 height 511
type input "*****"
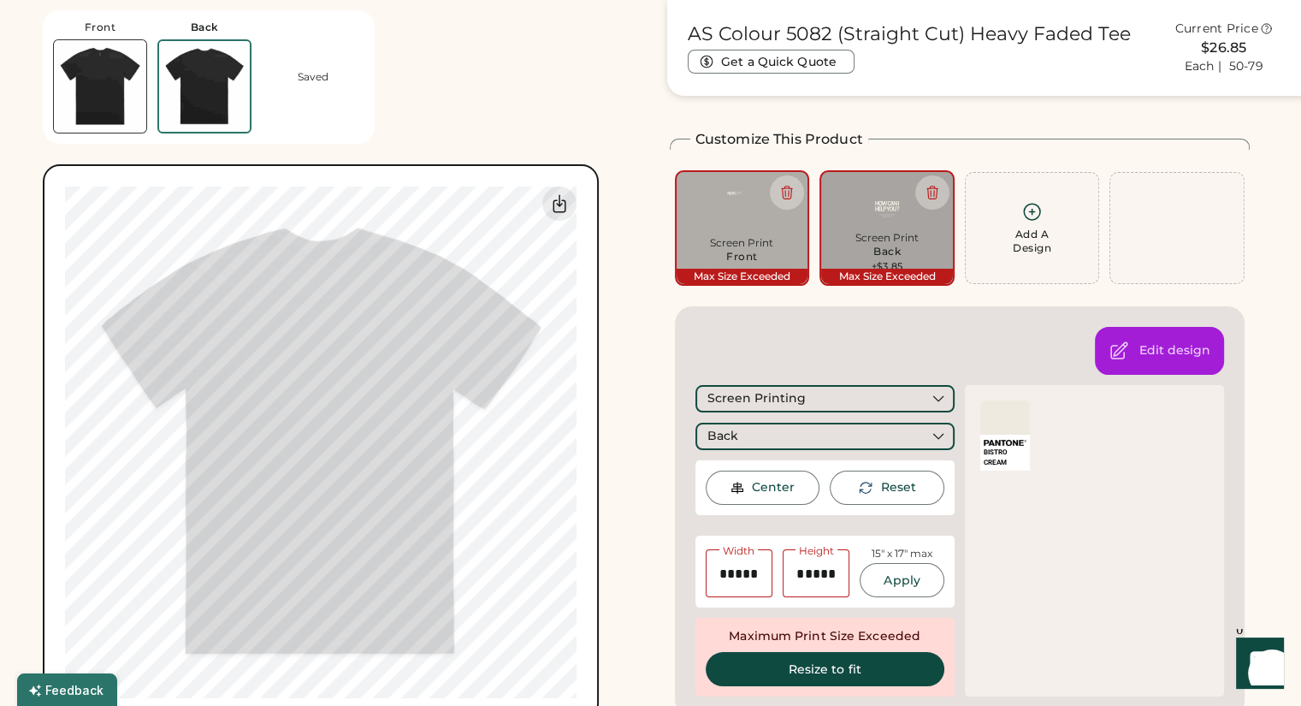
type input "****"
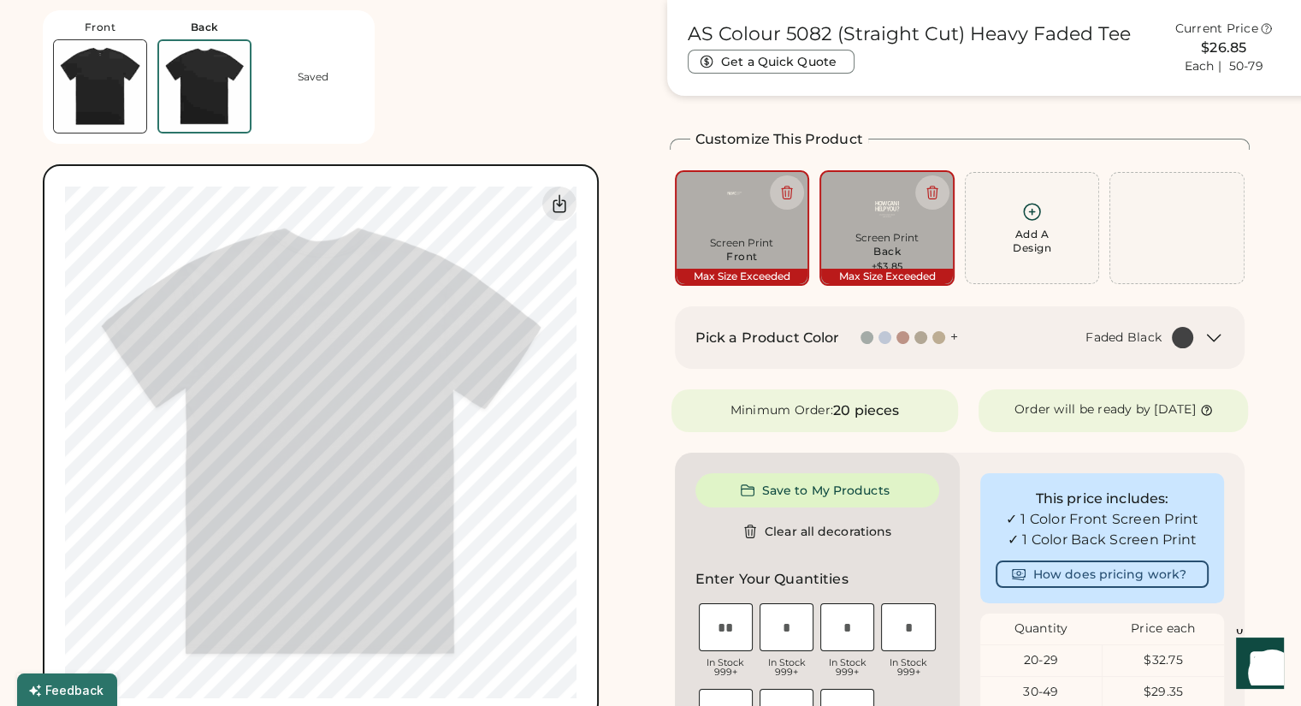
type input "*****"
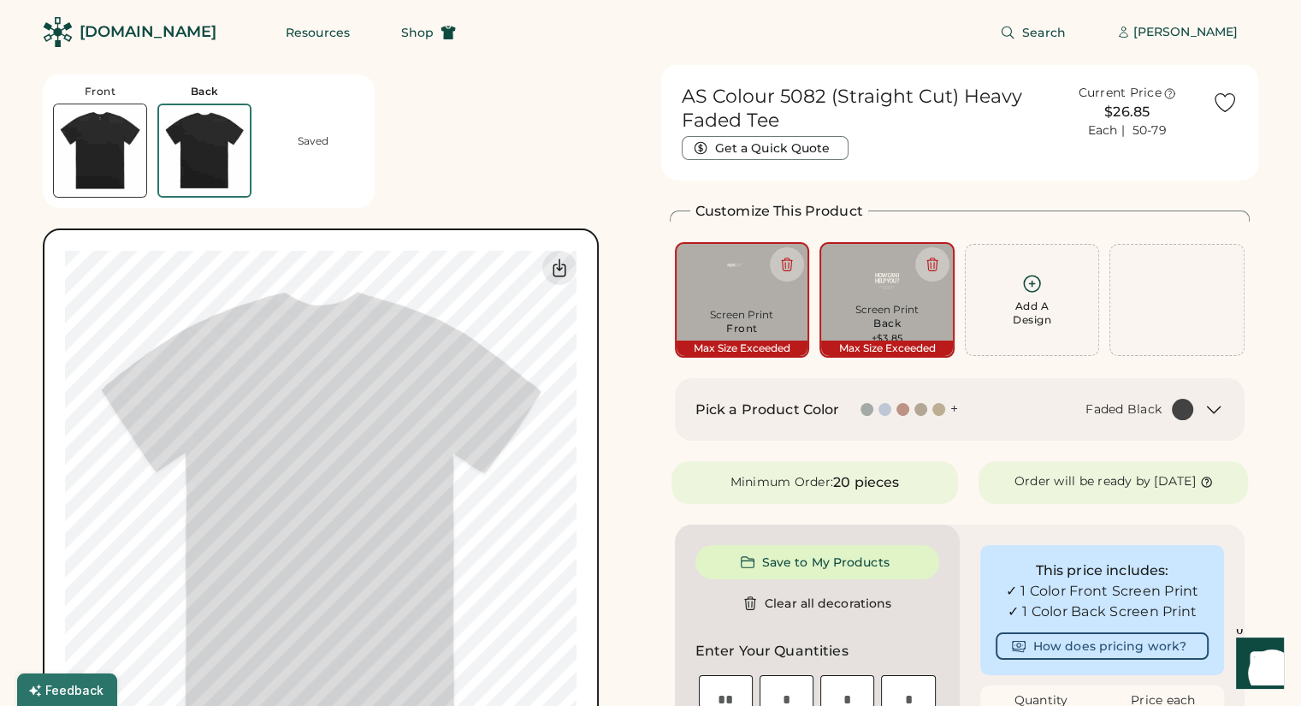
click at [109, 151] on img at bounding box center [100, 150] width 92 height 92
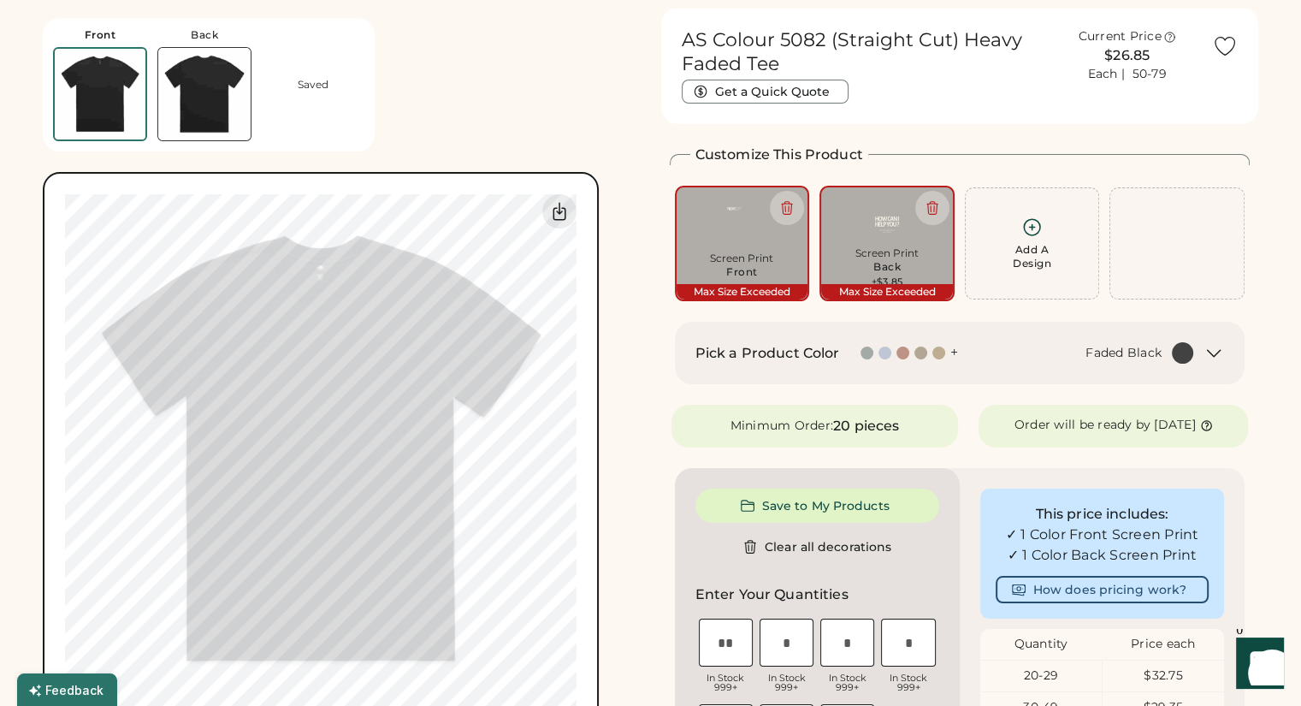
scroll to position [64, 0]
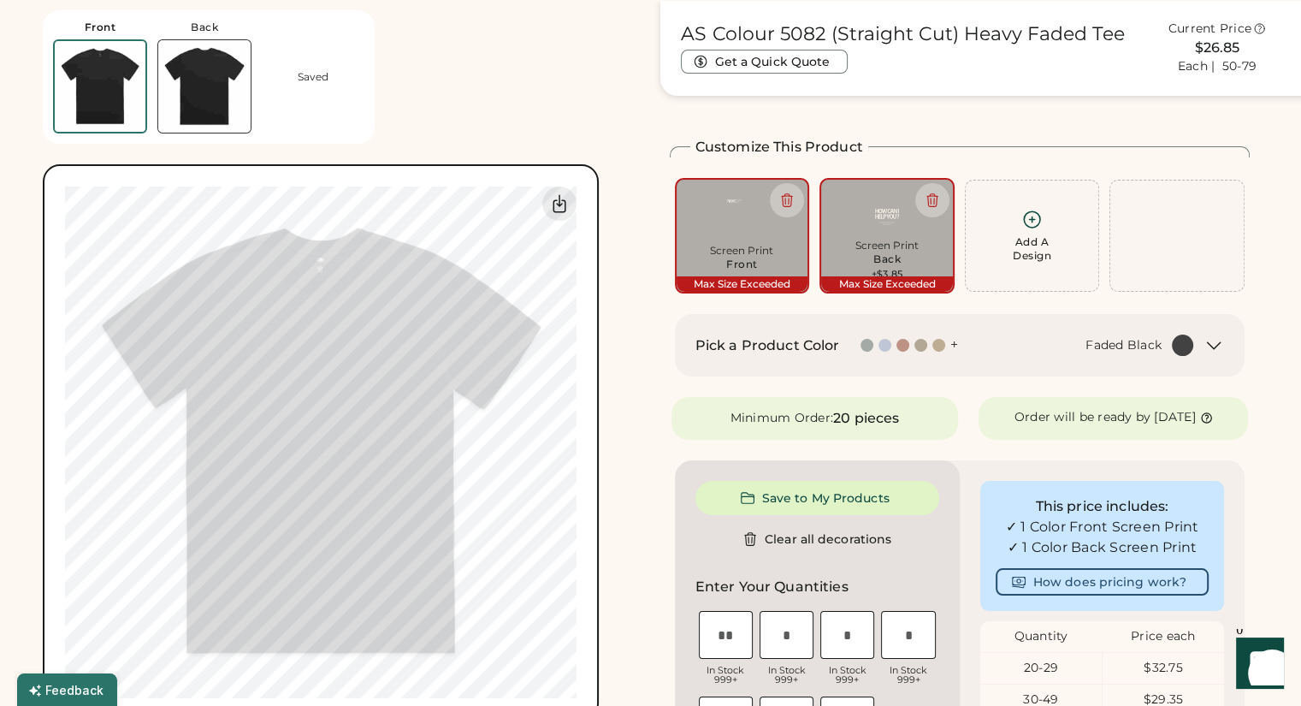
click at [202, 124] on img at bounding box center [204, 86] width 92 height 92
type input "*****"
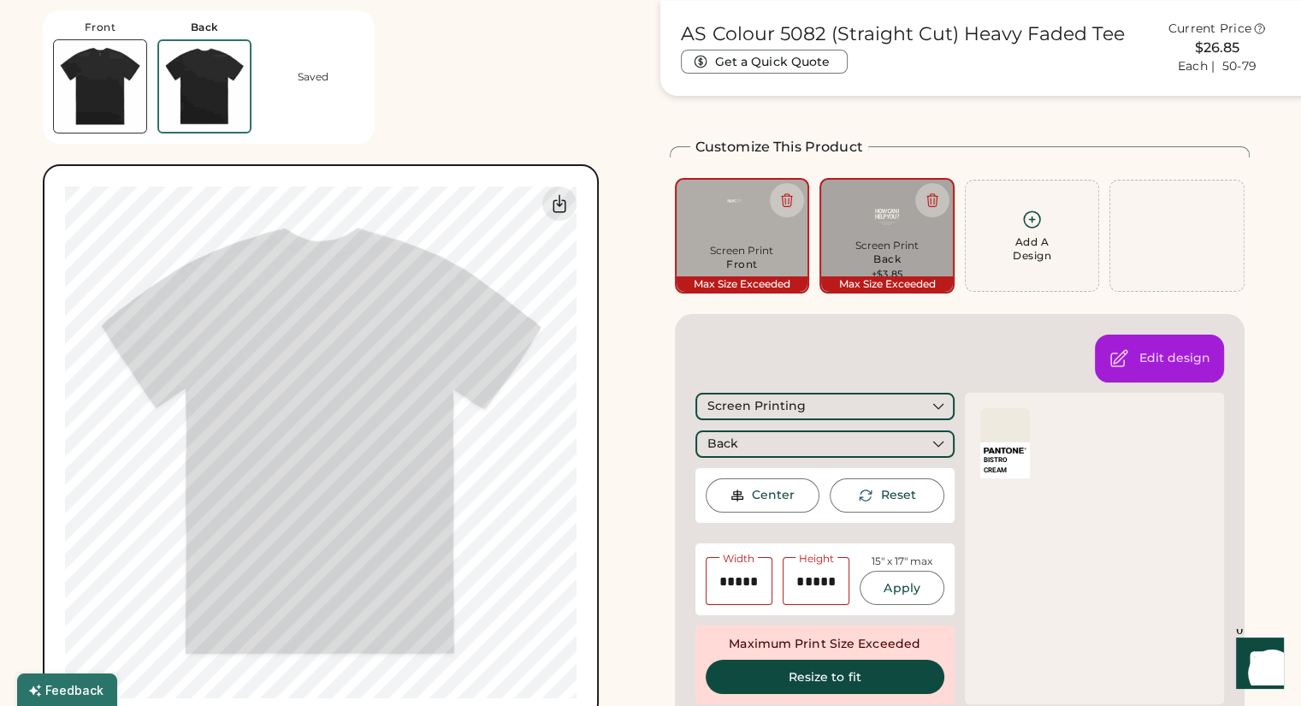
click at [592, 530] on div "Switch to back My uploaded designs Upload new design SVG, Ai, PDF, EPS, PSD Non…" at bounding box center [321, 442] width 556 height 556
type input "****"
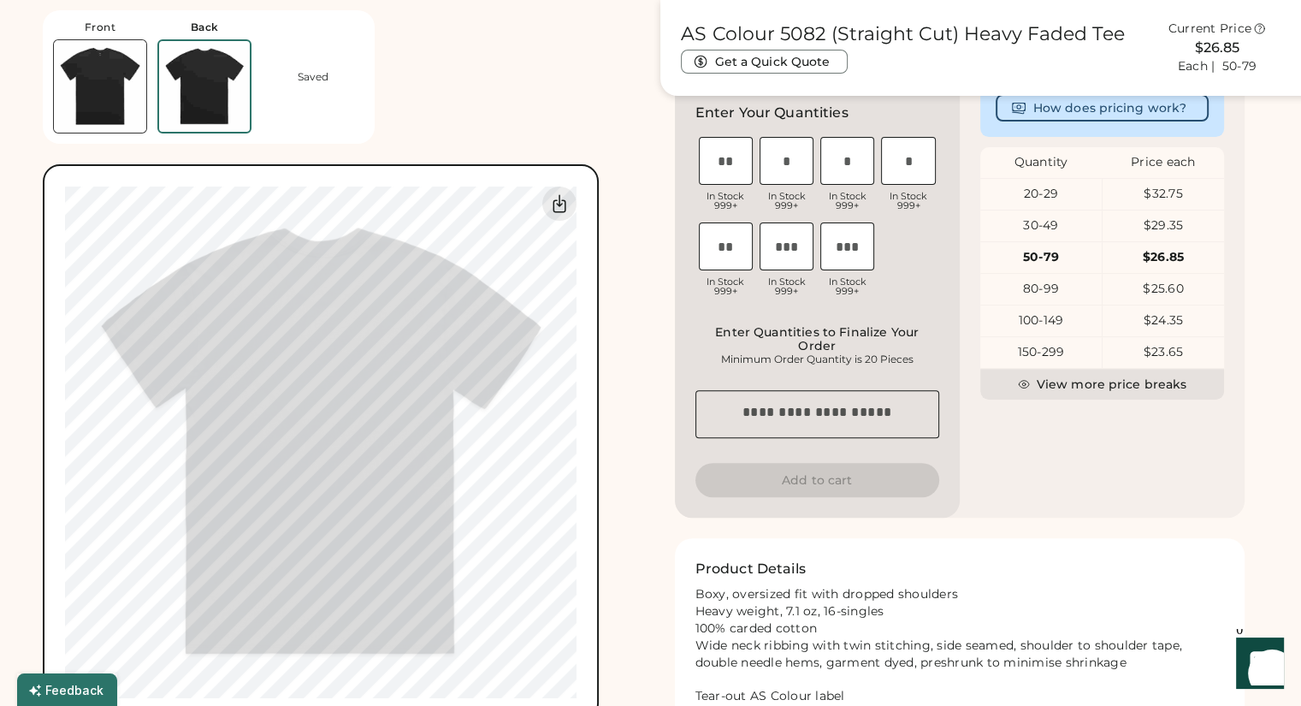
scroll to position [536, 0]
click at [452, 5] on div "Front Back Saved Switch to back My uploaded designs Upload new design SVG, Ai, …" at bounding box center [341, 360] width 597 height 720
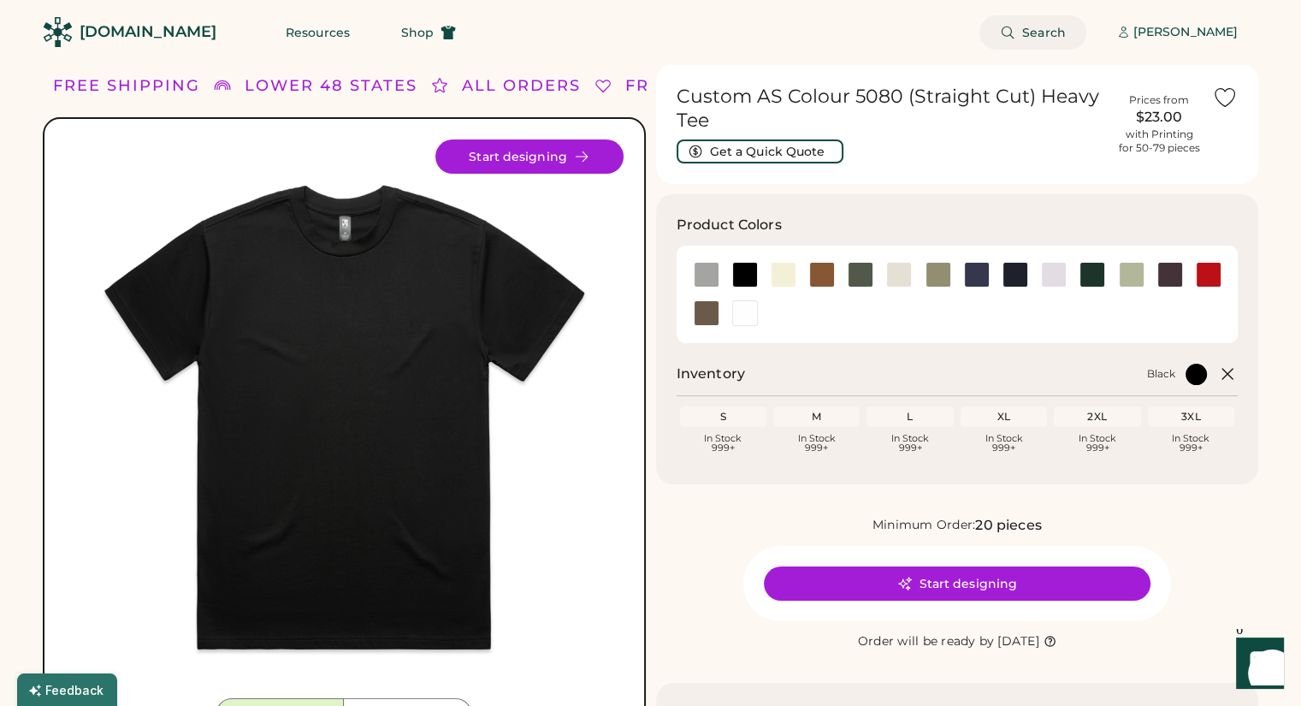
click at [1066, 31] on span "Search" at bounding box center [1044, 33] width 44 height 12
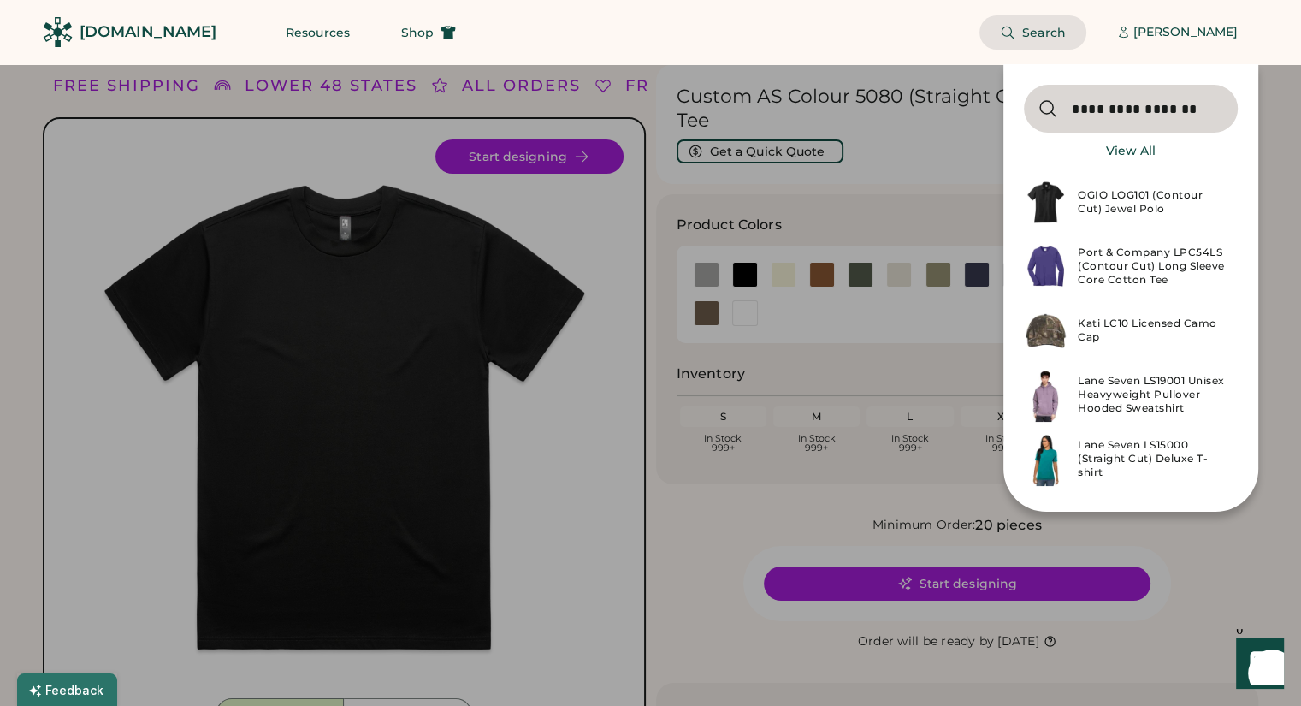
type input "**********"
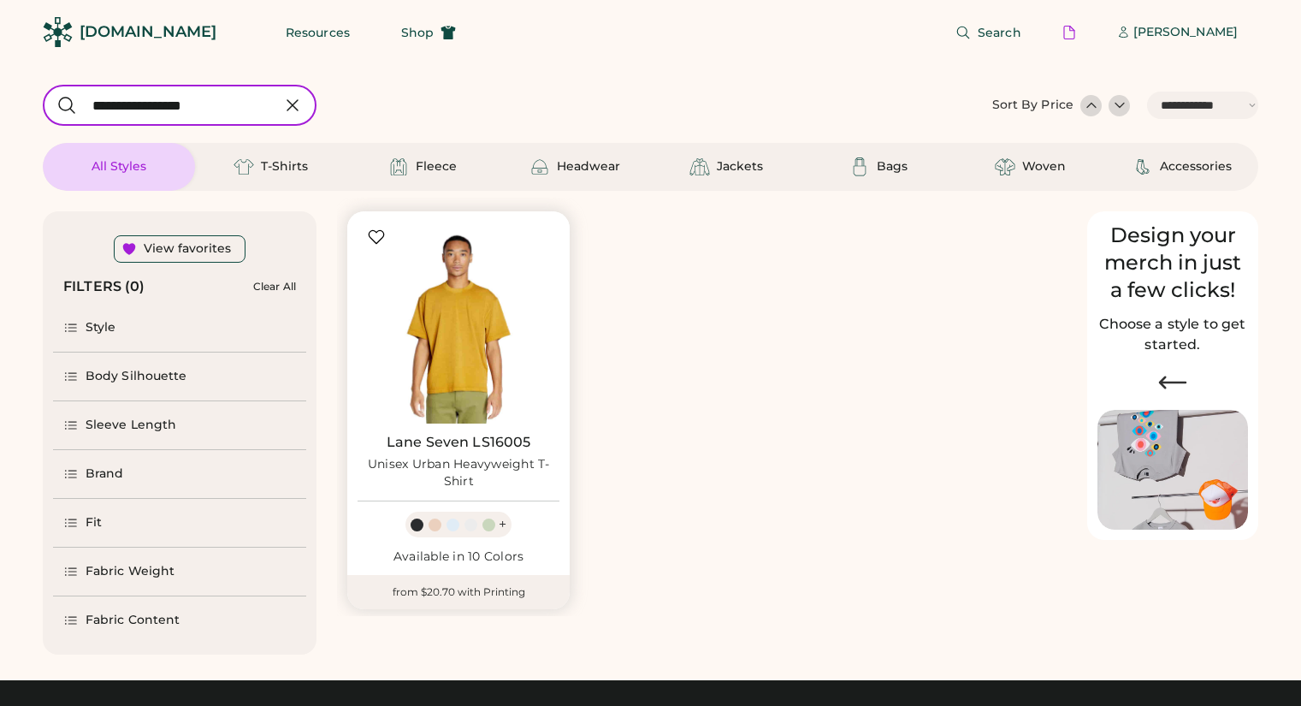
select select "*****"
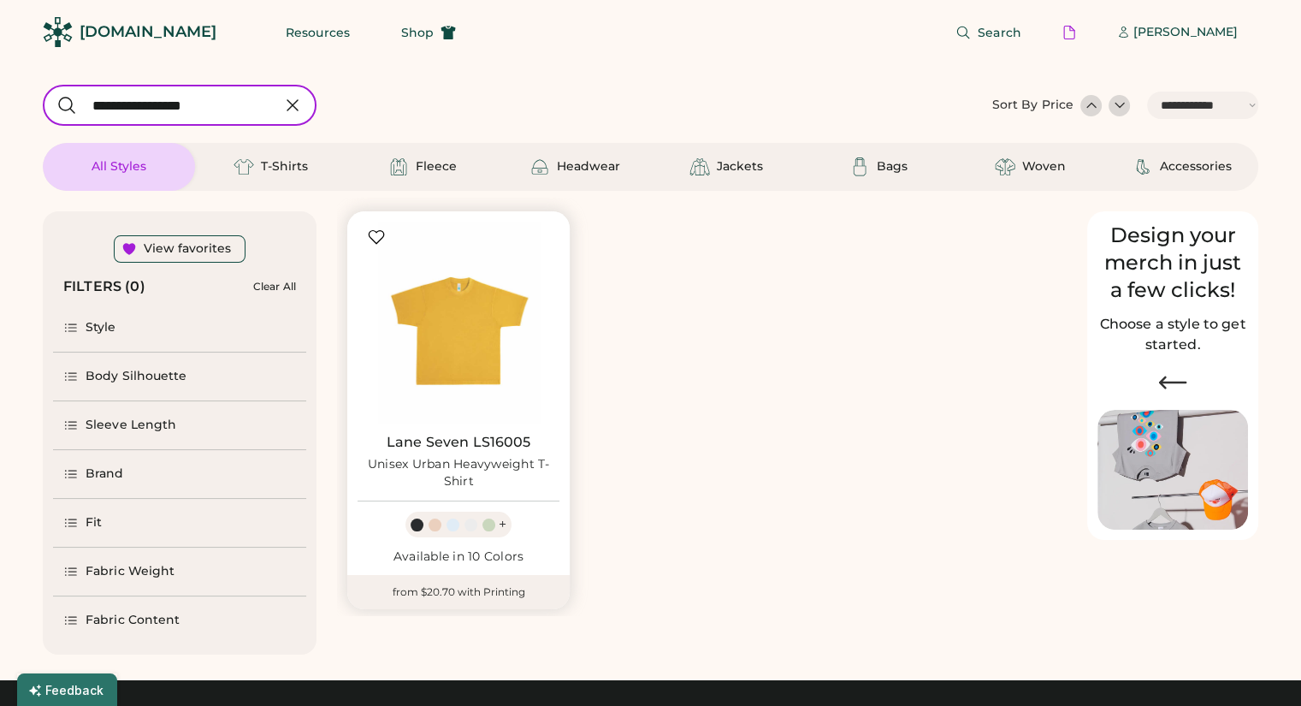
click at [457, 442] on link "Lane Seven LS16005" at bounding box center [459, 442] width 145 height 17
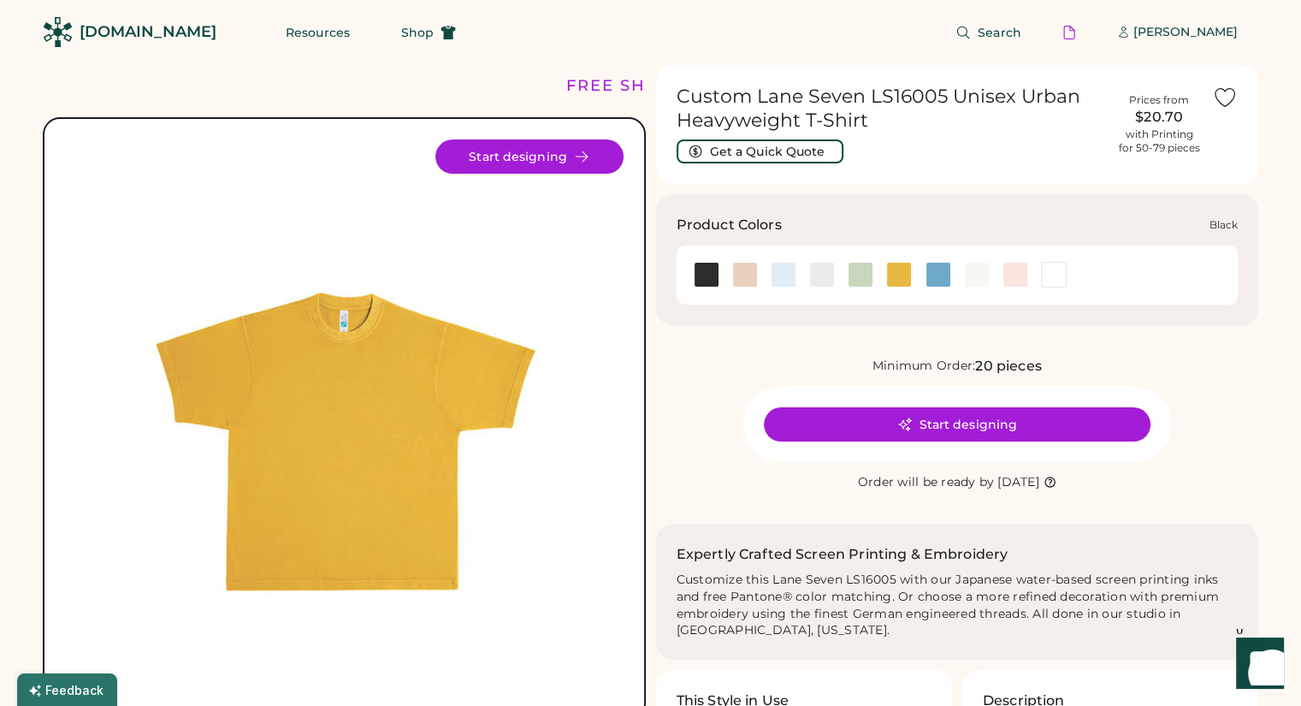
click at [698, 276] on div at bounding box center [707, 275] width 26 height 26
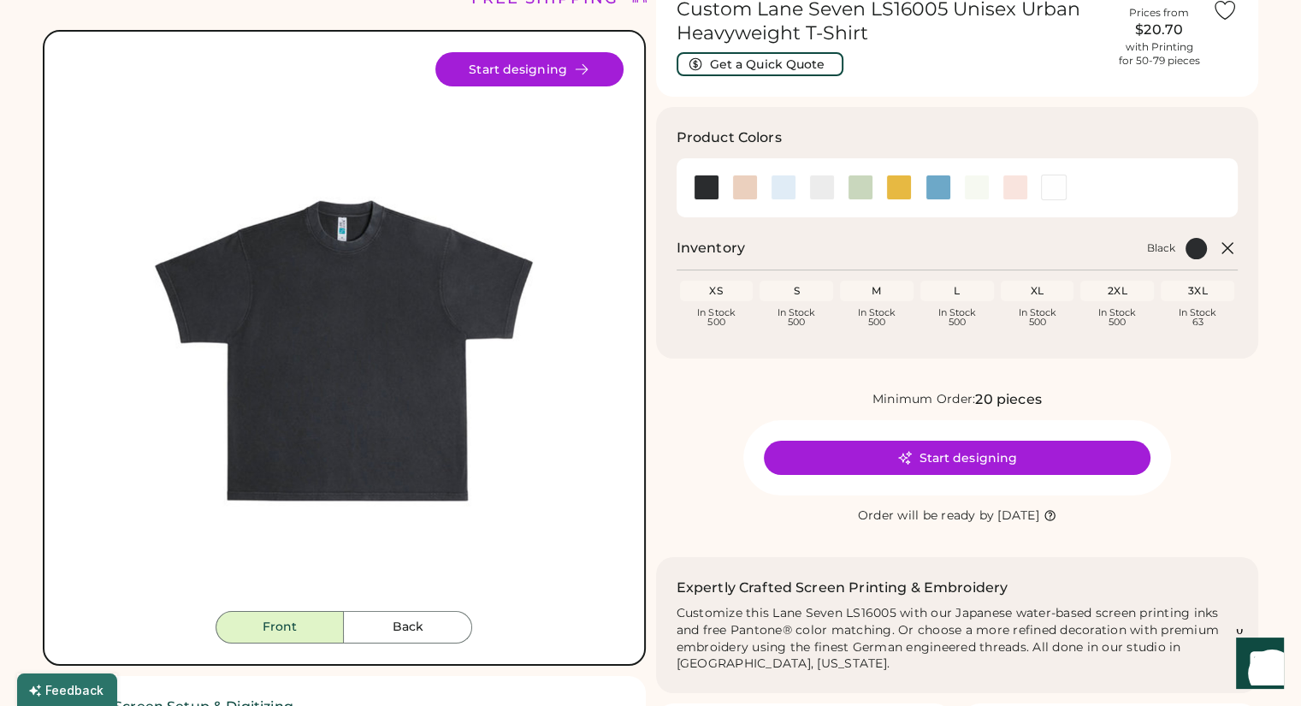
scroll to position [85, 0]
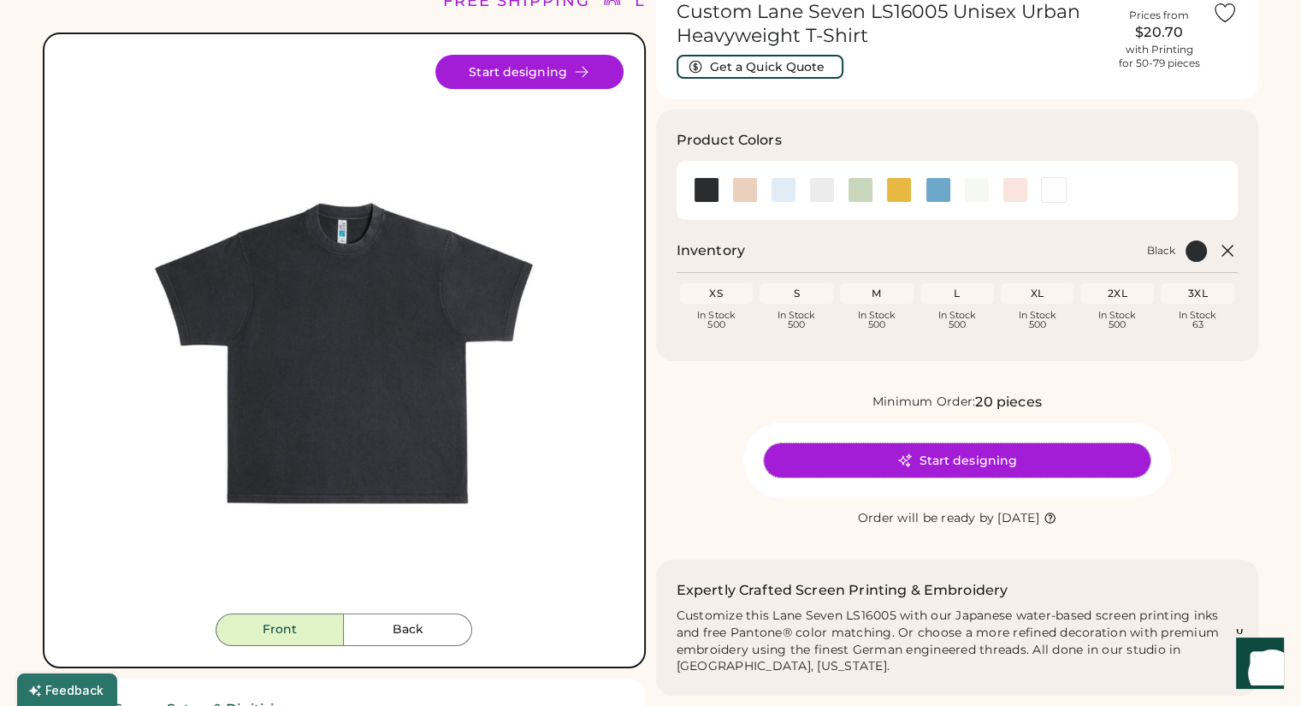
click at [870, 465] on button "Start designing" at bounding box center [957, 460] width 387 height 34
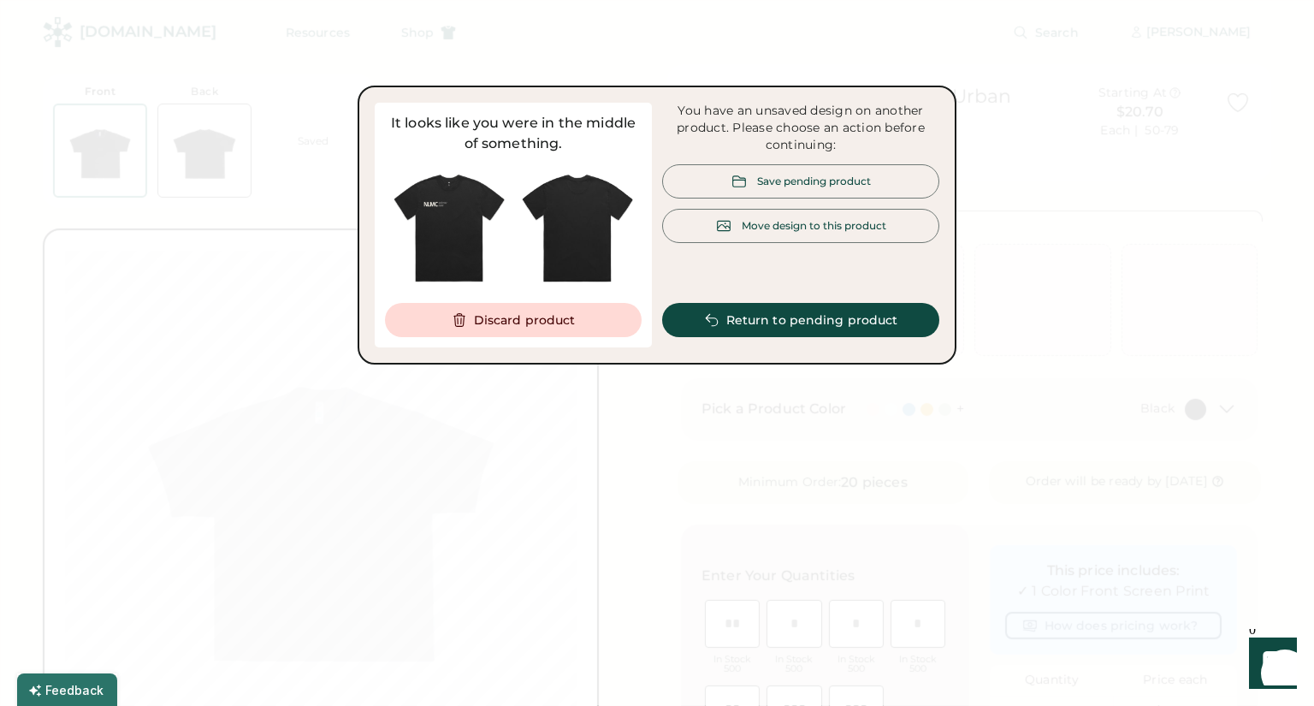
click at [804, 174] on div "Save pending product" at bounding box center [814, 181] width 114 height 15
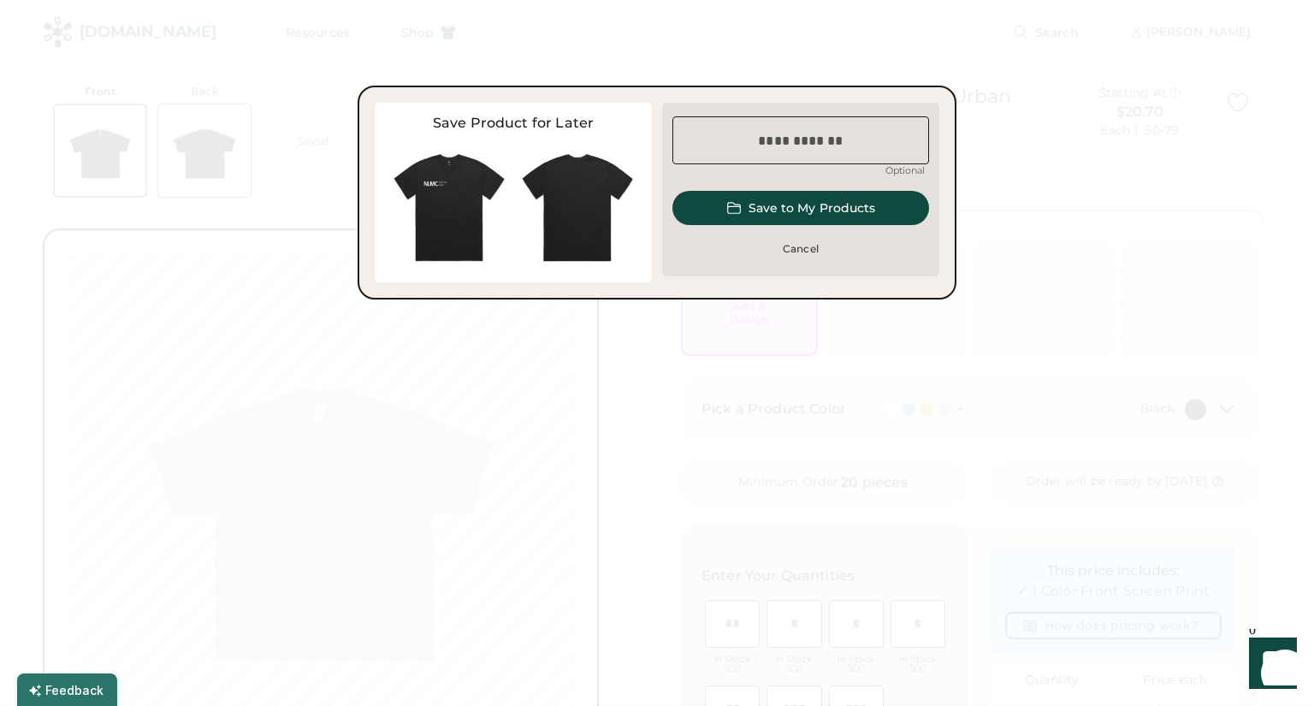
click at [783, 153] on input "input" at bounding box center [800, 140] width 257 height 48
type input "******"
click at [807, 219] on button "Save to My Products" at bounding box center [800, 208] width 257 height 34
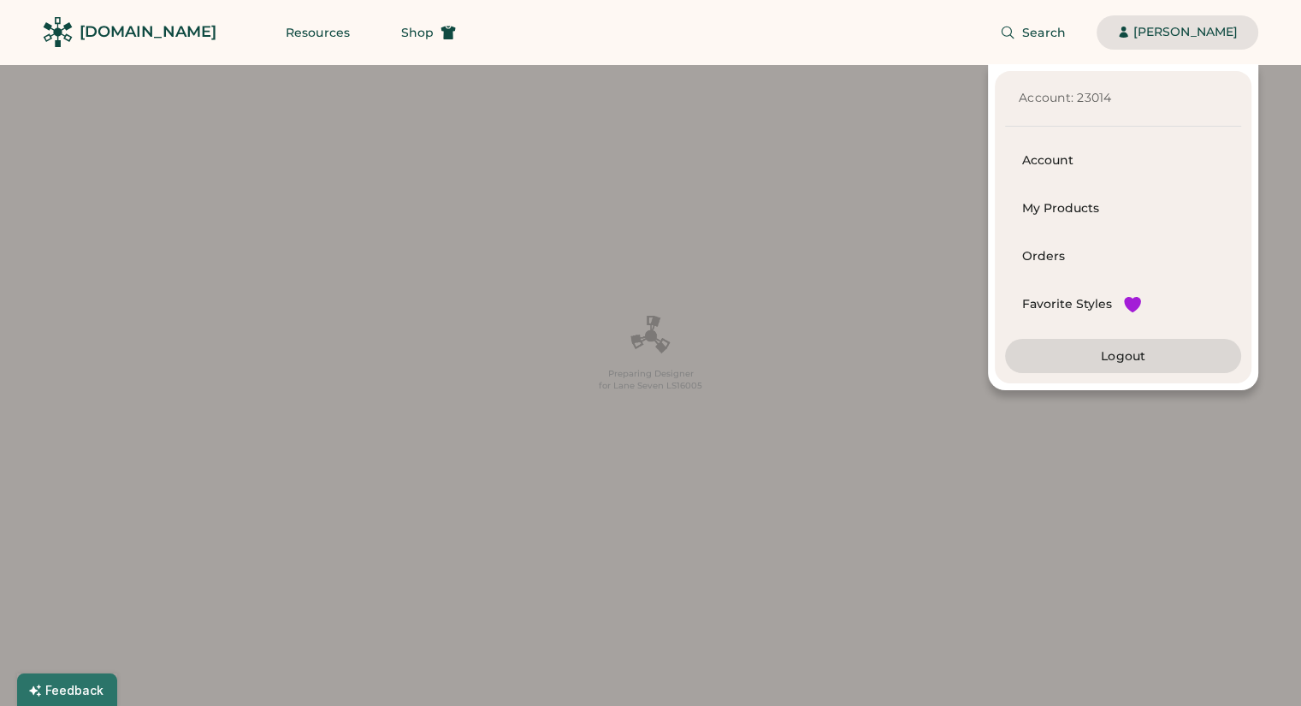
click at [1213, 21] on div "[PERSON_NAME]" at bounding box center [1185, 32] width 104 height 34
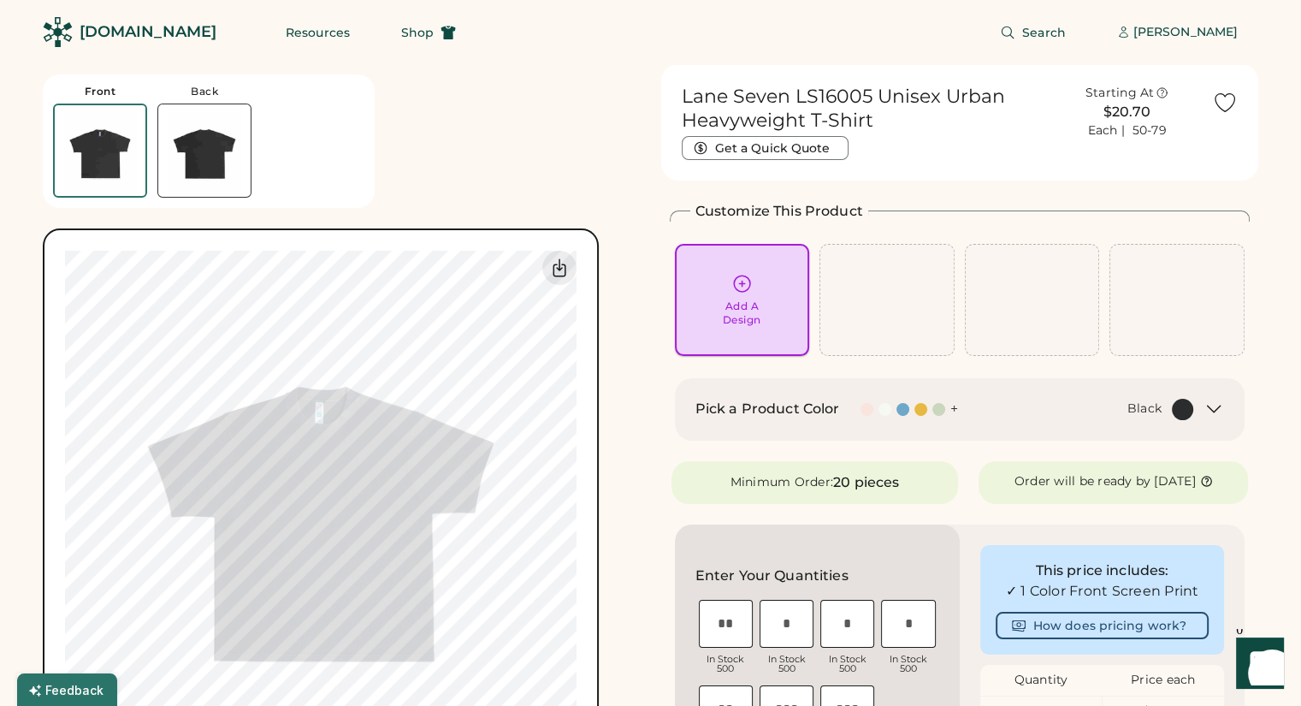
click at [782, 284] on div "Add A Design" at bounding box center [742, 300] width 111 height 54
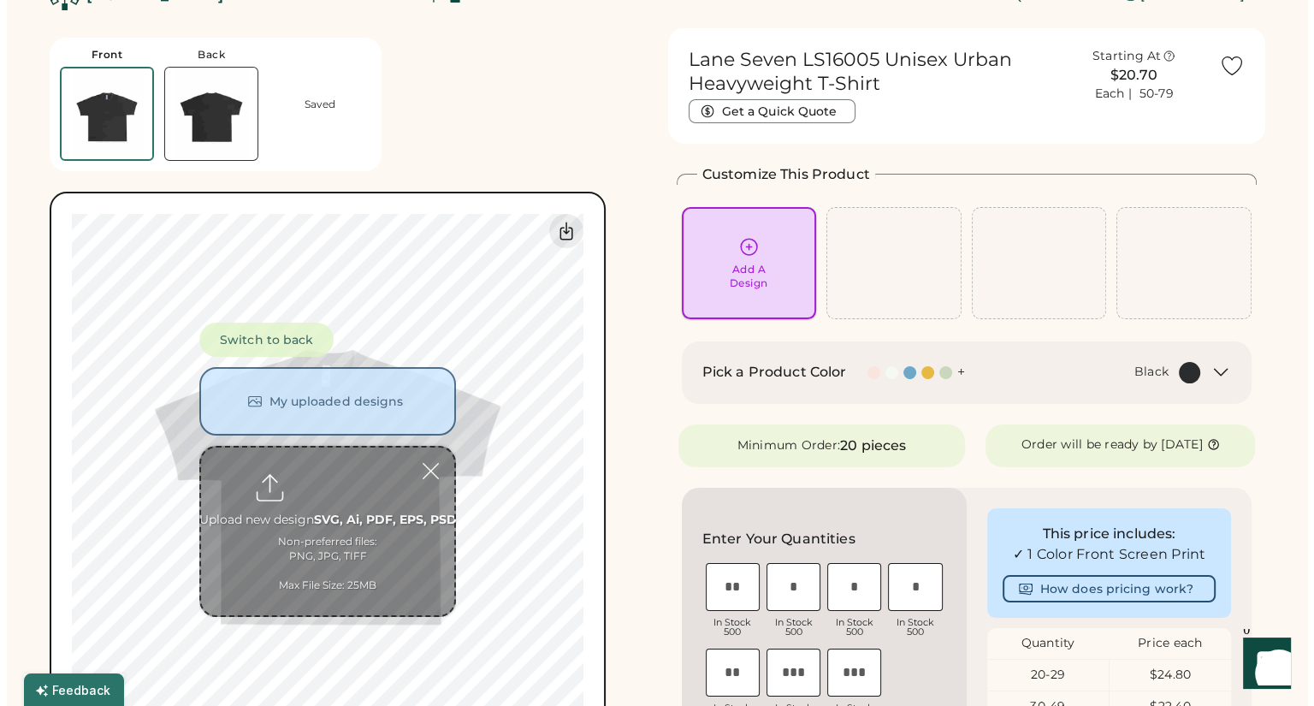
scroll to position [64, 0]
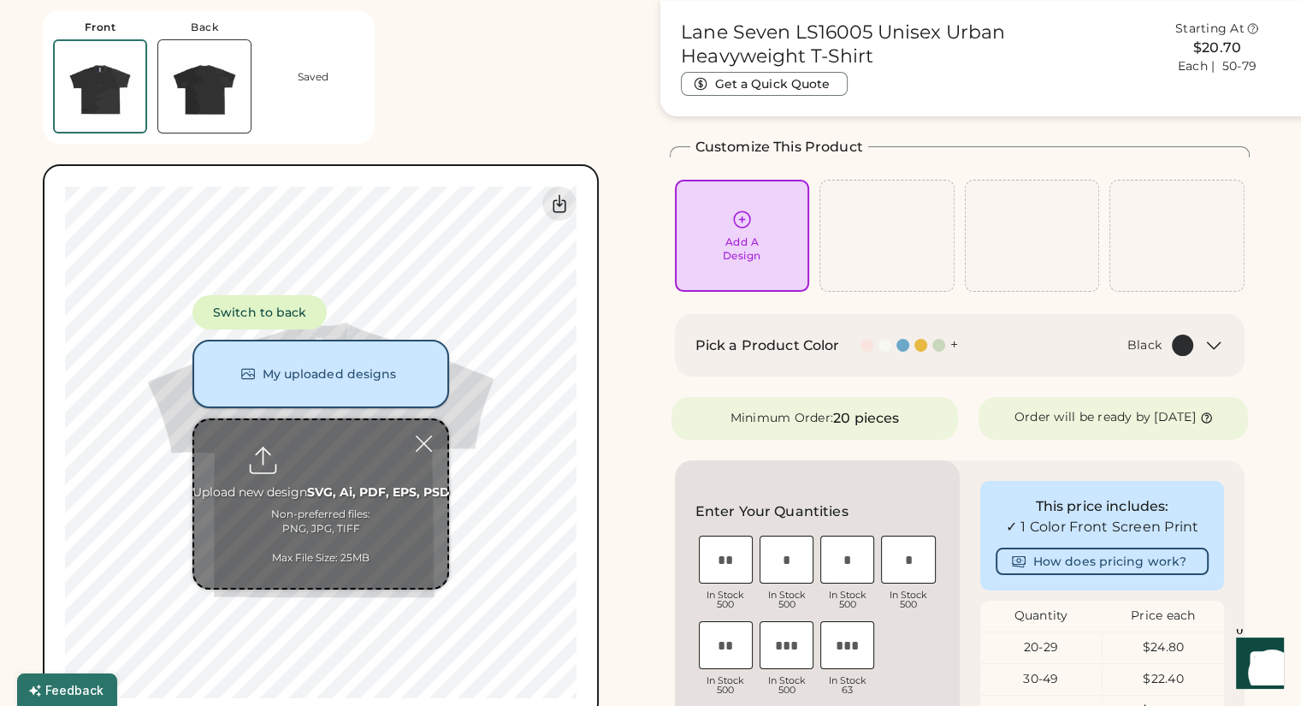
click at [298, 374] on button "My uploaded designs" at bounding box center [320, 374] width 257 height 68
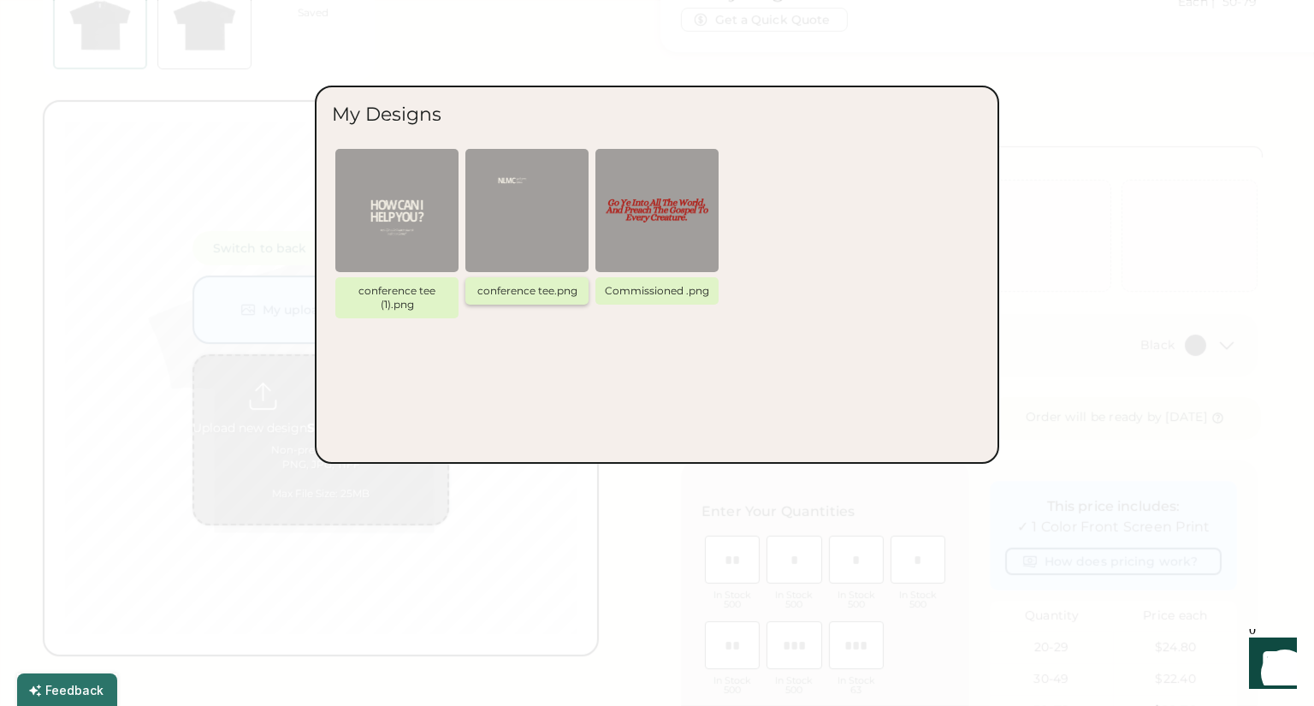
click at [535, 220] on img at bounding box center [527, 210] width 103 height 103
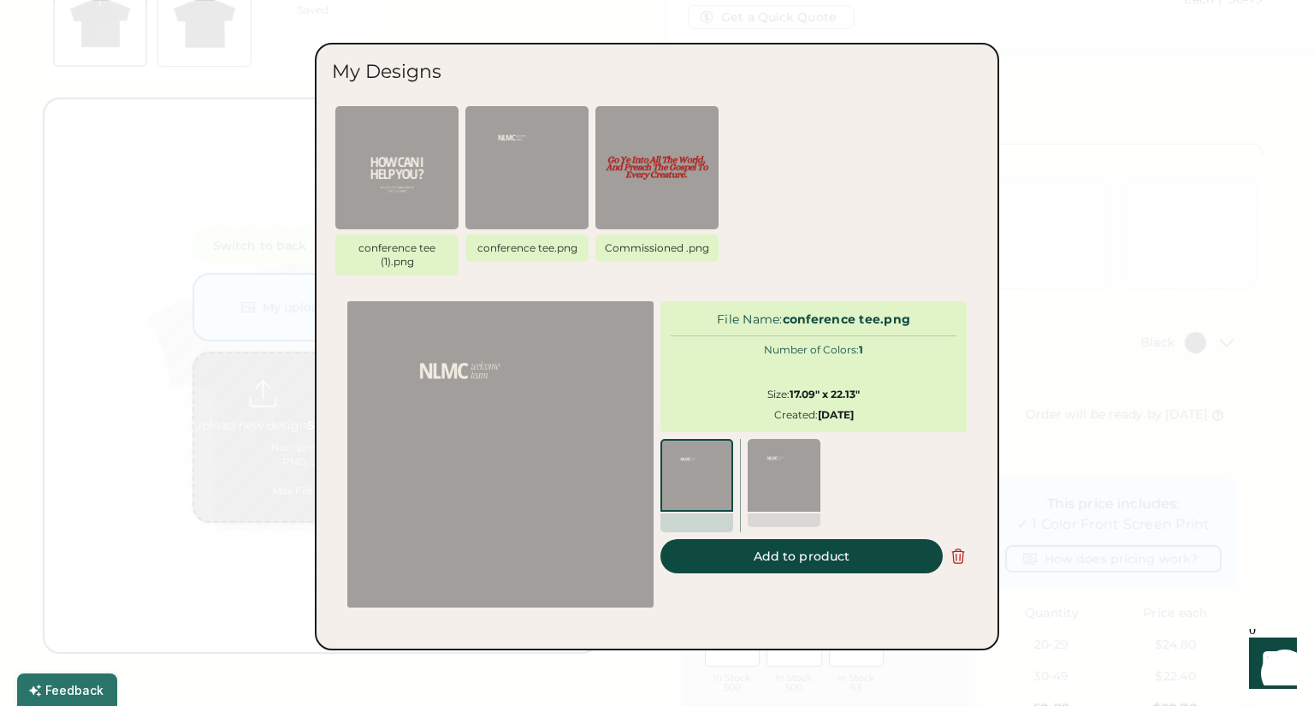
scroll to position [68, 0]
click at [722, 555] on button "Add to product" at bounding box center [801, 556] width 282 height 34
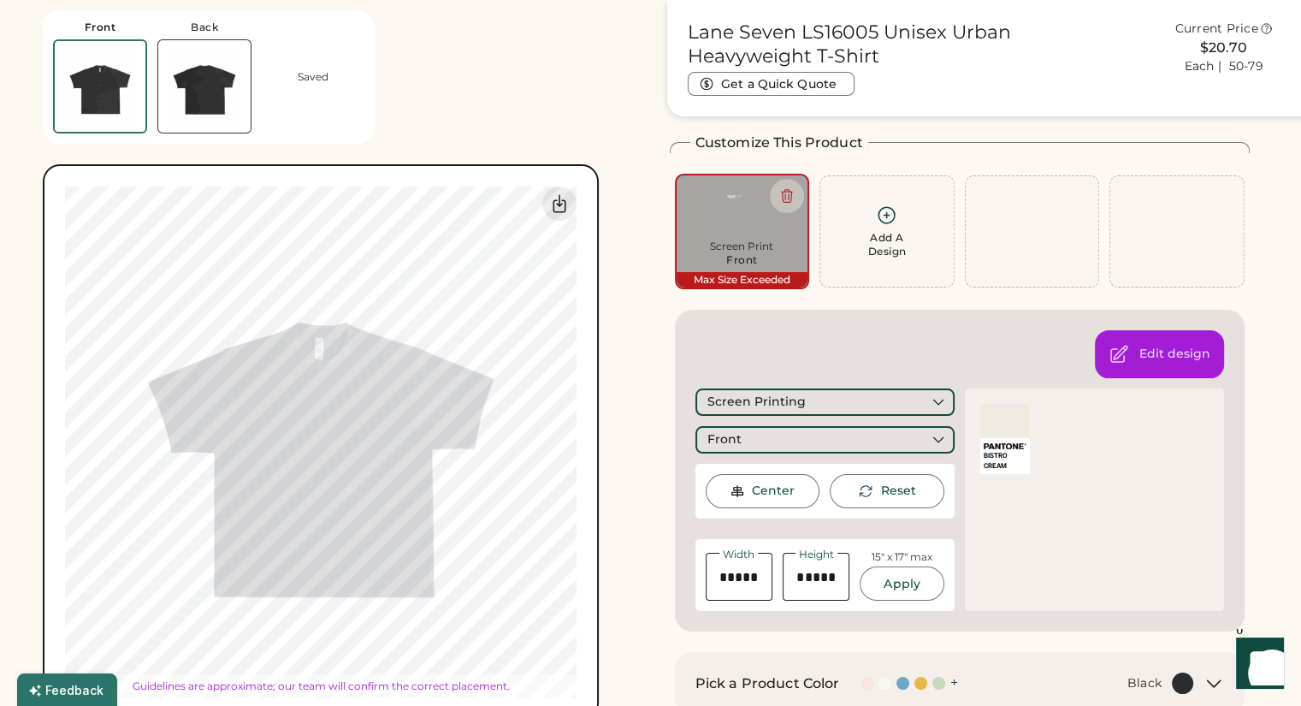
type input "*****"
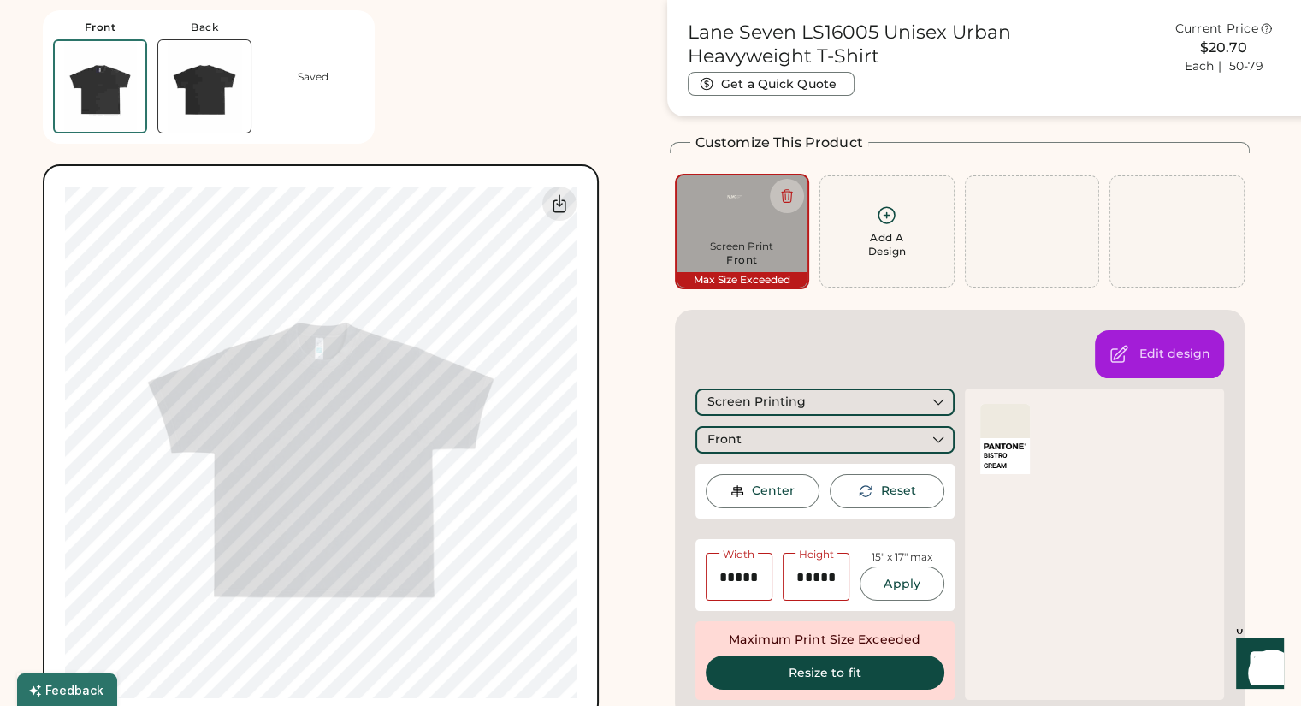
click at [200, 111] on img at bounding box center [204, 86] width 92 height 92
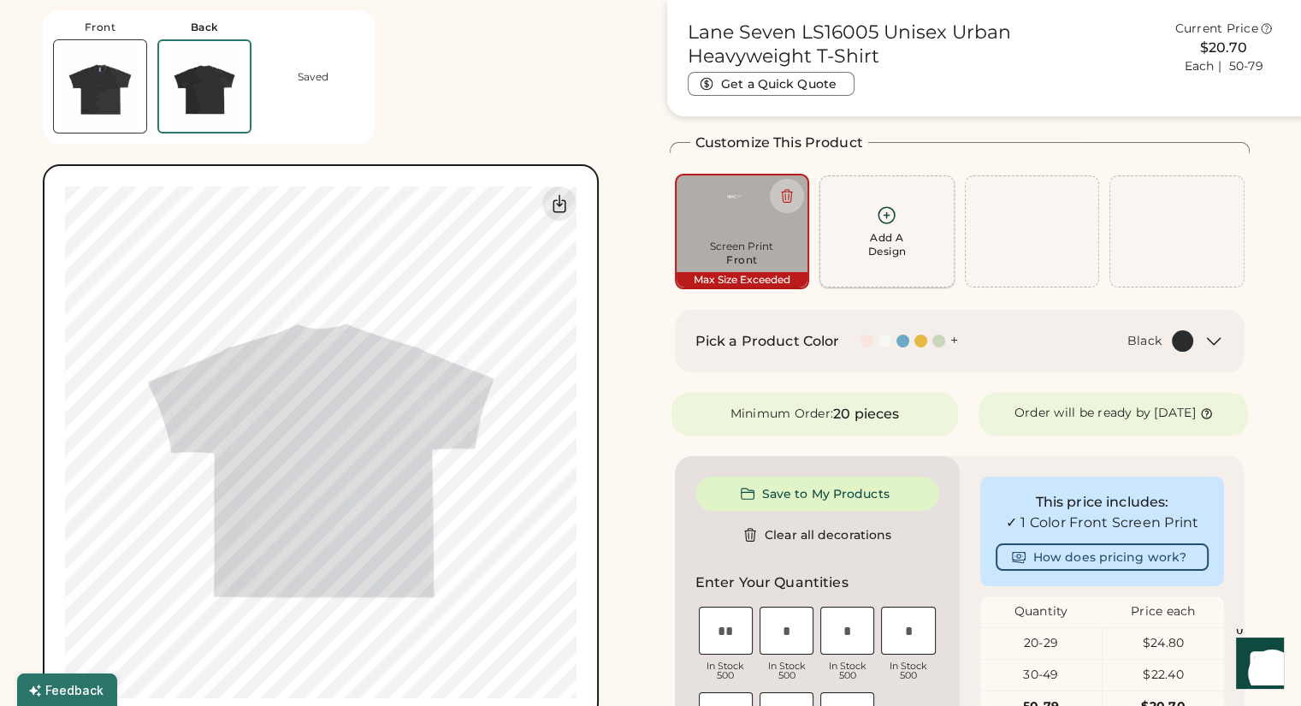
click at [893, 257] on div "Add A Design" at bounding box center [886, 244] width 38 height 27
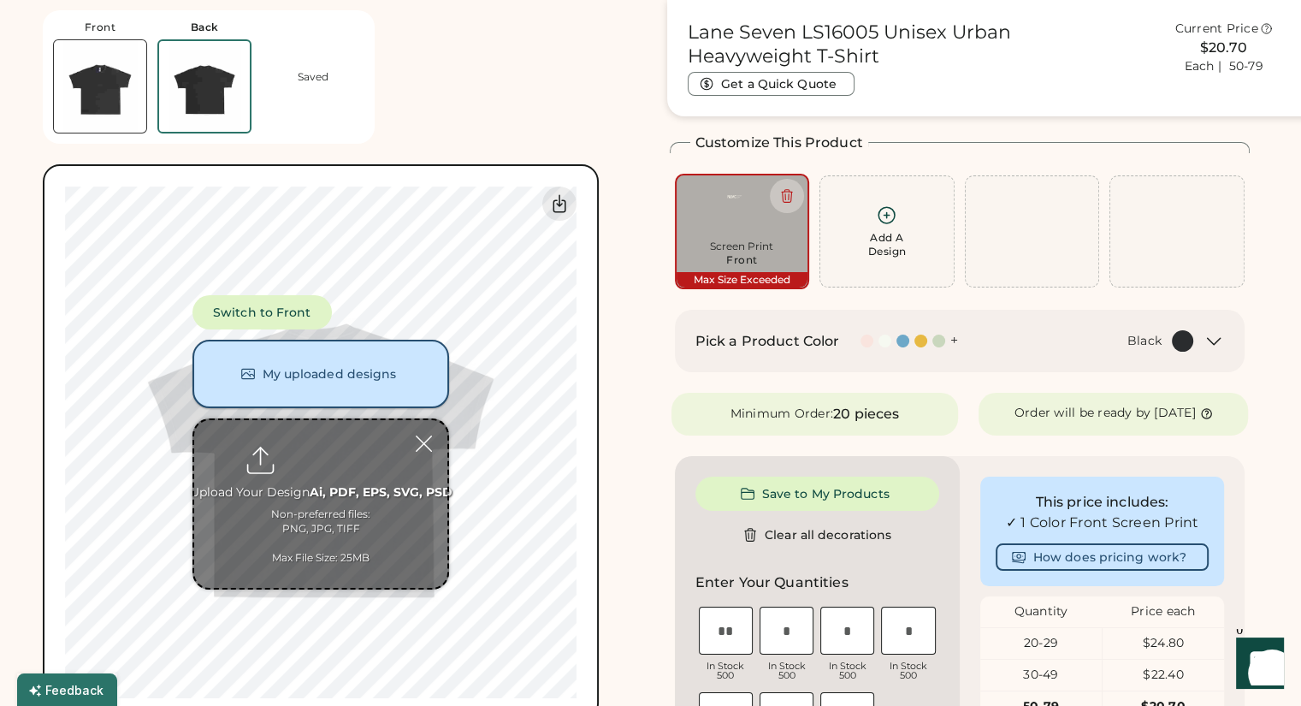
click at [359, 376] on button "My uploaded designs" at bounding box center [320, 374] width 257 height 68
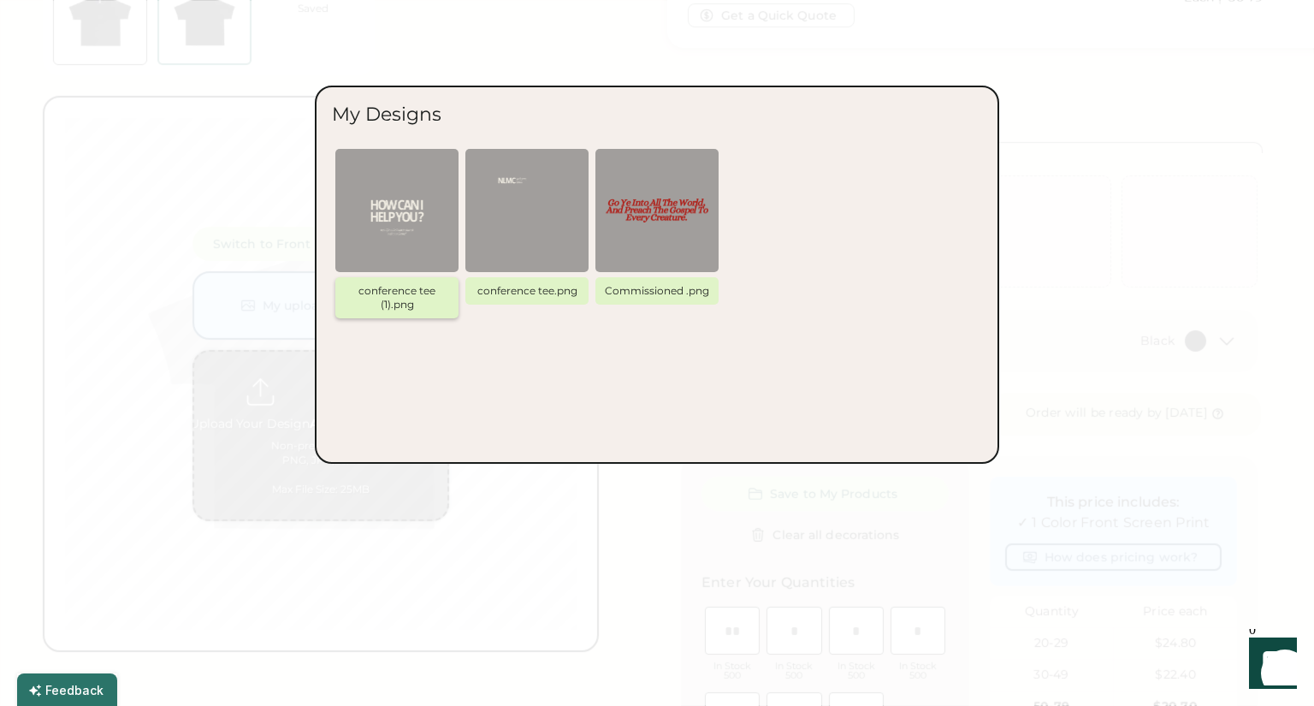
click at [399, 206] on img at bounding box center [397, 210] width 103 height 103
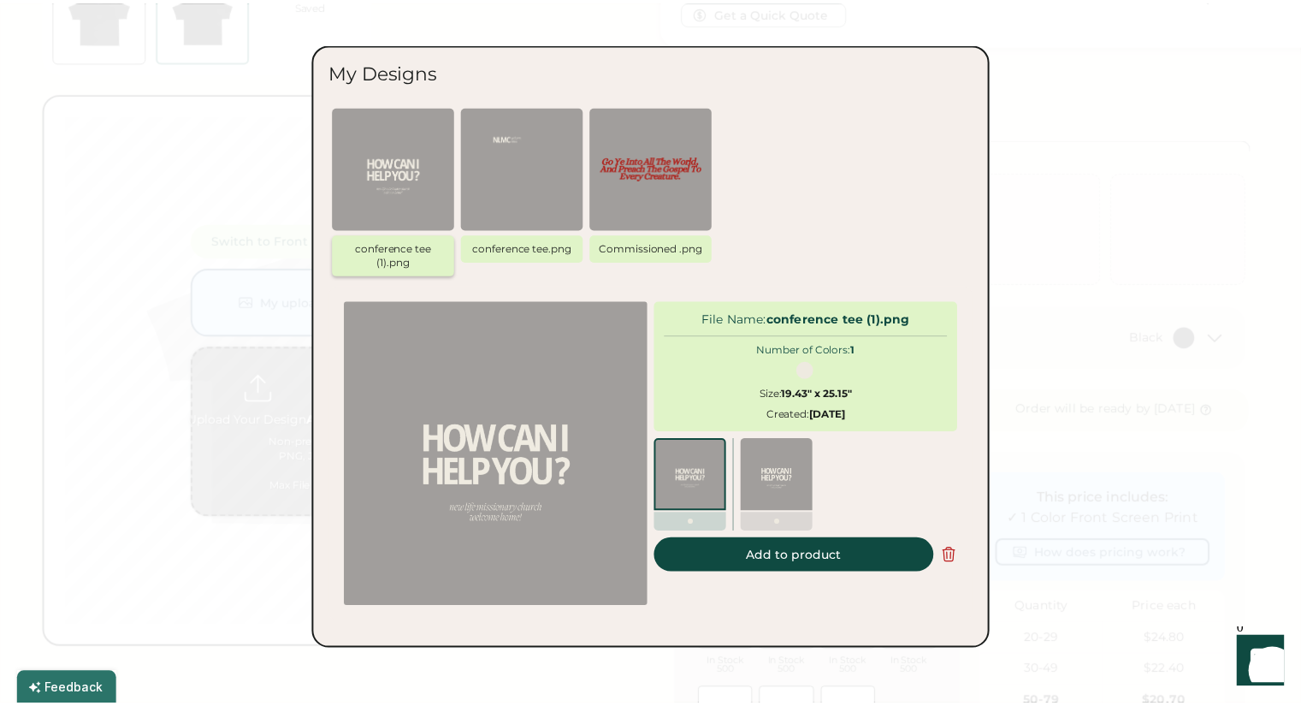
scroll to position [72, 0]
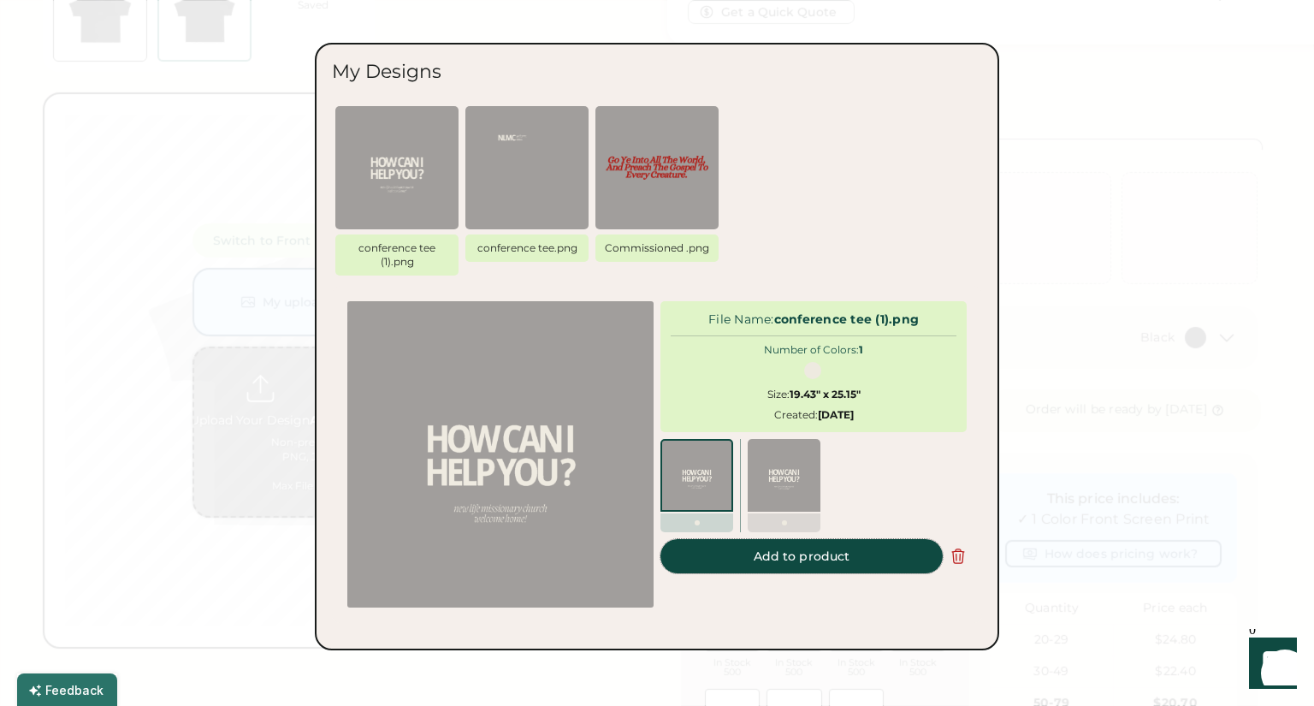
click at [724, 550] on button "Add to product" at bounding box center [801, 556] width 282 height 34
click at [717, 562] on button "Add to product" at bounding box center [801, 556] width 282 height 34
type input "*****"
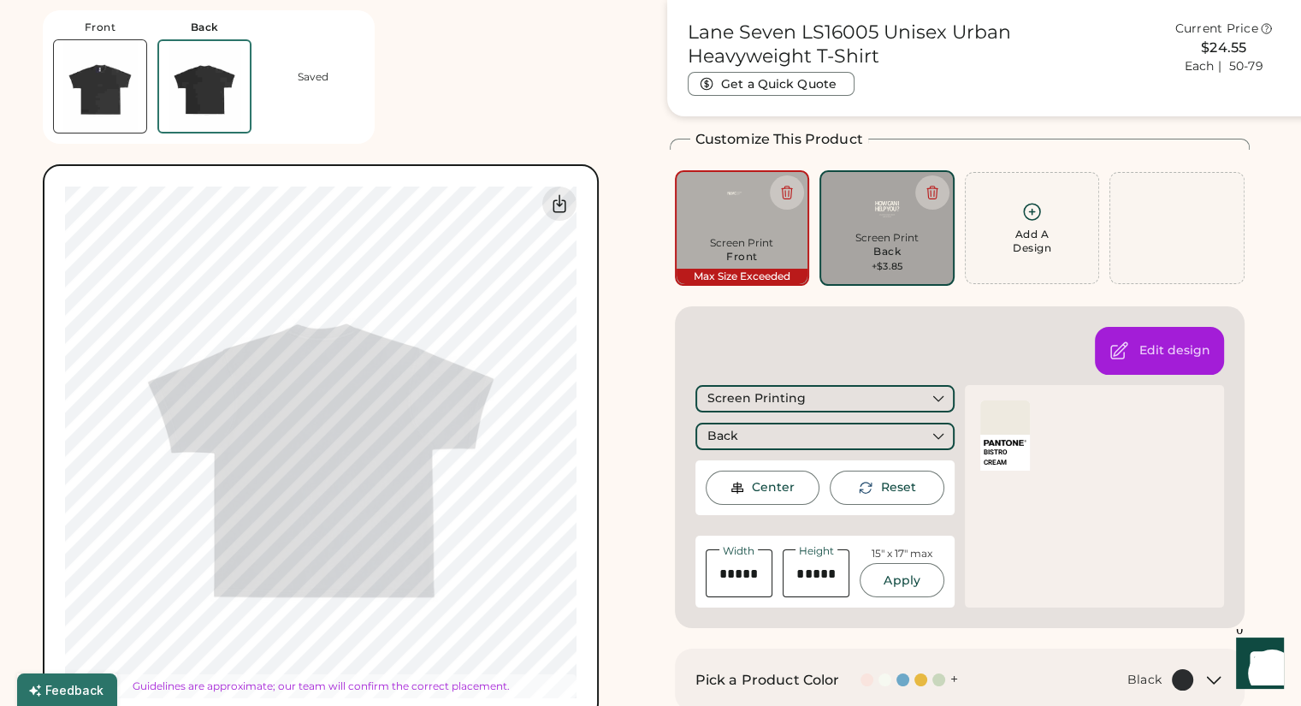
type input "*****"
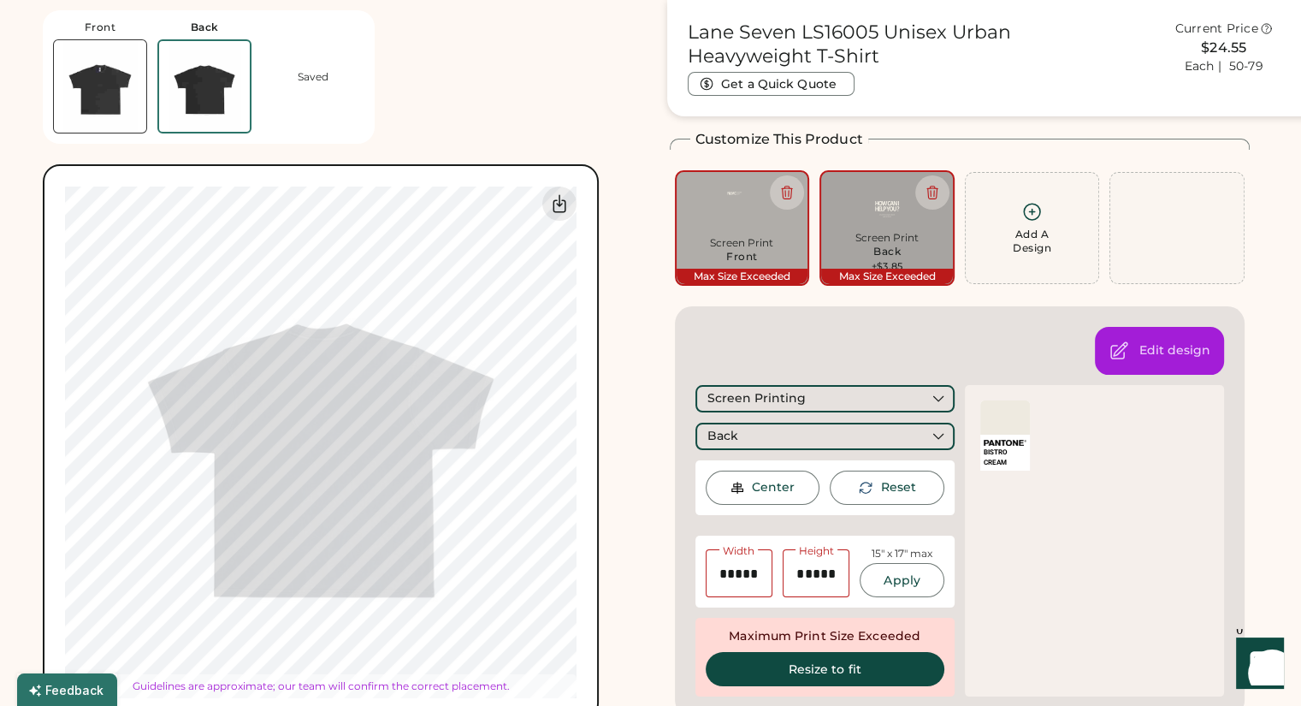
type input "*****"
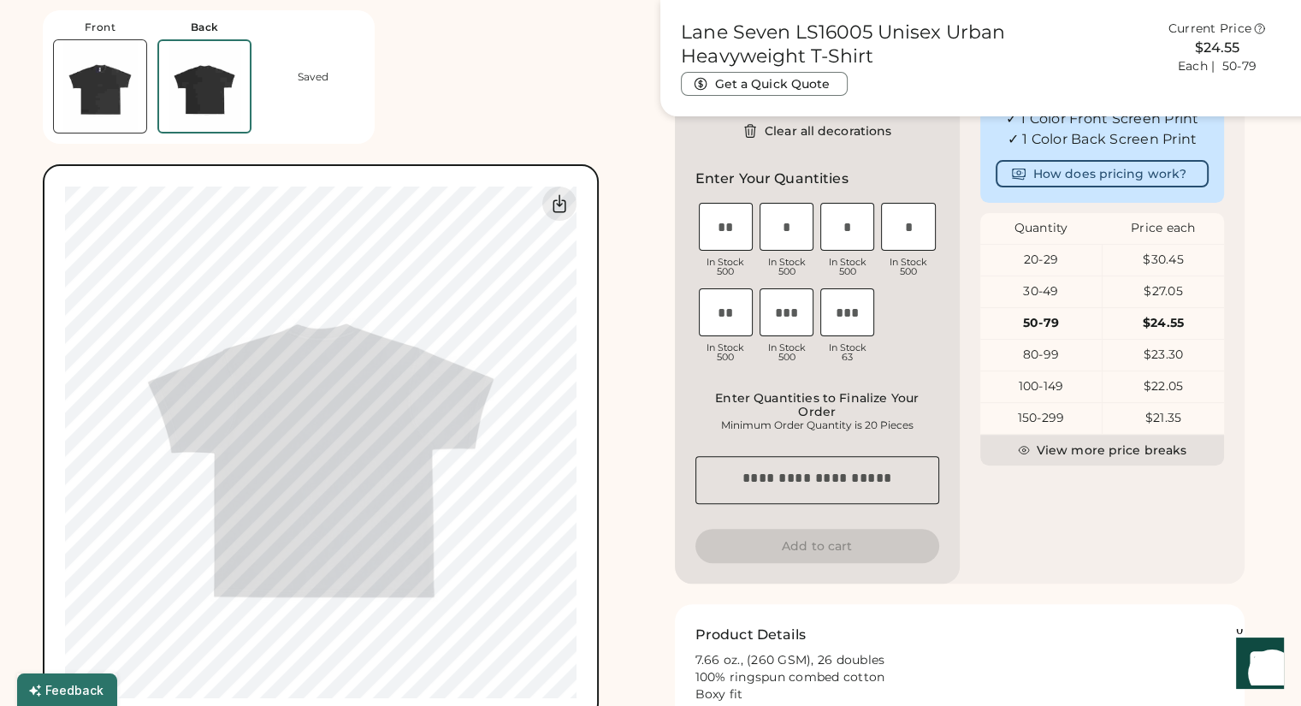
scroll to position [472, 0]
click at [1159, 457] on button "View more price breaks" at bounding box center [1102, 449] width 244 height 31
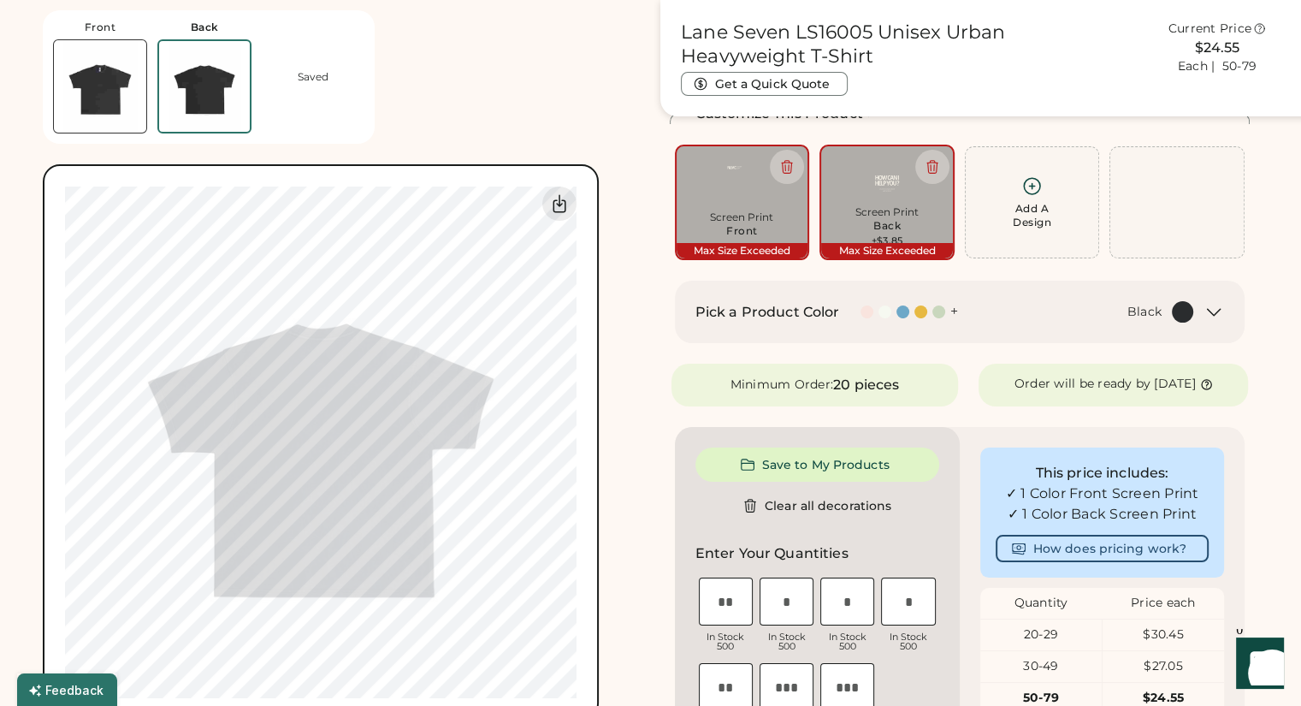
scroll to position [0, 0]
